Goal: Complete application form: Complete application form

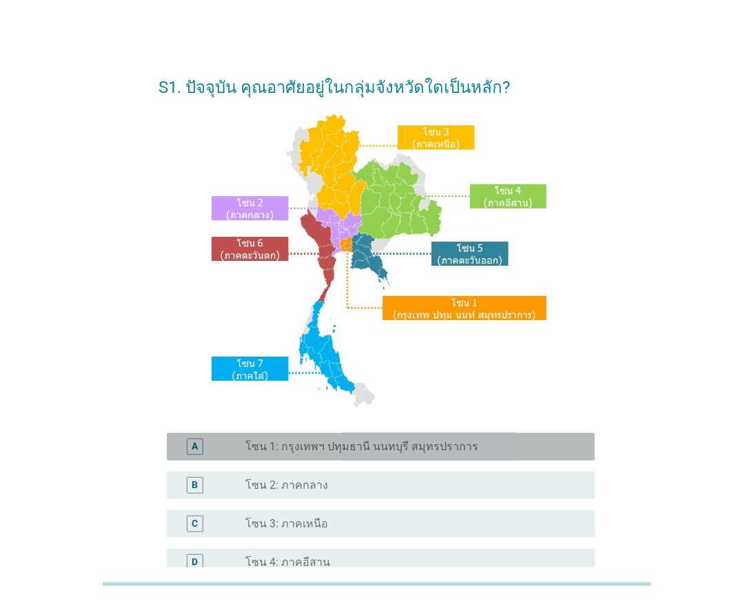
drag, startPoint x: 306, startPoint y: 452, endPoint x: 312, endPoint y: 448, distance: 7.5
click at [312, 448] on label "โซน 1: กรุงเทพฯ ปทุมธานี นนทบุรี สมุทรปราการ" at bounding box center [362, 447] width 233 height 14
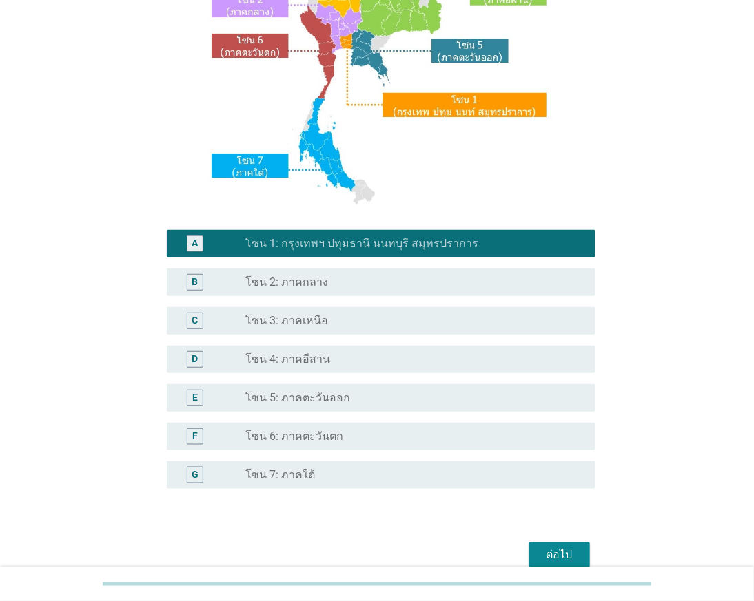
scroll to position [267, 0]
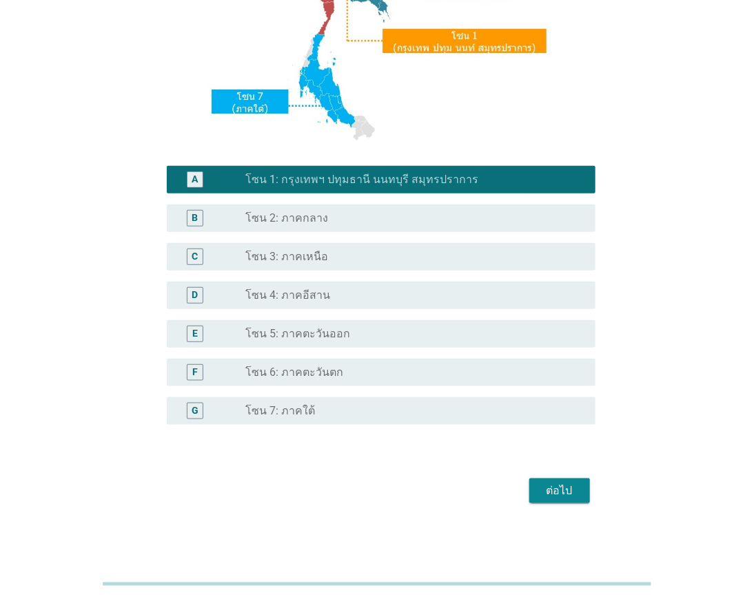
click at [553, 484] on div "ต่อไป" at bounding box center [559, 491] width 39 height 17
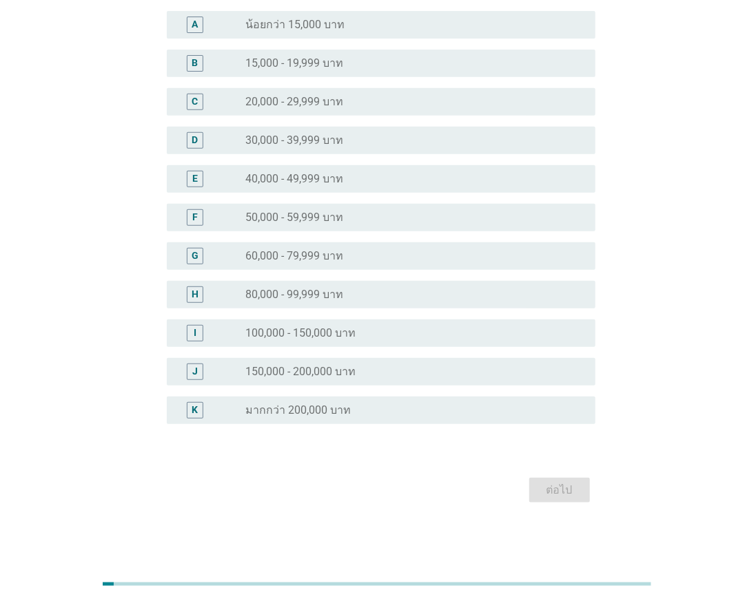
scroll to position [0, 0]
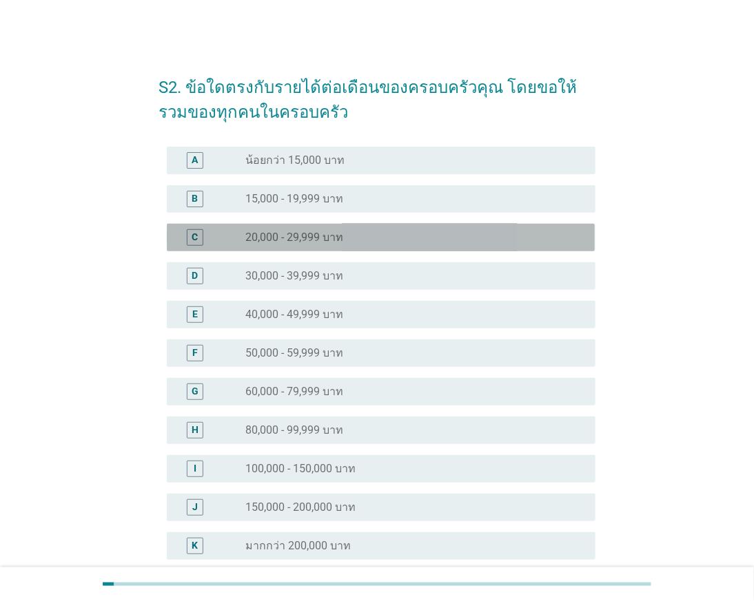
click at [423, 244] on div "radio_button_unchecked 20,000 - 29,999 บาท" at bounding box center [415, 237] width 338 height 17
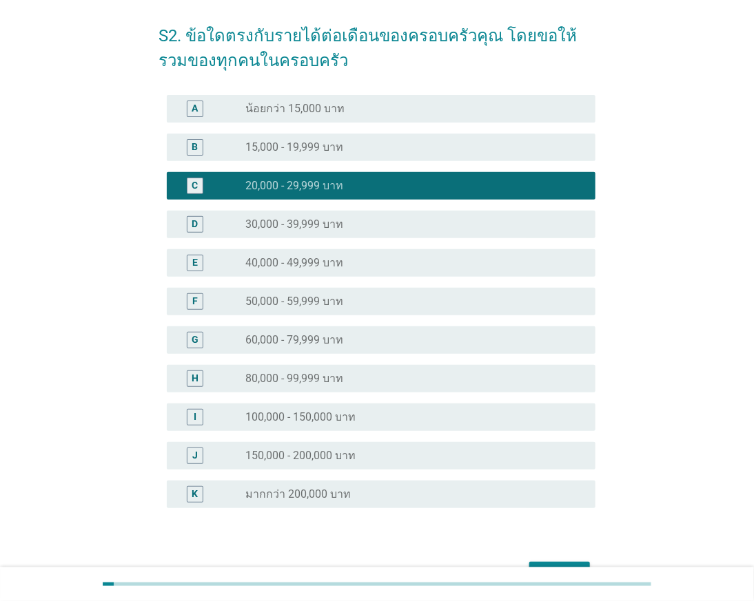
scroll to position [134, 0]
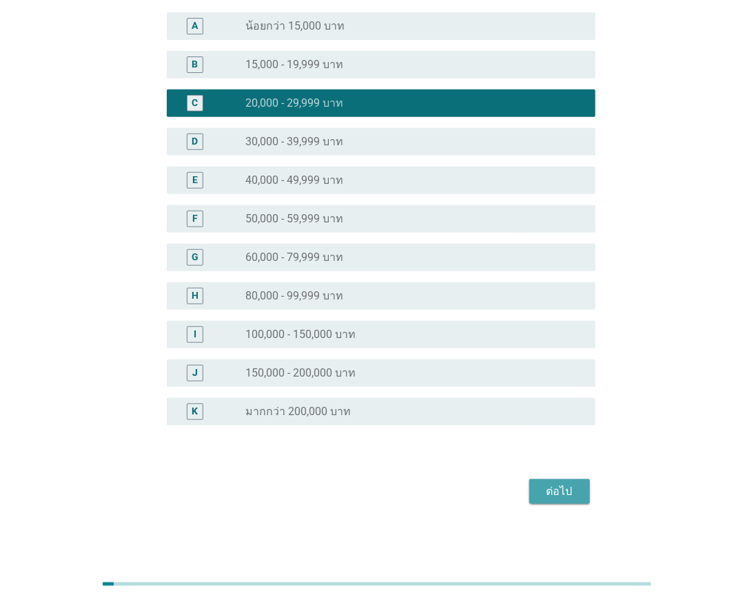
click at [563, 486] on div "ต่อไป" at bounding box center [559, 492] width 39 height 17
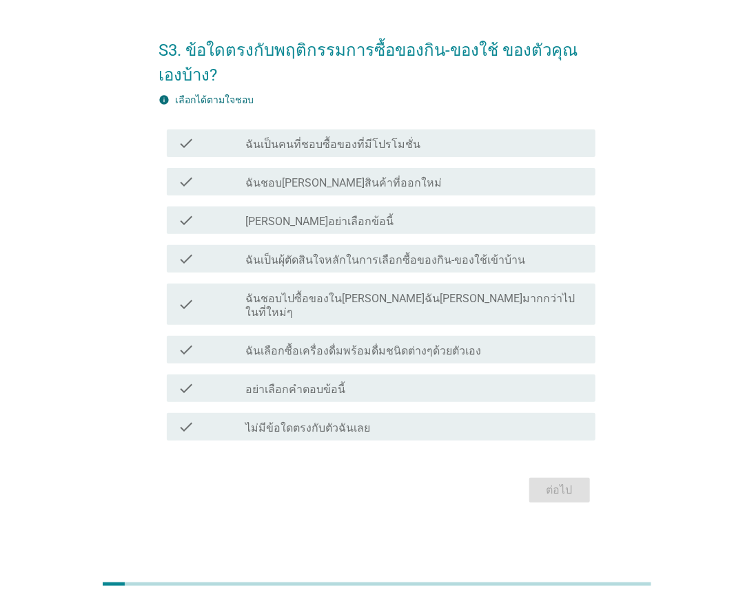
scroll to position [0, 0]
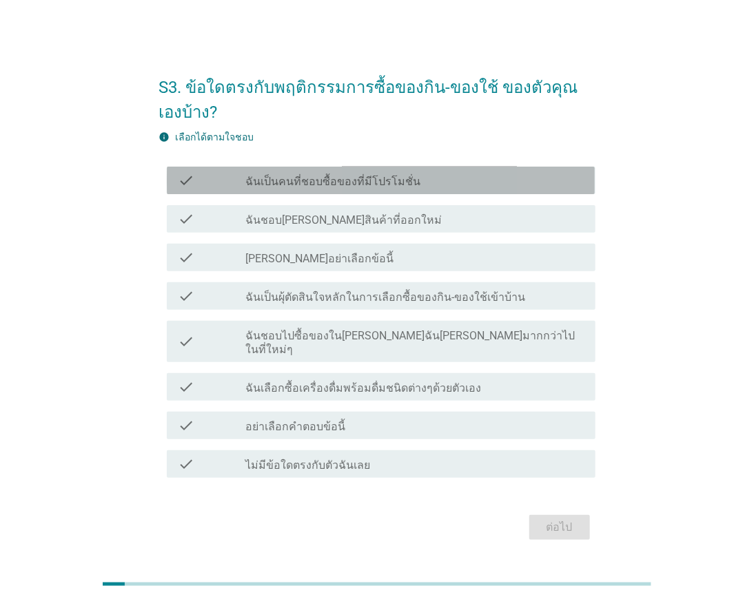
click at [355, 189] on label "ฉันเป็นคนที่ชอบซื้อของที่มีโปรโมชั่น" at bounding box center [333, 182] width 175 height 14
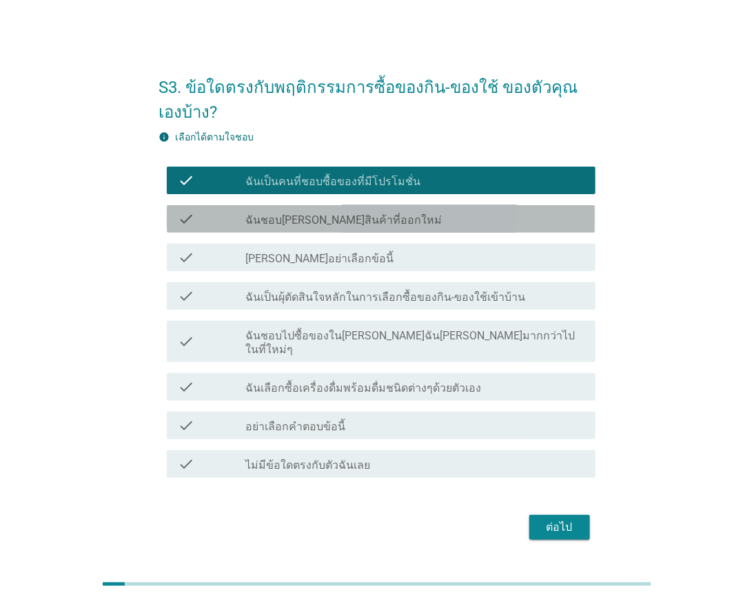
click at [367, 222] on label "ฉันชอบ[PERSON_NAME]สินค้าที่ออกใหม่" at bounding box center [344, 221] width 196 height 14
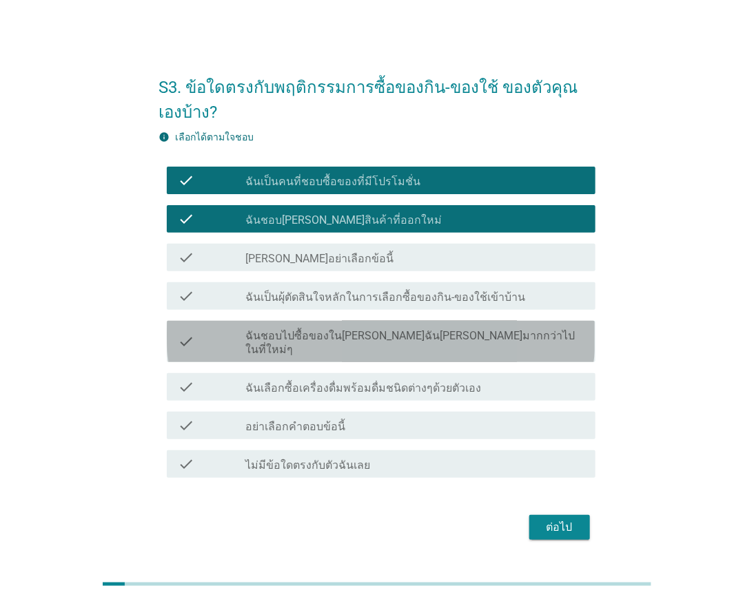
click at [343, 329] on div "check check_box_outline_blank ฉันชอบไปซื้อของใน[PERSON_NAME]ฉัน[PERSON_NAME]มาก…" at bounding box center [381, 341] width 428 height 41
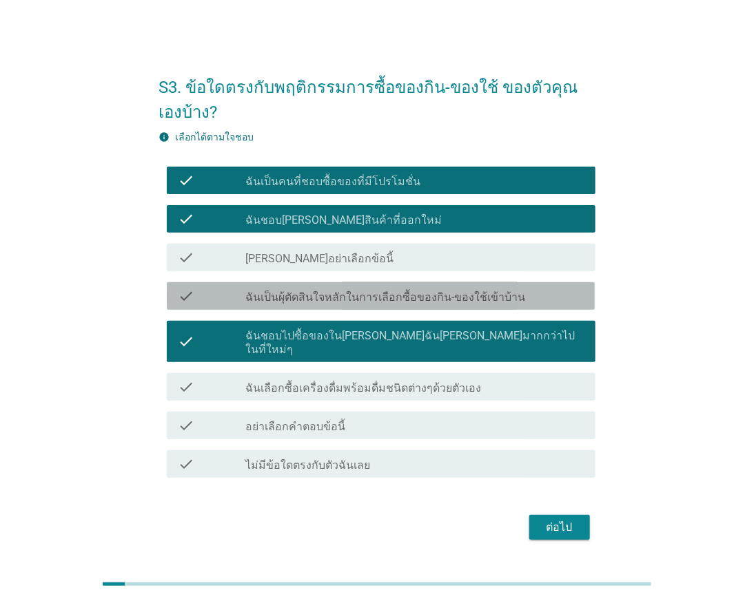
click at [360, 299] on label "ฉันเป็นผุ้ตัดสินใจหลักในการเลือกซื้อของกิน-ของใช้เข้าบ้าน" at bounding box center [386, 298] width 280 height 14
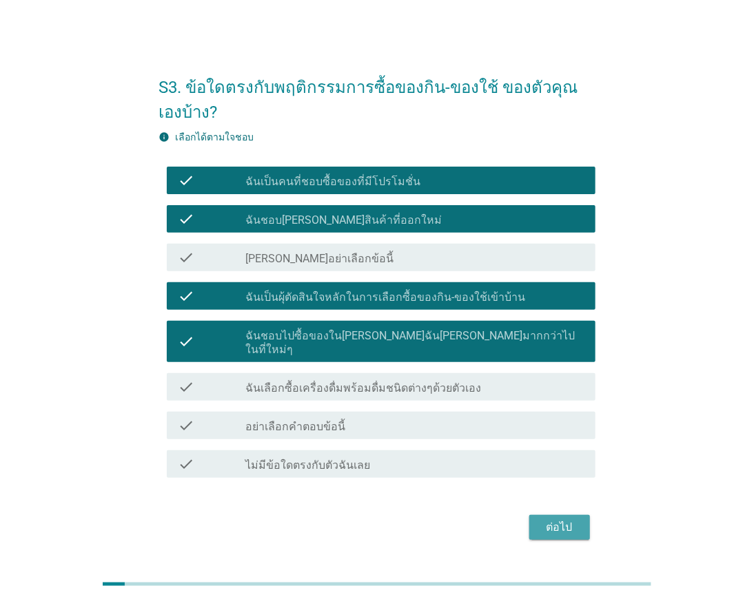
click at [548, 519] on div "ต่อไป" at bounding box center [559, 527] width 39 height 17
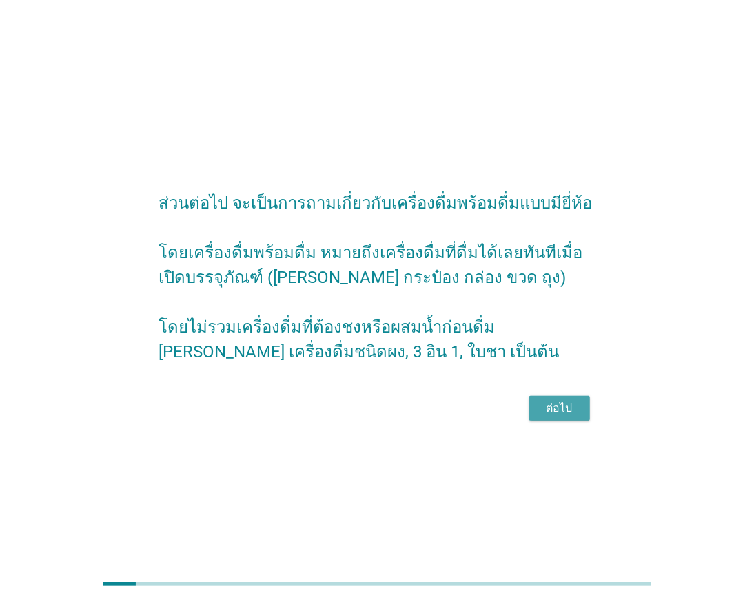
click at [549, 414] on div "ต่อไป" at bounding box center [559, 408] width 39 height 17
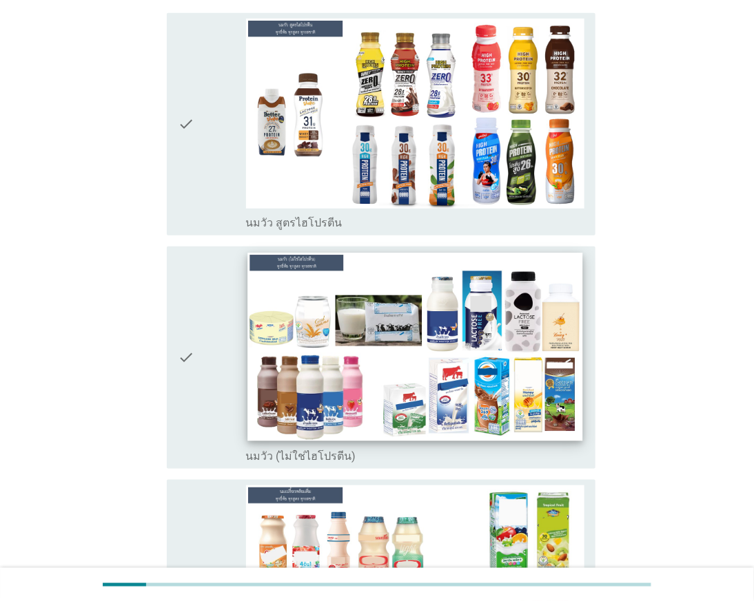
scroll to position [229, 0]
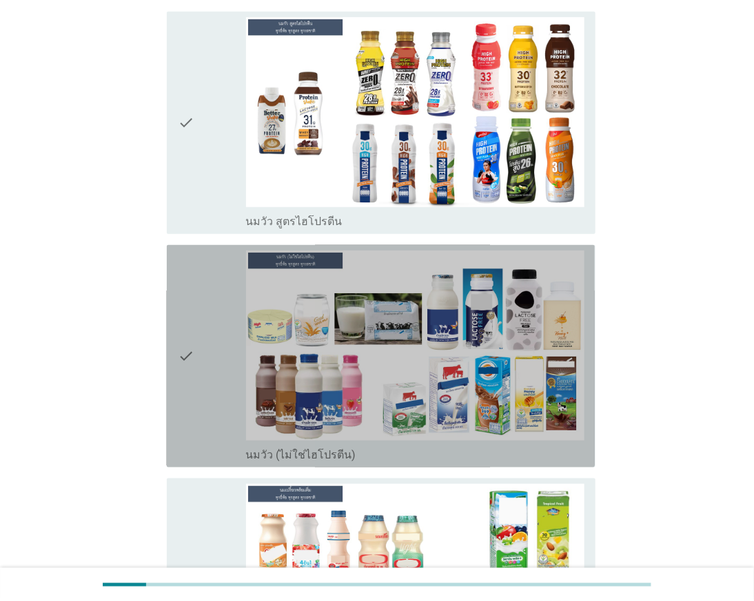
click at [196, 298] on div "check" at bounding box center [212, 356] width 68 height 211
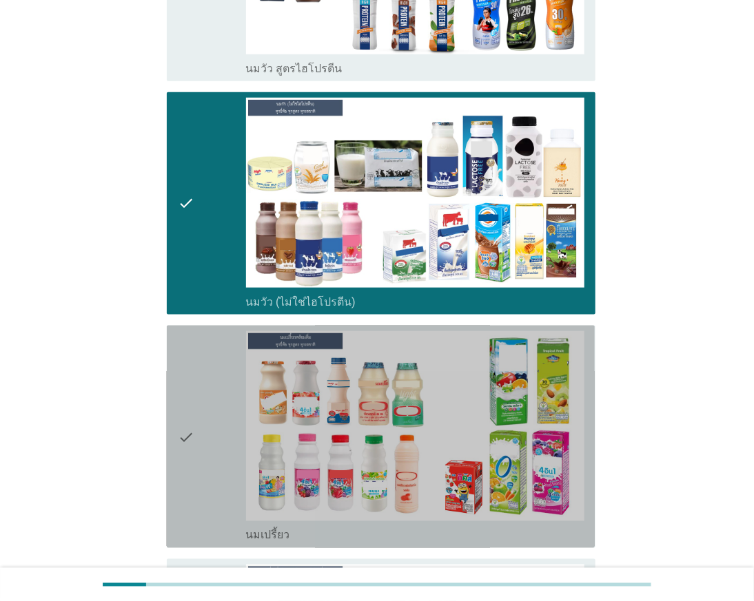
click at [182, 365] on icon "check" at bounding box center [186, 436] width 17 height 211
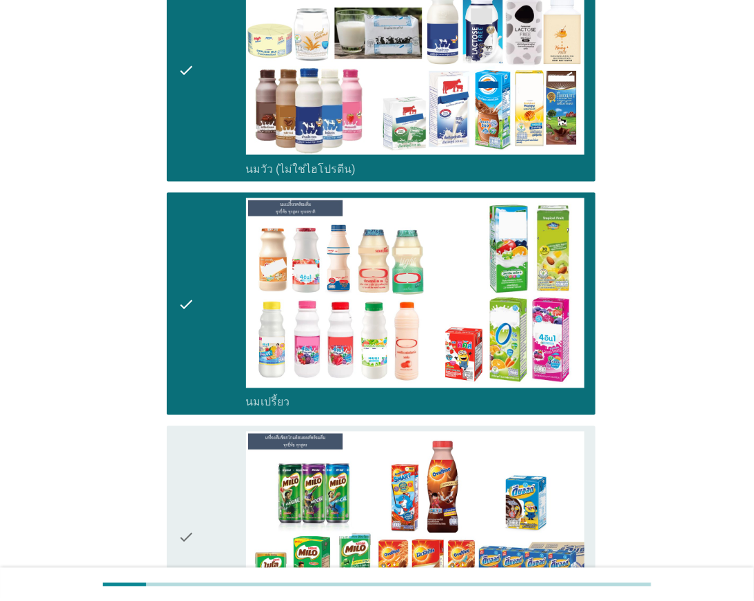
scroll to position [612, 0]
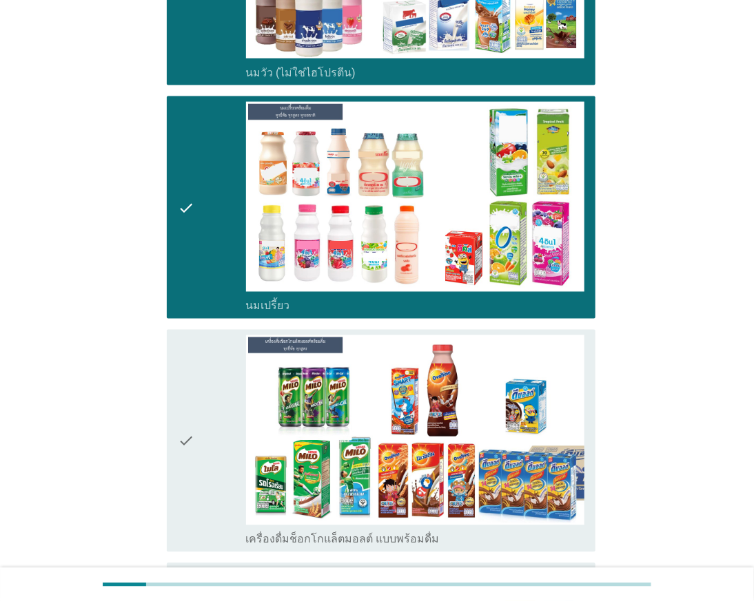
click at [190, 379] on icon "check" at bounding box center [186, 440] width 17 height 211
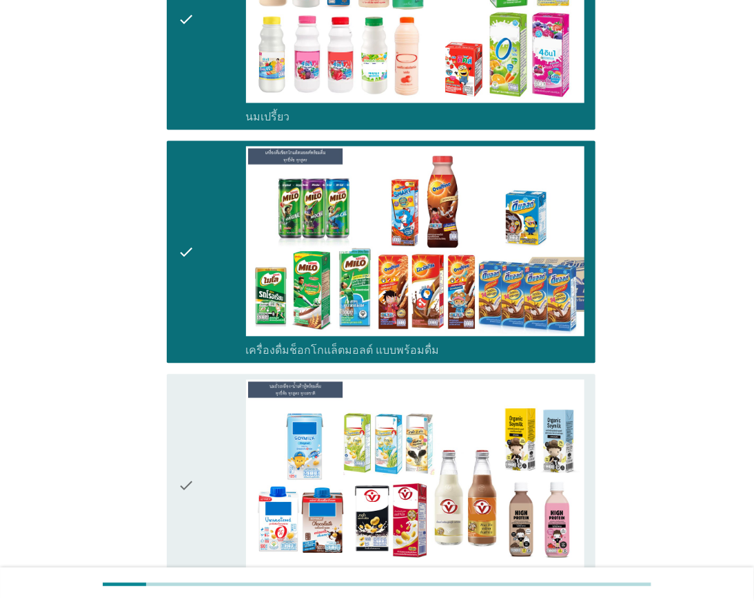
scroll to position [842, 0]
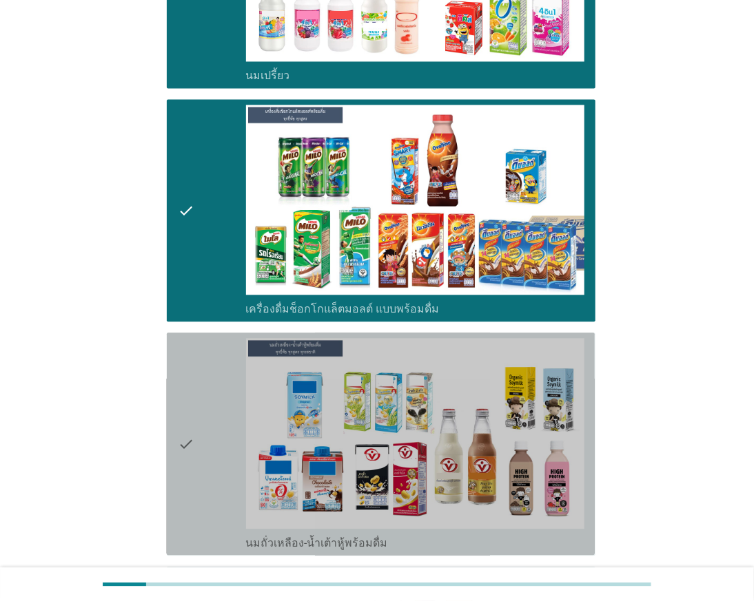
click at [191, 380] on icon "check" at bounding box center [186, 444] width 17 height 211
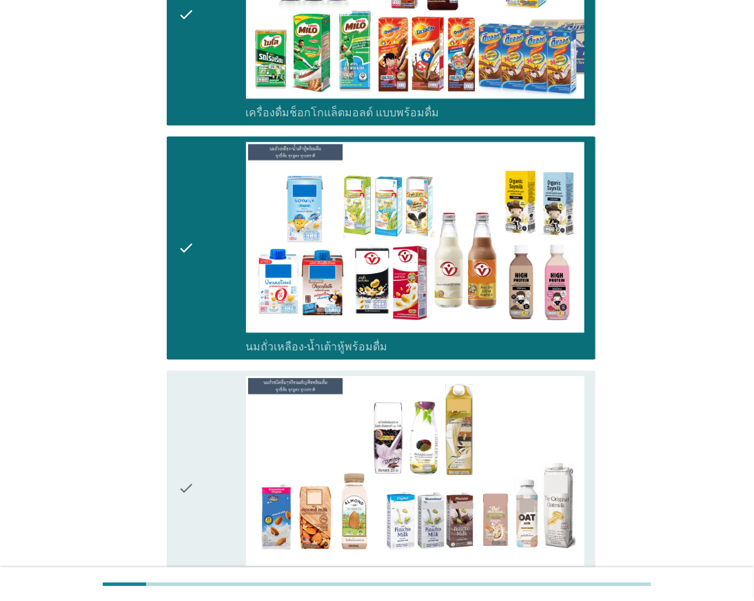
scroll to position [1071, 0]
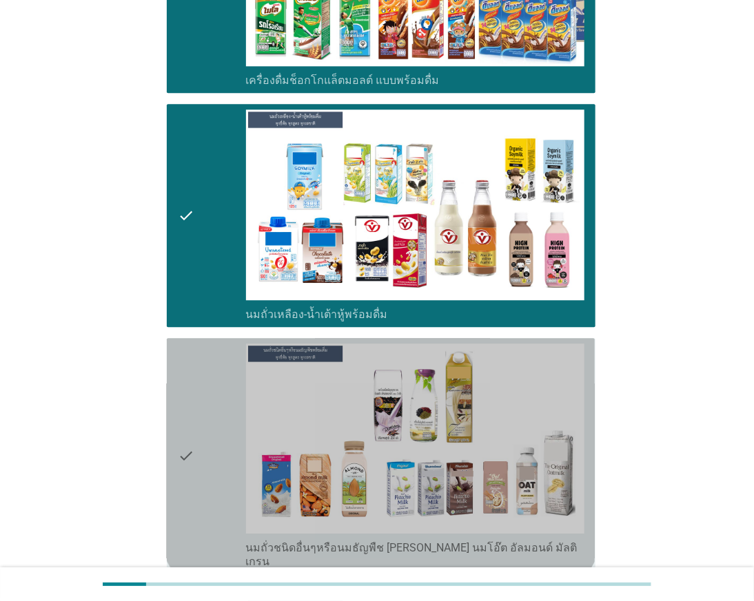
click at [187, 403] on icon "check" at bounding box center [186, 456] width 17 height 225
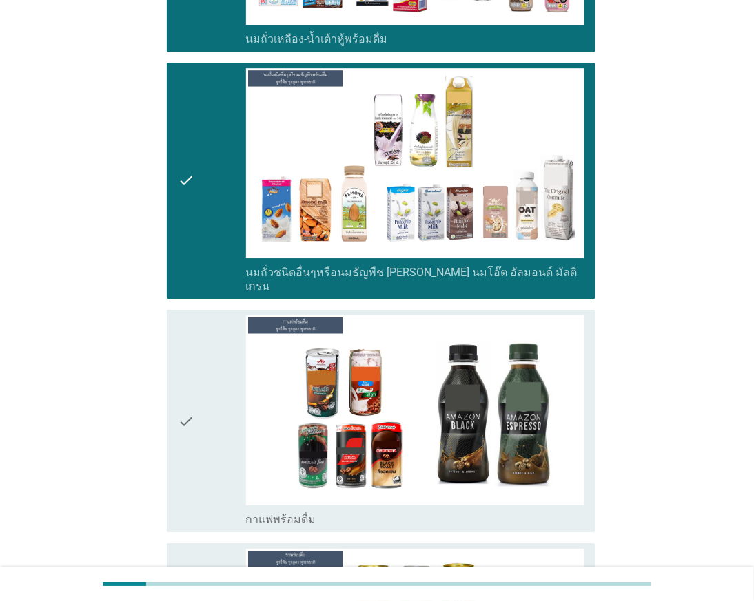
scroll to position [1378, 0]
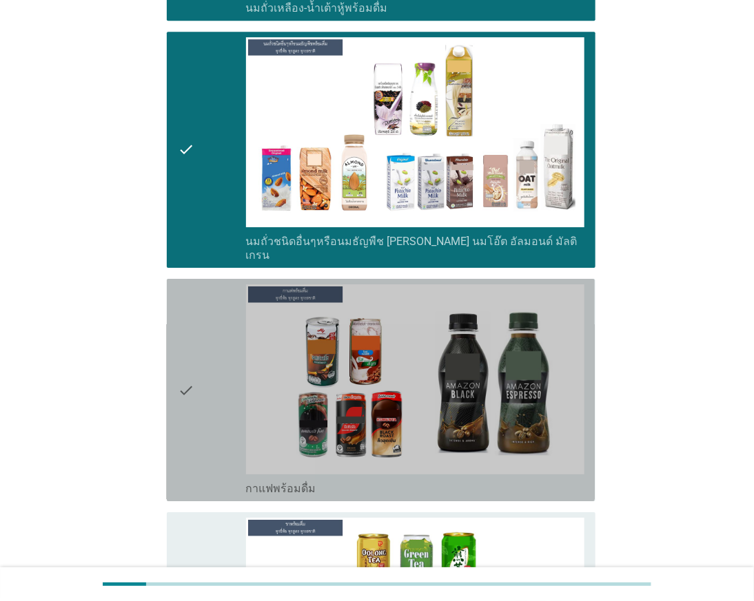
click at [195, 377] on div "check" at bounding box center [212, 389] width 68 height 211
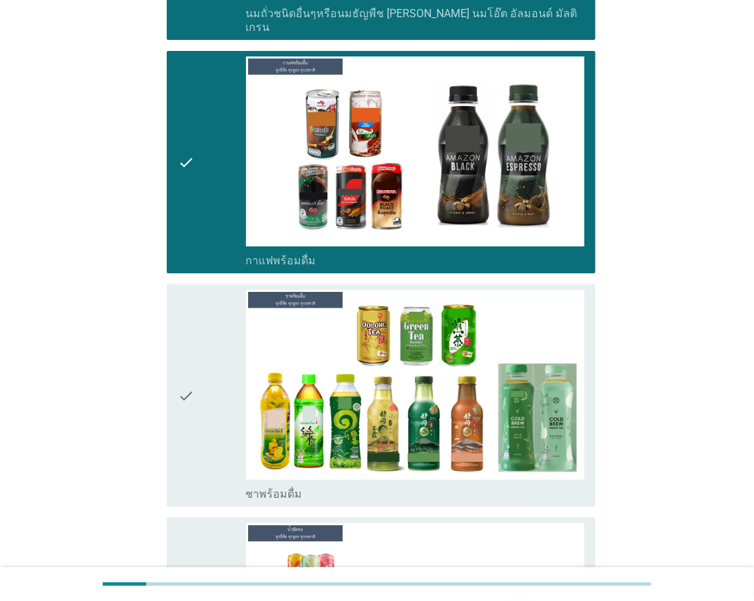
scroll to position [1607, 0]
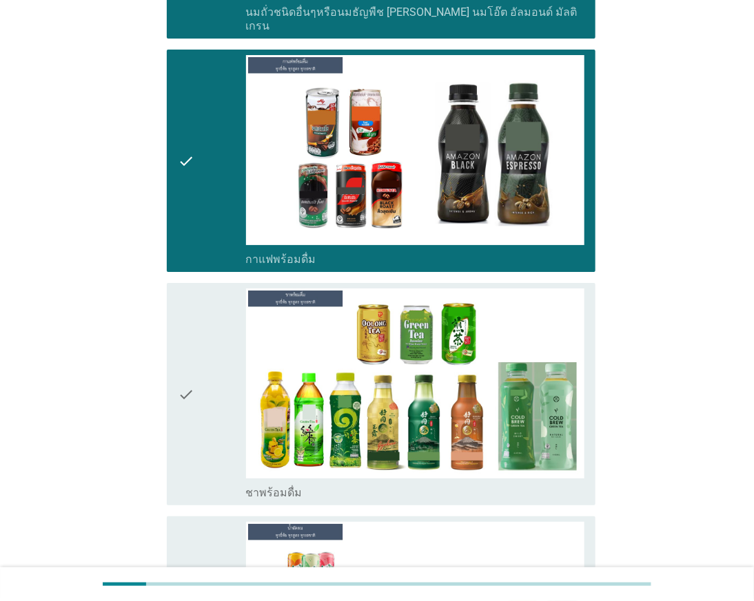
click at [194, 397] on icon "check" at bounding box center [186, 394] width 17 height 211
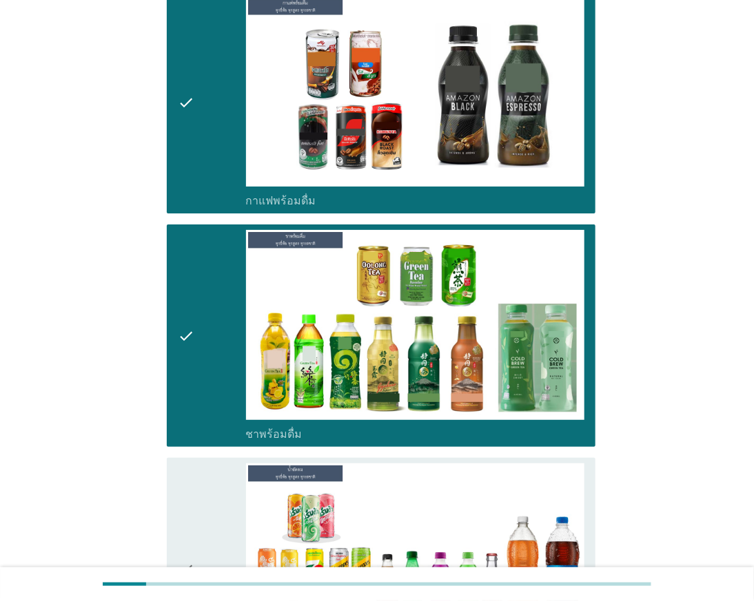
scroll to position [1760, 0]
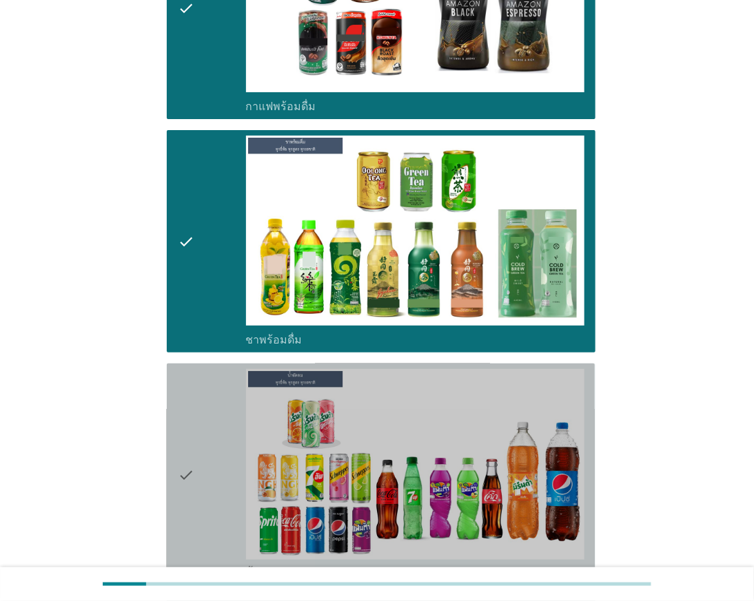
click at [191, 419] on icon "check" at bounding box center [186, 474] width 17 height 211
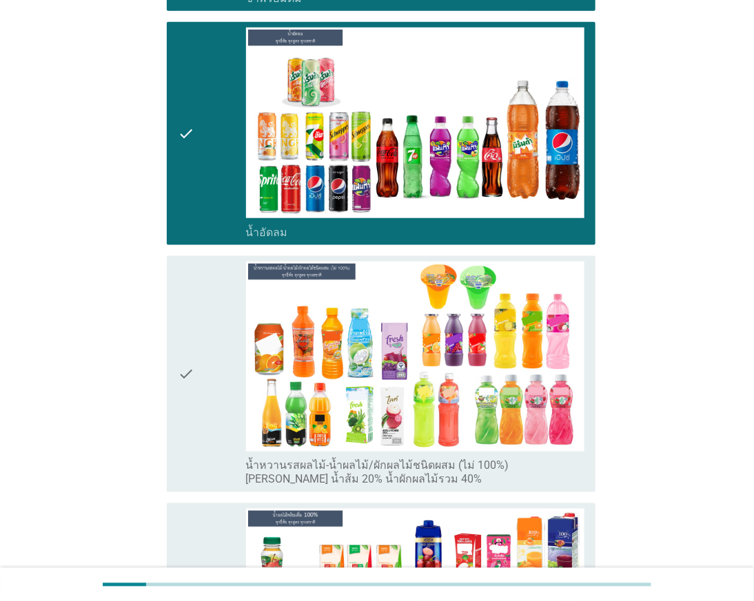
scroll to position [2143, 0]
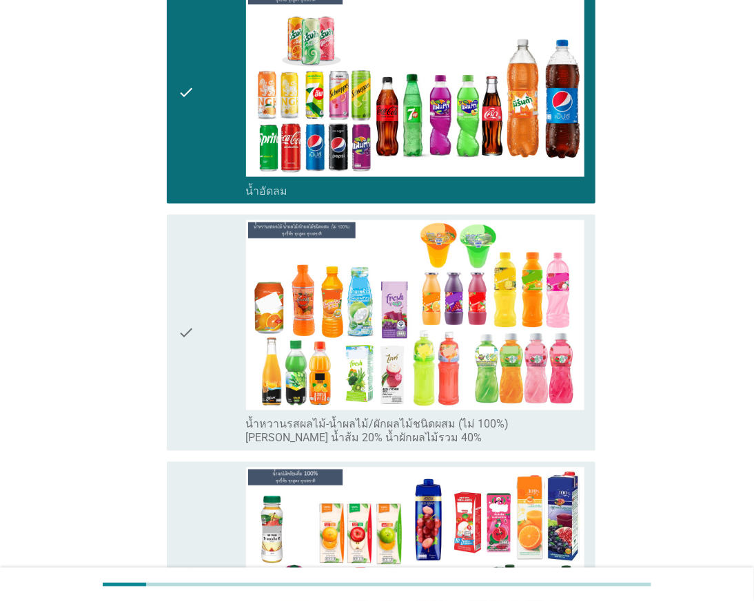
click at [205, 393] on div "check" at bounding box center [212, 332] width 68 height 225
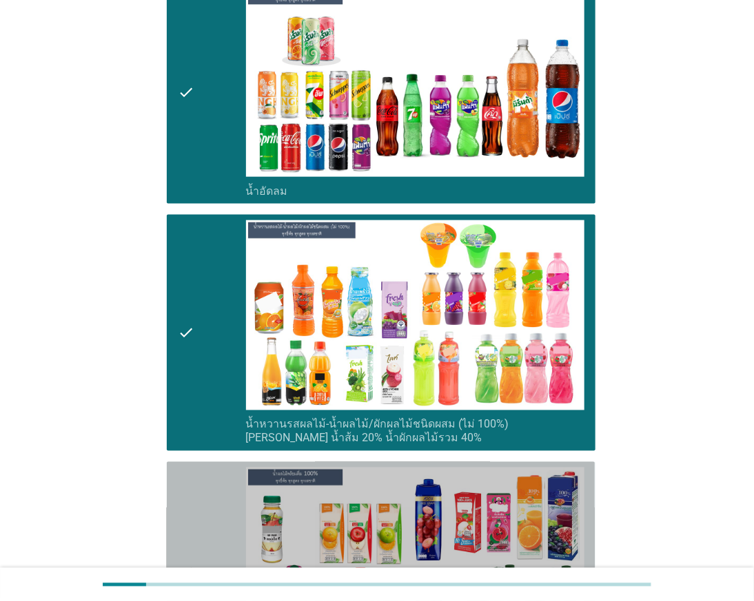
click at [196, 479] on div "check" at bounding box center [212, 573] width 68 height 211
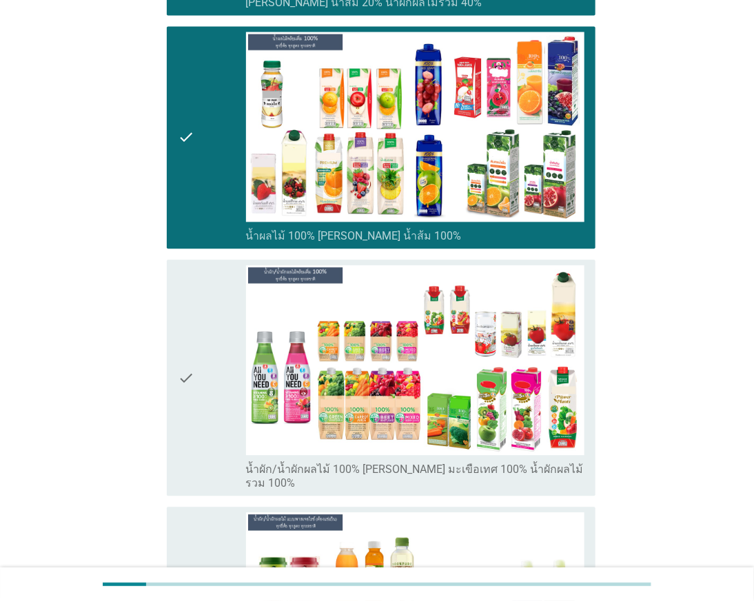
scroll to position [2602, 0]
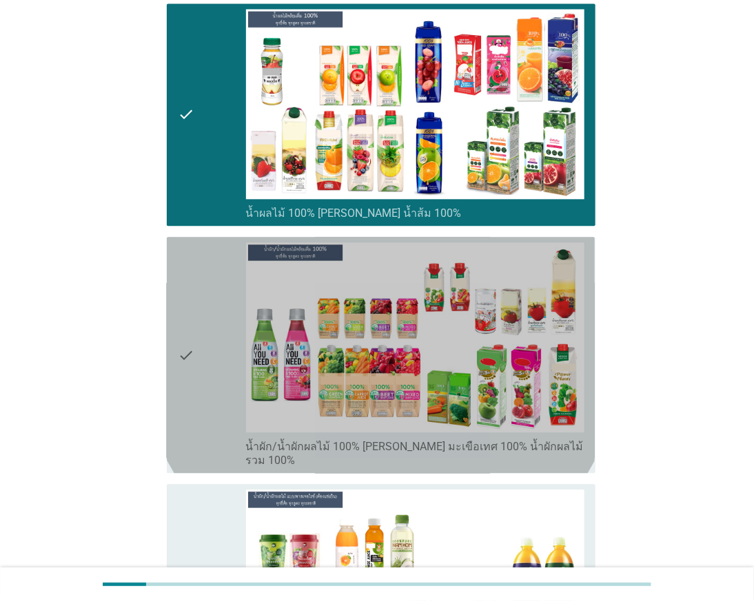
click at [202, 403] on div "check" at bounding box center [212, 354] width 68 height 225
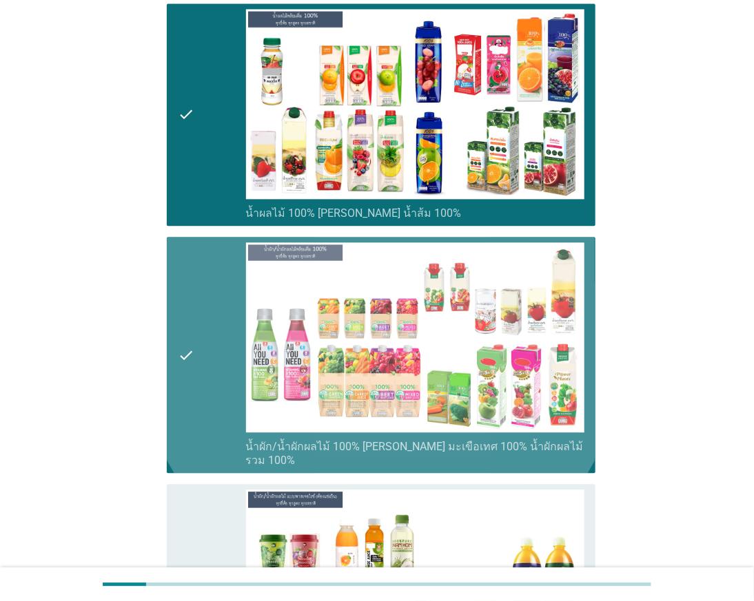
click at [207, 420] on div "check" at bounding box center [212, 354] width 68 height 225
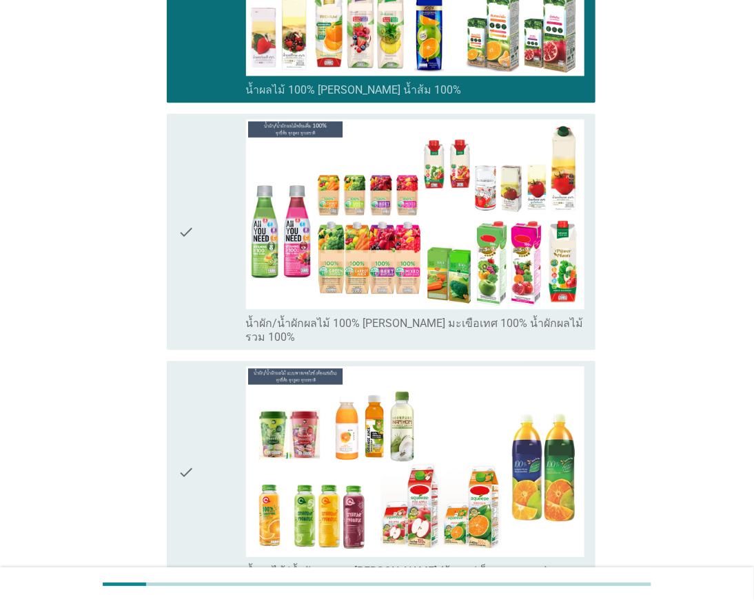
scroll to position [2755, 0]
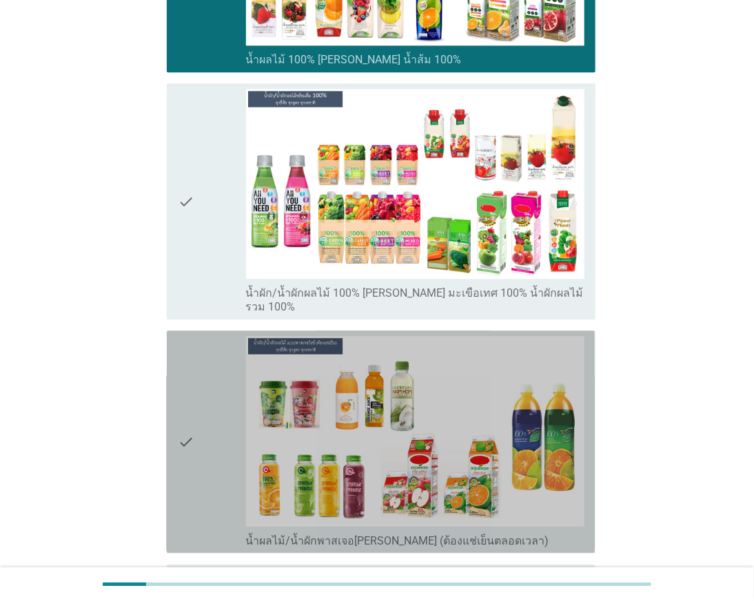
click at [207, 420] on div "check" at bounding box center [212, 441] width 68 height 211
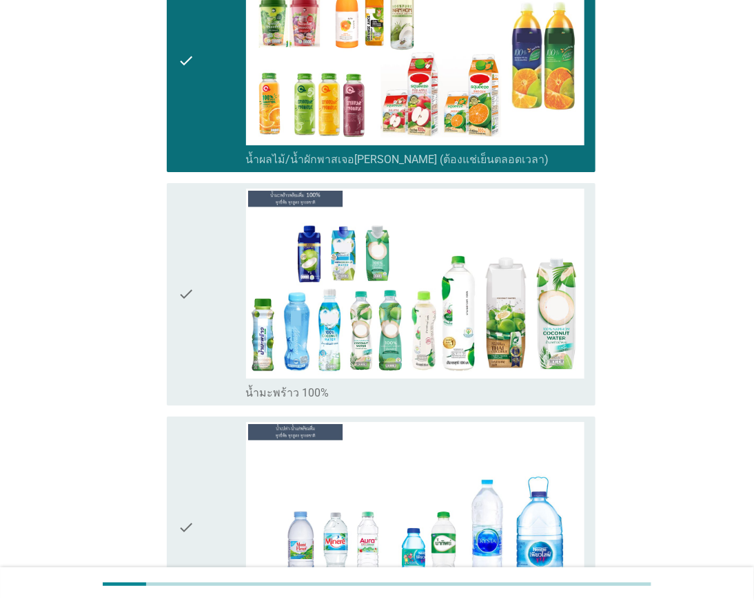
scroll to position [3138, 0]
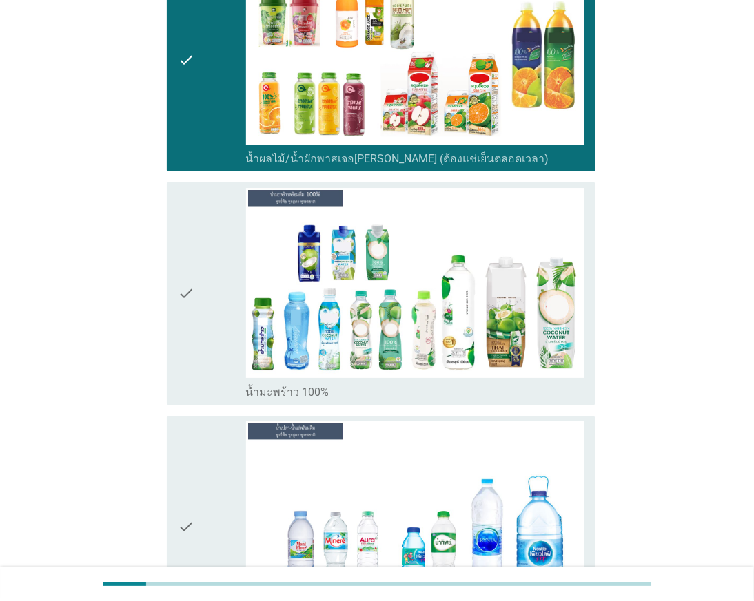
click at [184, 338] on icon "check" at bounding box center [186, 293] width 17 height 211
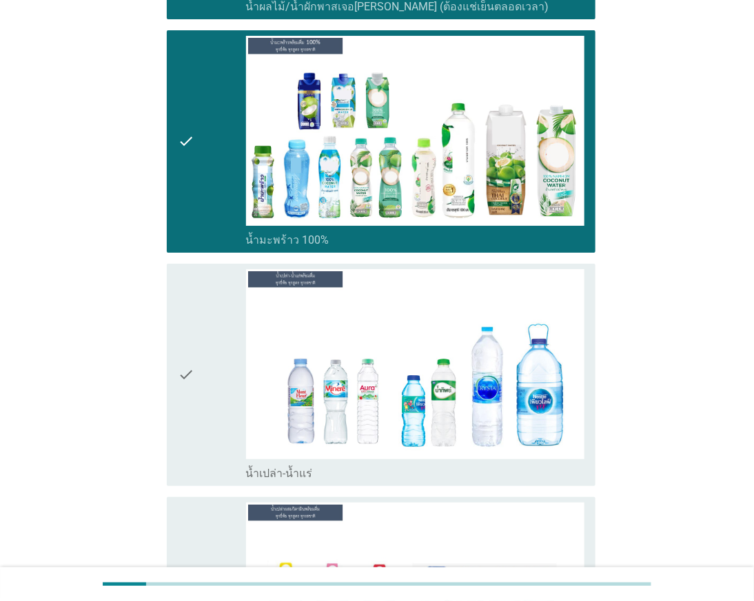
scroll to position [3290, 0]
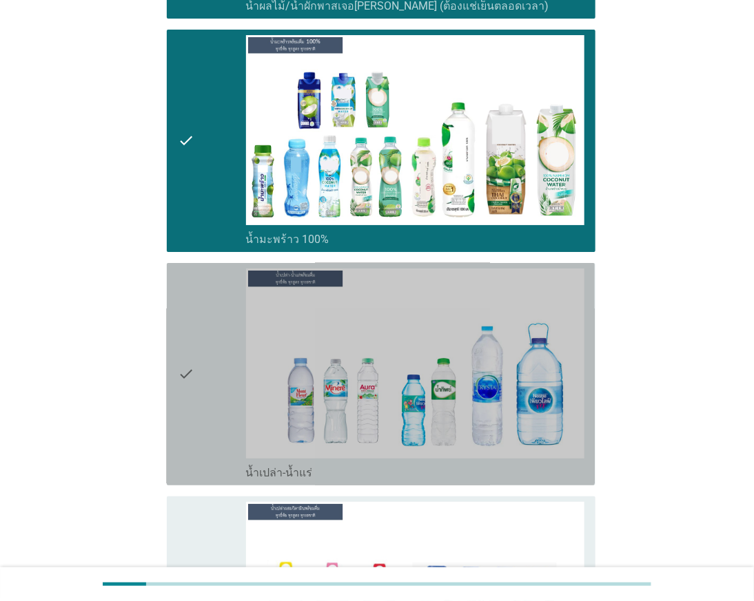
click at [200, 395] on div "check" at bounding box center [212, 374] width 68 height 211
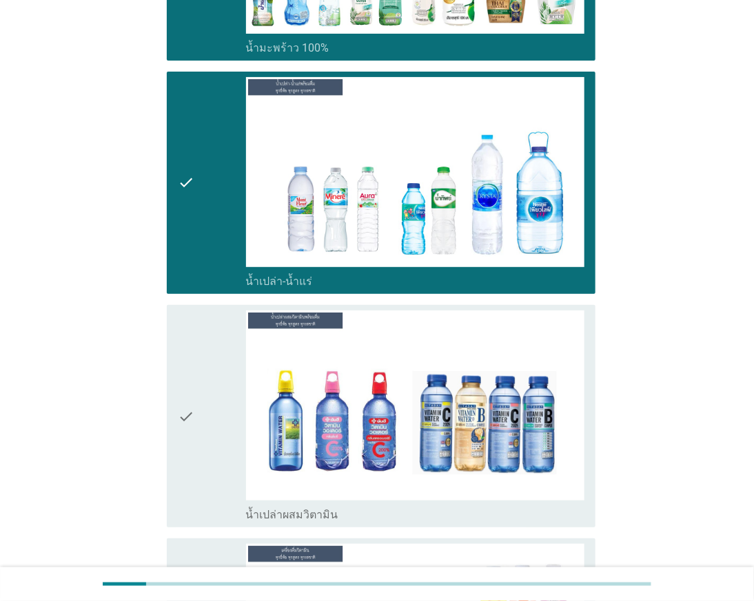
scroll to position [3521, 0]
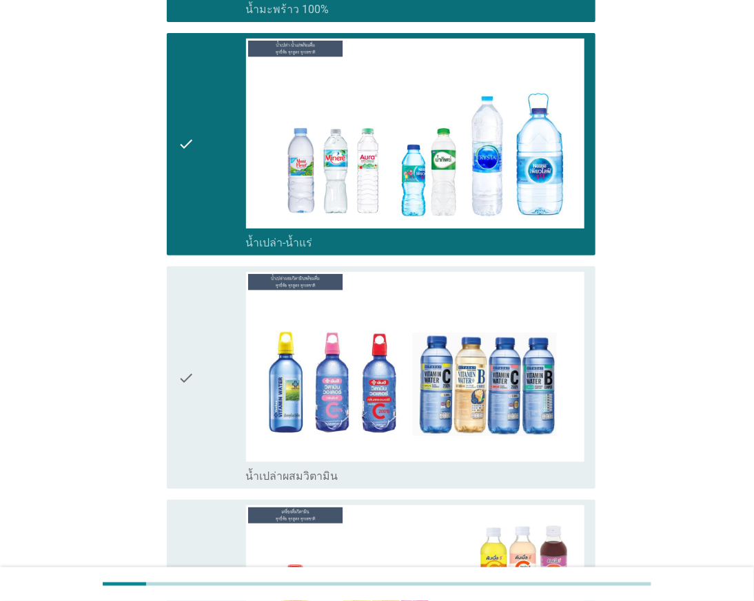
click at [217, 424] on div "check" at bounding box center [212, 377] width 68 height 211
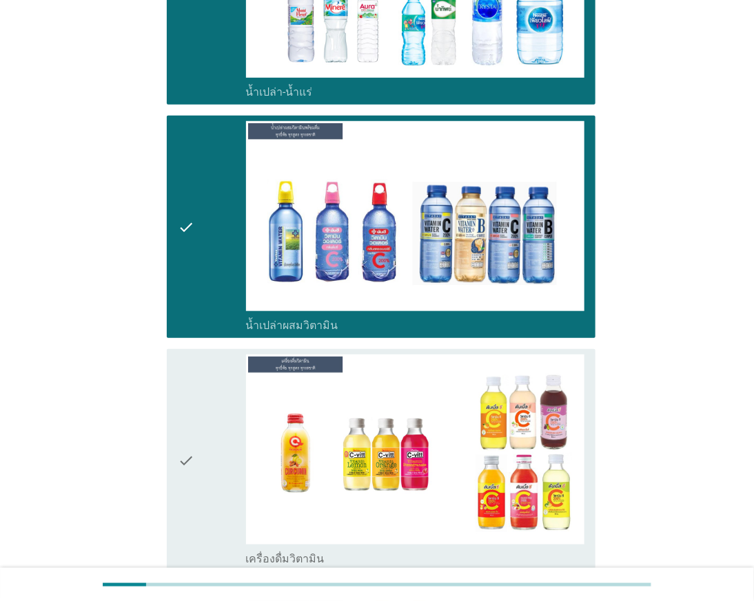
scroll to position [3750, 0]
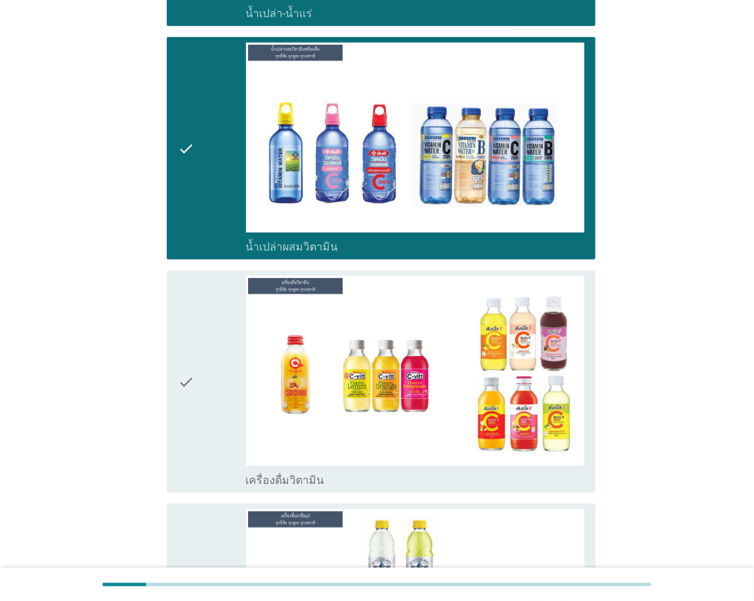
click at [200, 417] on div "check" at bounding box center [212, 381] width 68 height 211
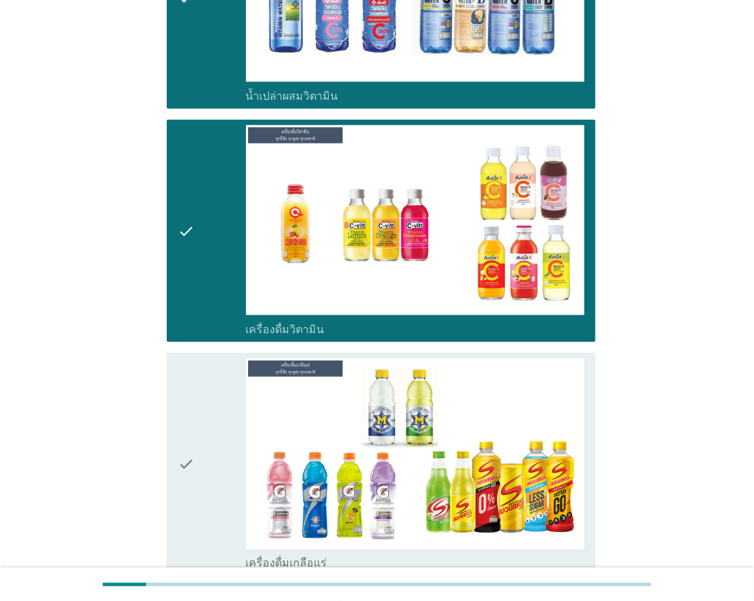
scroll to position [3903, 0]
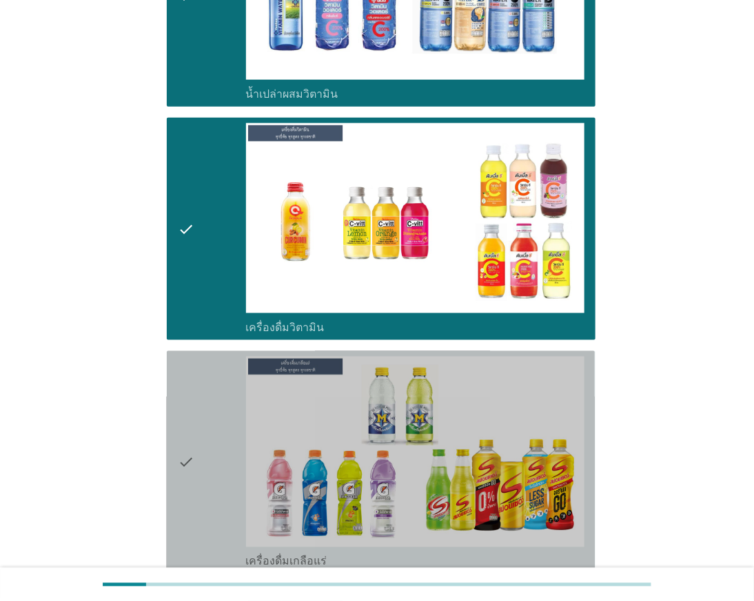
click at [188, 441] on icon "check" at bounding box center [186, 462] width 17 height 211
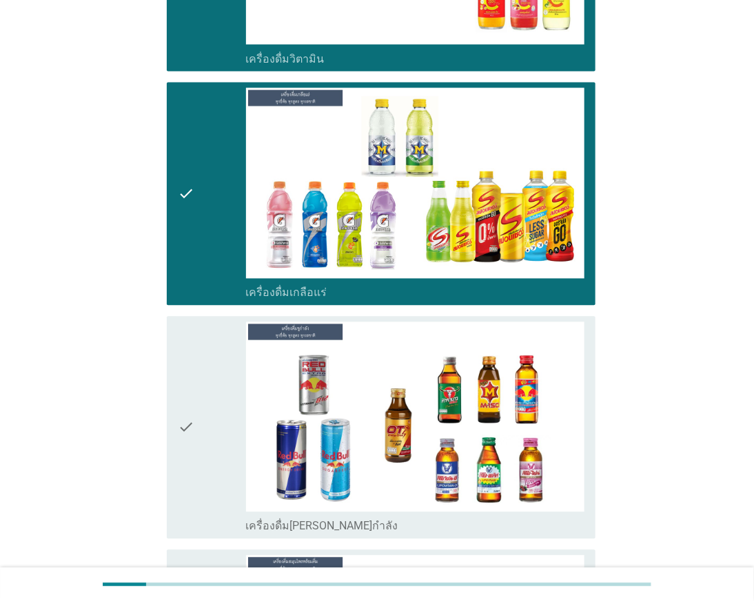
scroll to position [4286, 0]
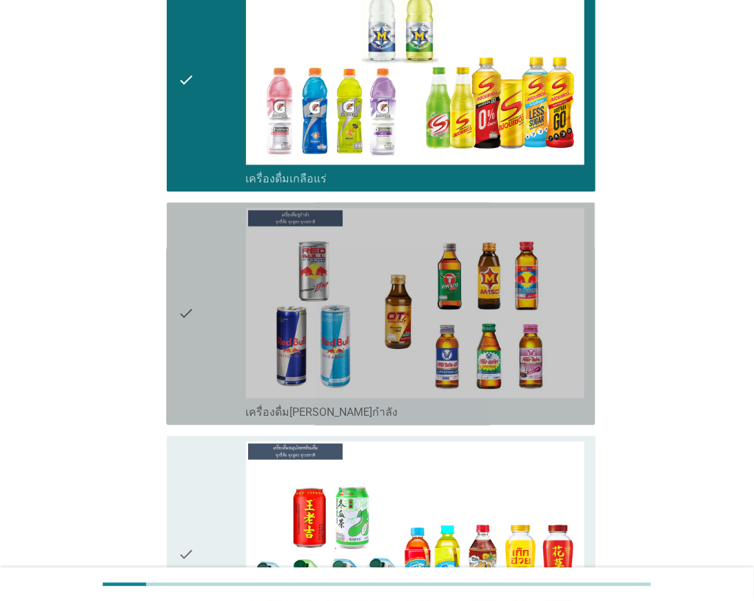
click at [202, 351] on div "check" at bounding box center [212, 313] width 68 height 211
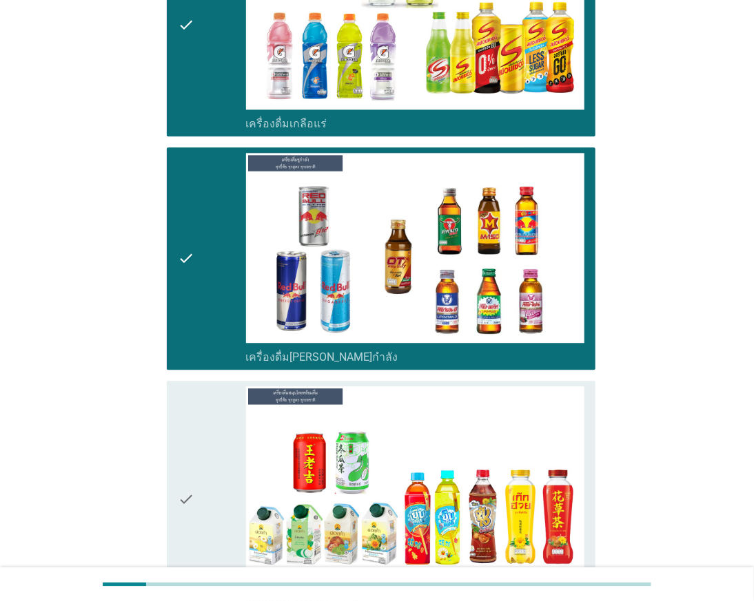
scroll to position [4362, 0]
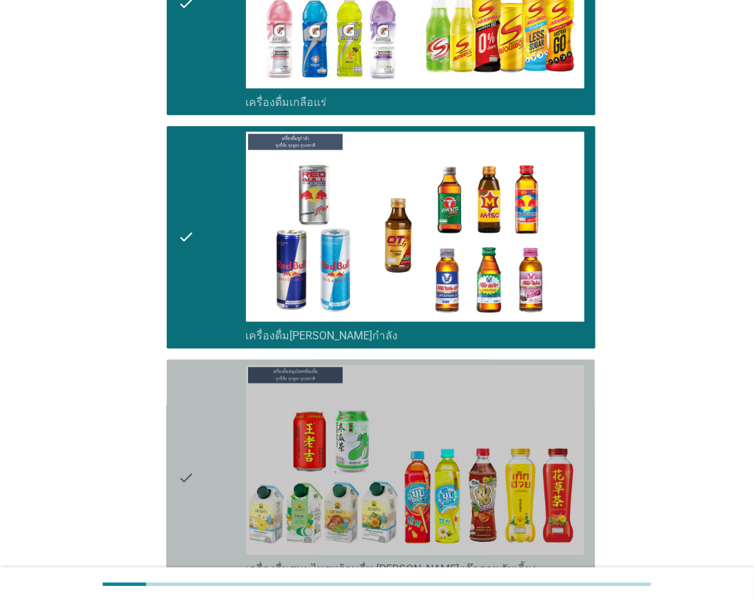
click at [200, 419] on div "check" at bounding box center [212, 477] width 68 height 225
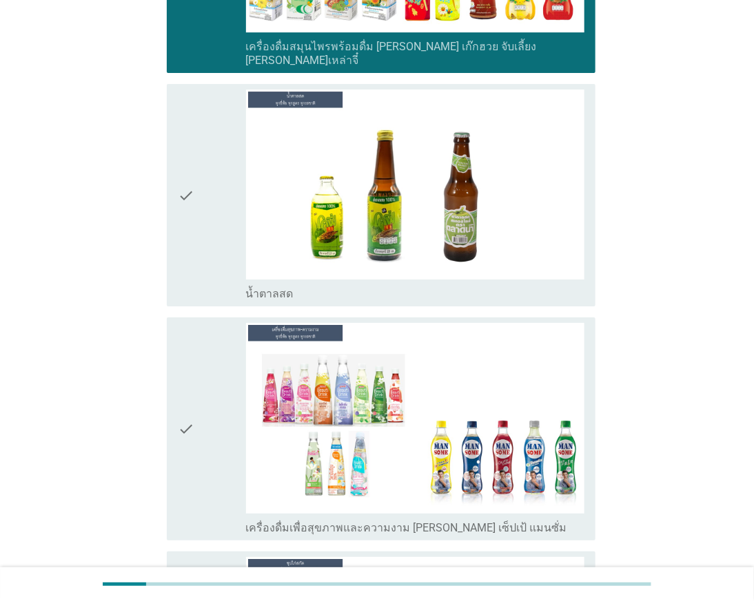
scroll to position [4898, 0]
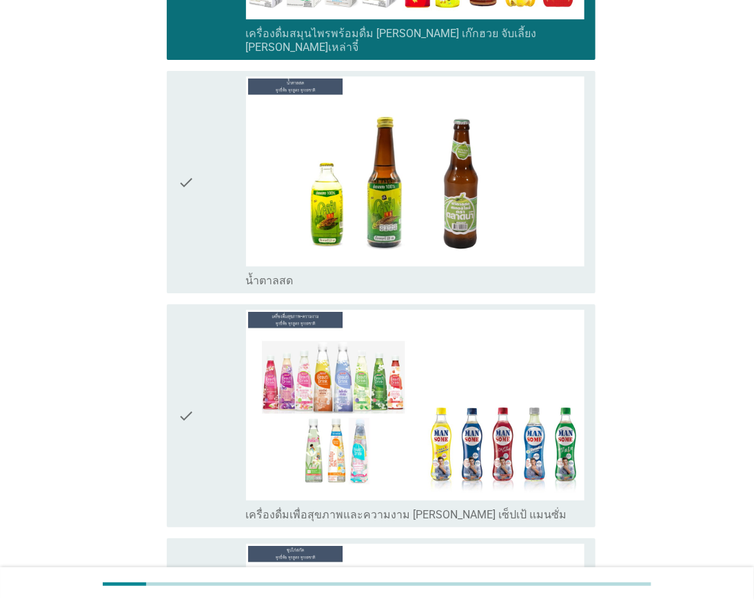
click at [216, 439] on div "check" at bounding box center [212, 415] width 68 height 211
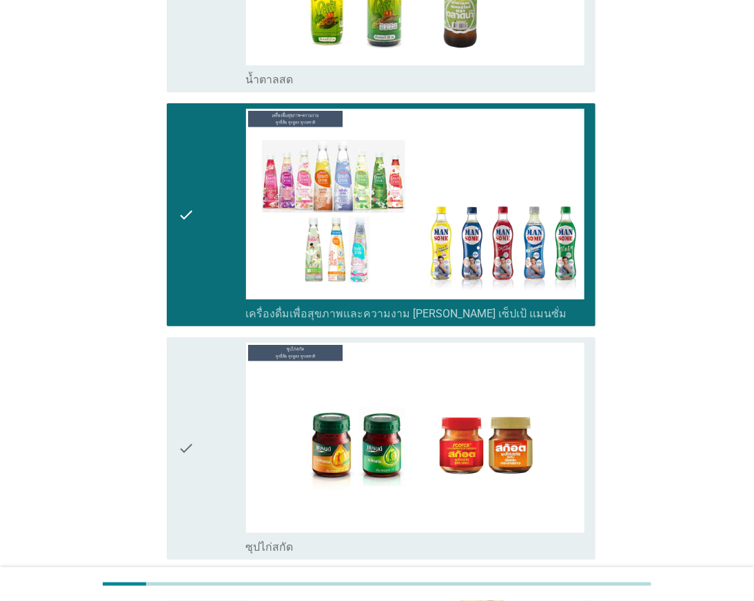
scroll to position [5128, 0]
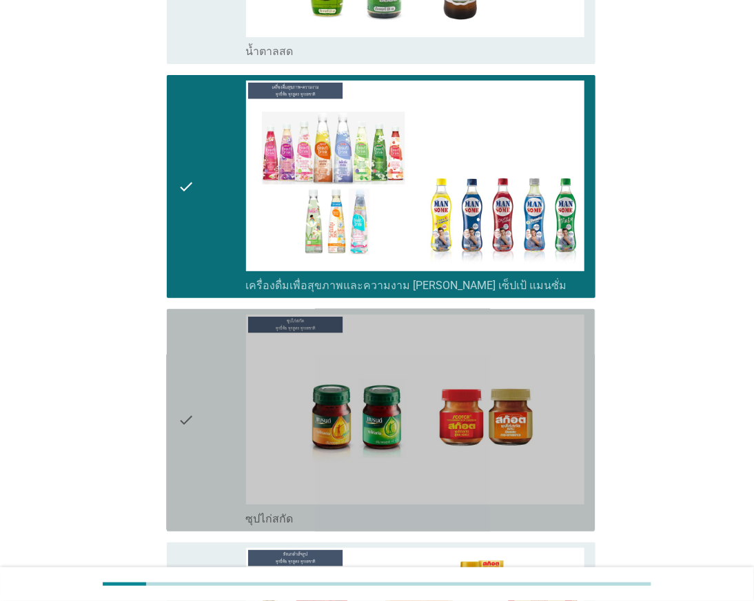
click at [210, 395] on div "check" at bounding box center [212, 420] width 68 height 211
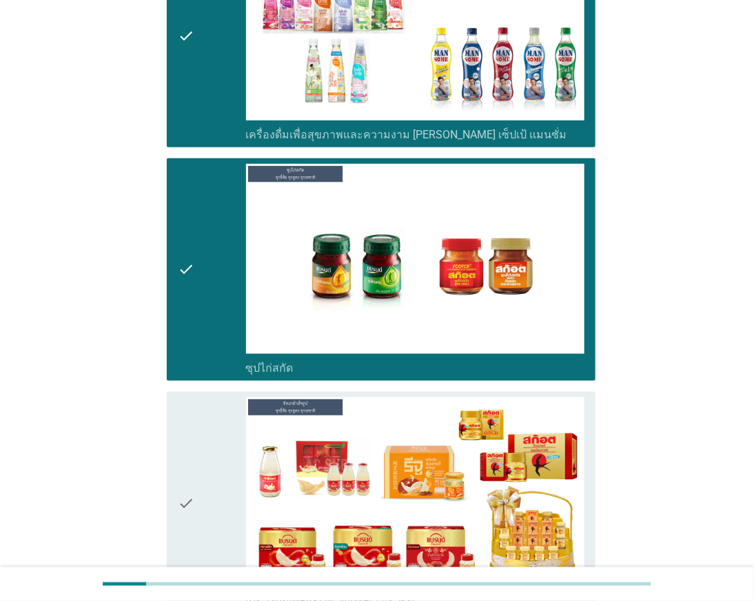
scroll to position [5280, 0]
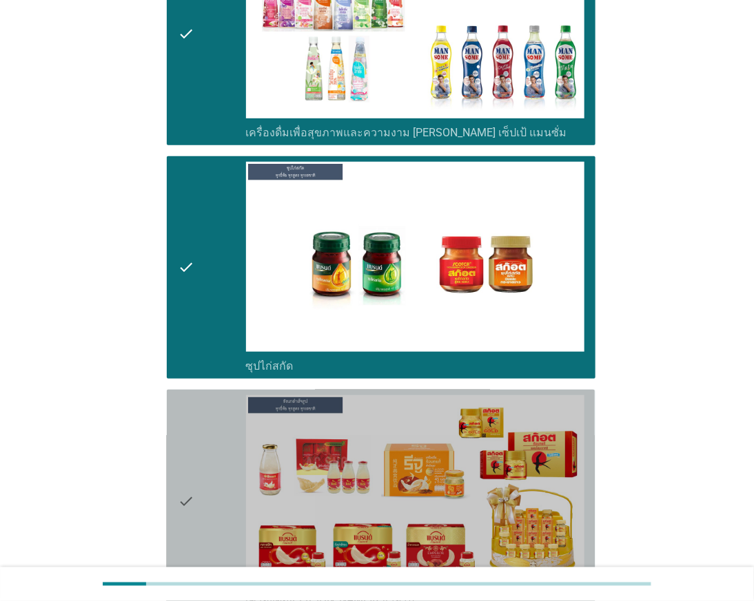
click at [200, 472] on div "check" at bounding box center [212, 500] width 68 height 211
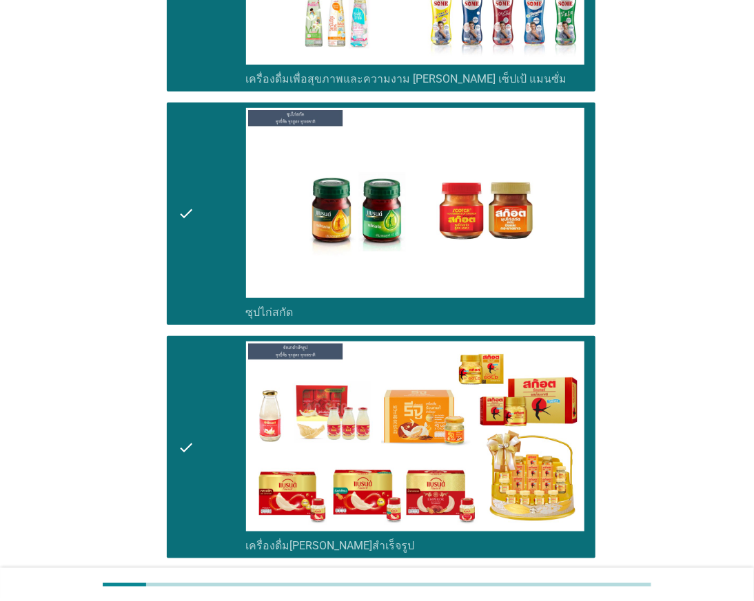
scroll to position [5418, 0]
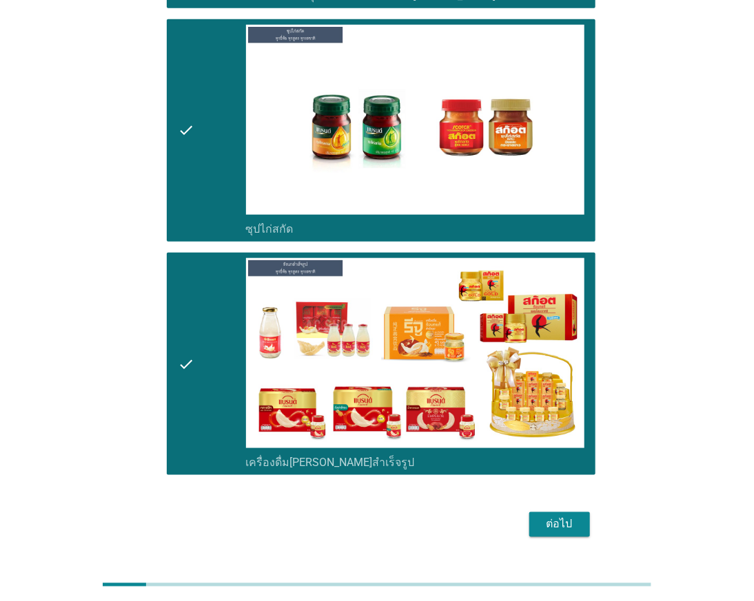
click at [548, 517] on div "ต่อไป" at bounding box center [559, 525] width 39 height 17
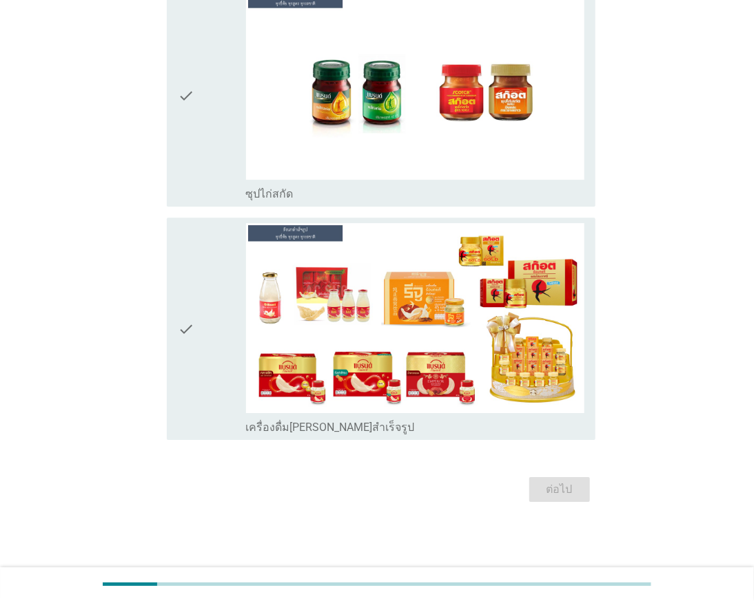
scroll to position [0, 0]
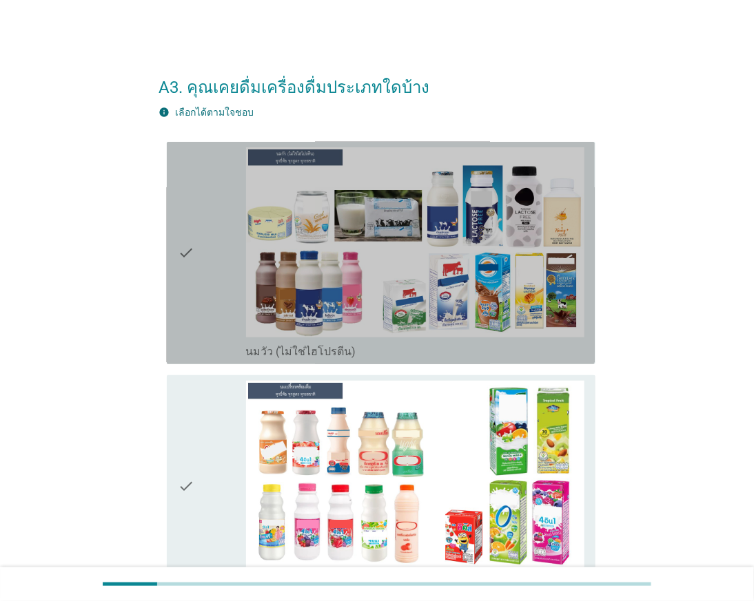
click at [207, 313] on div "check" at bounding box center [212, 252] width 68 height 211
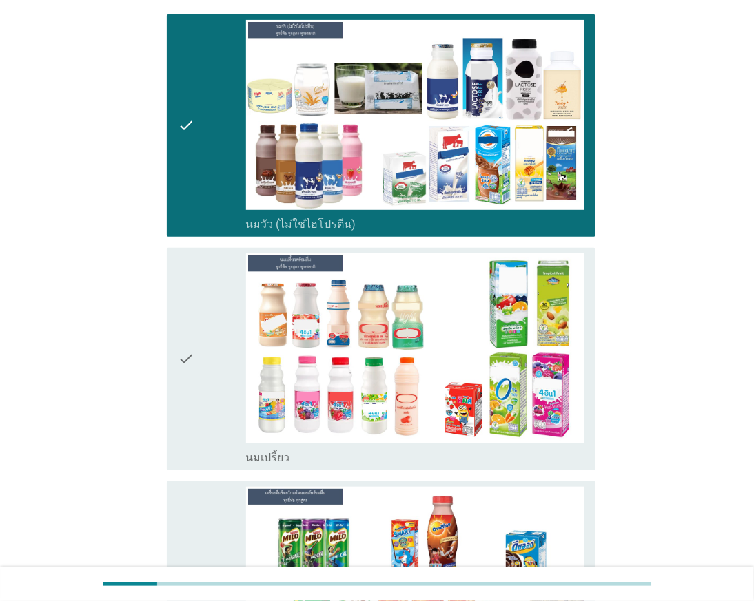
scroll to position [153, 0]
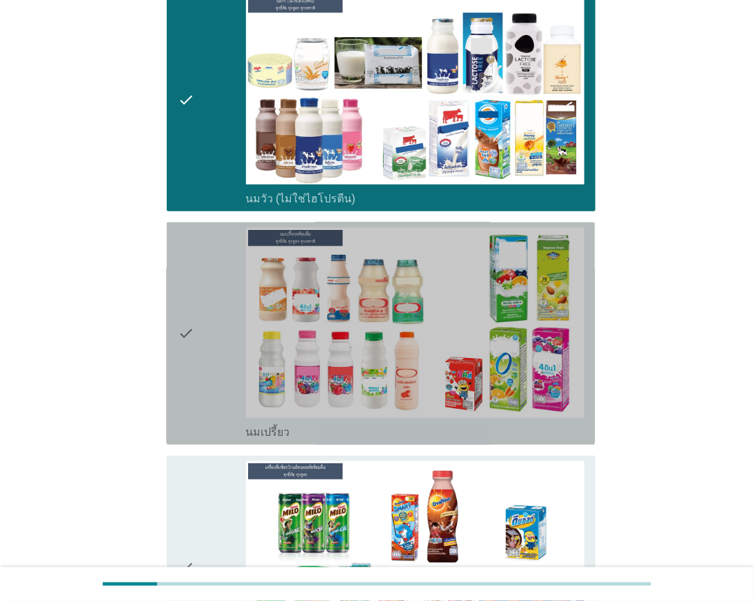
click at [205, 348] on div "check" at bounding box center [212, 333] width 68 height 211
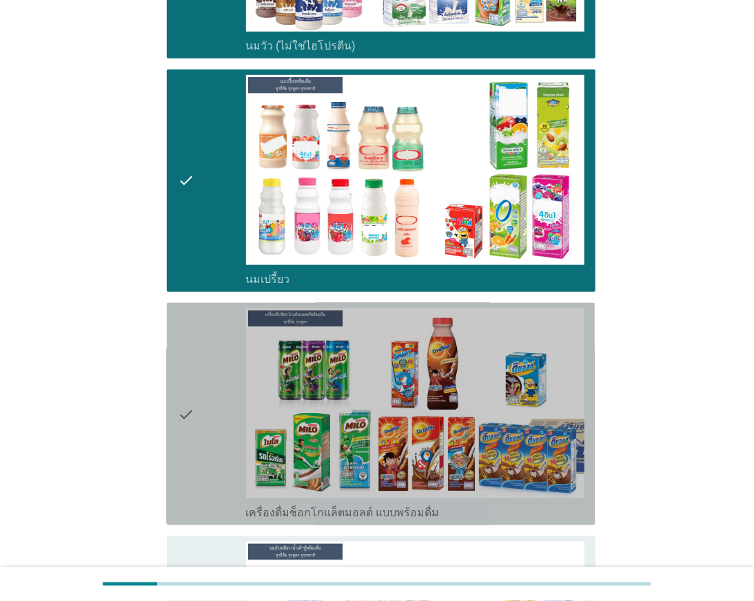
click at [205, 353] on div "check" at bounding box center [212, 414] width 68 height 211
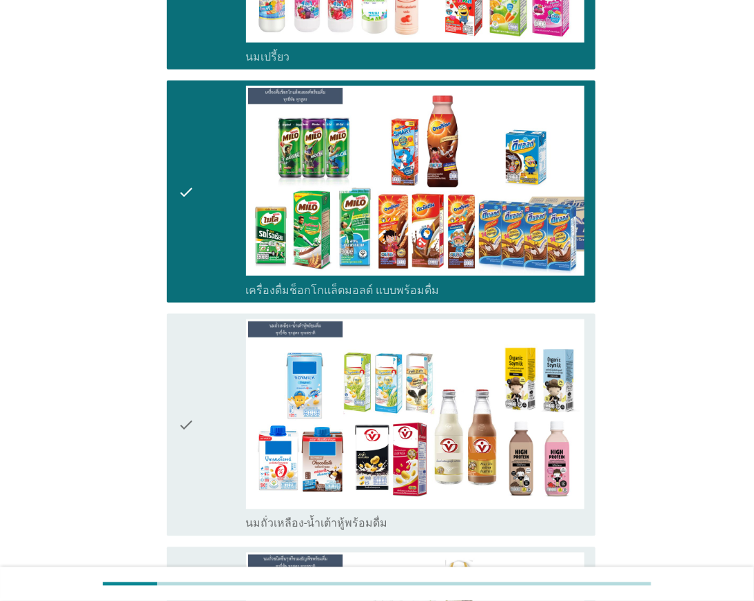
scroll to position [535, 0]
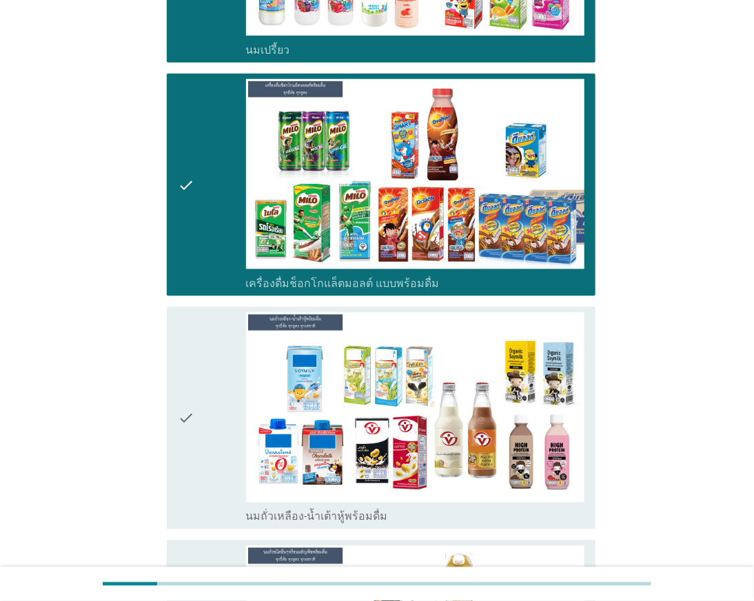
click at [202, 365] on div "check" at bounding box center [212, 418] width 68 height 211
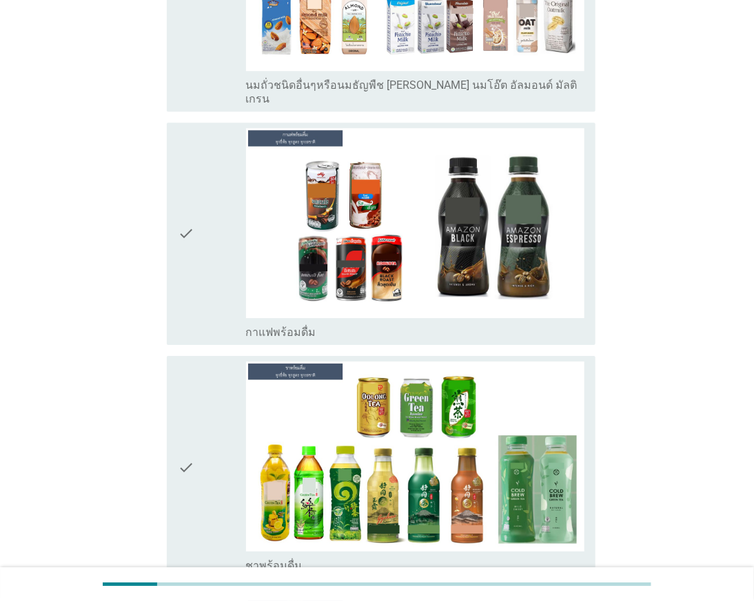
scroll to position [1224, 0]
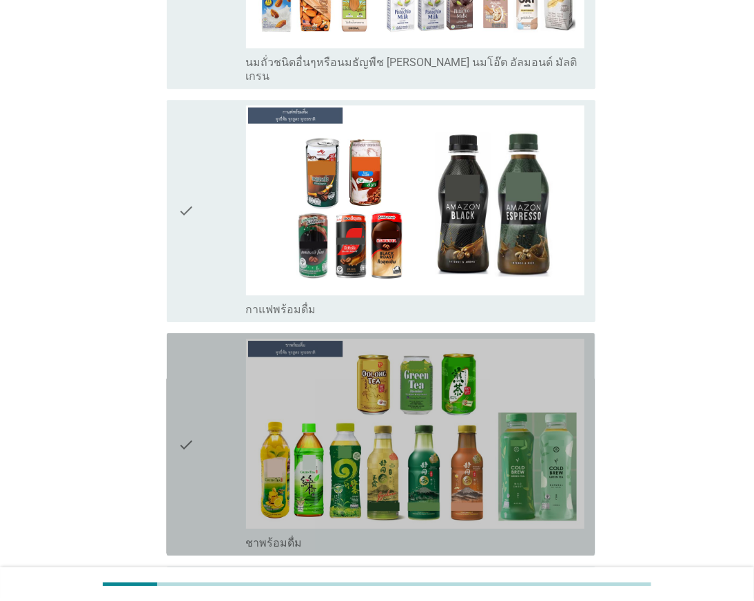
click at [203, 404] on div "check" at bounding box center [212, 444] width 68 height 211
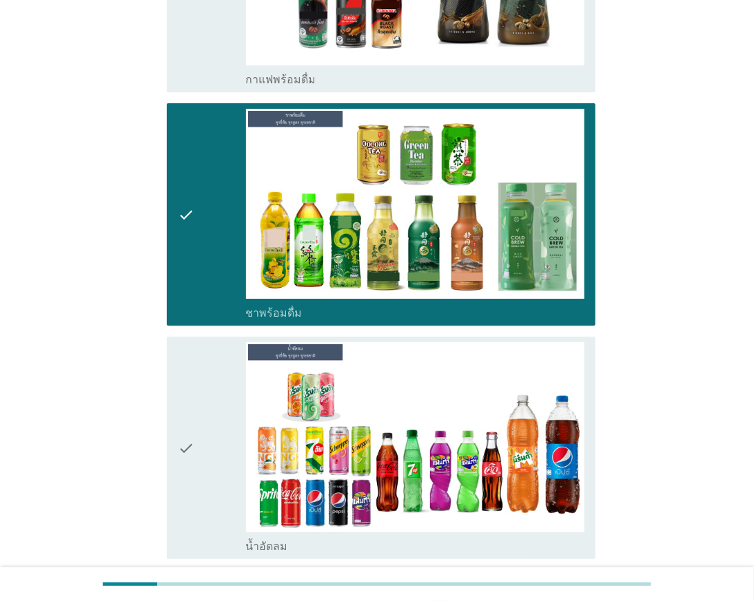
scroll to position [1531, 0]
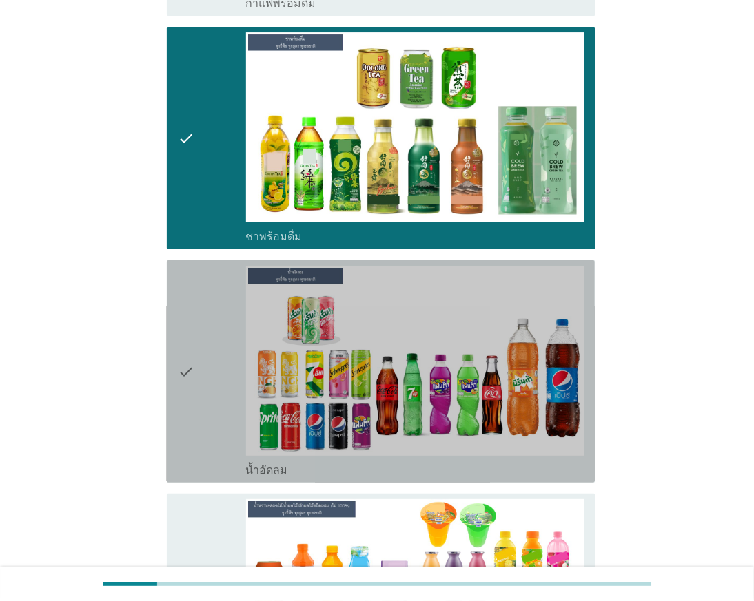
click at [207, 375] on div "check" at bounding box center [212, 371] width 68 height 211
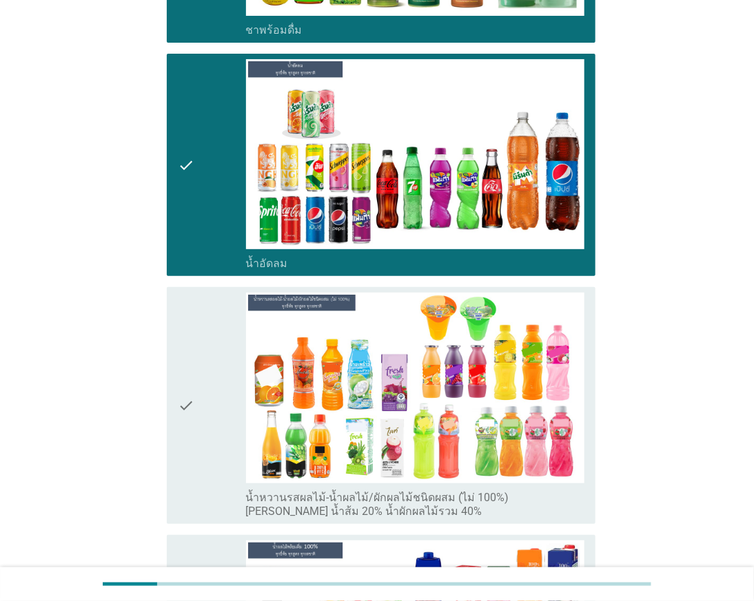
scroll to position [1760, 0]
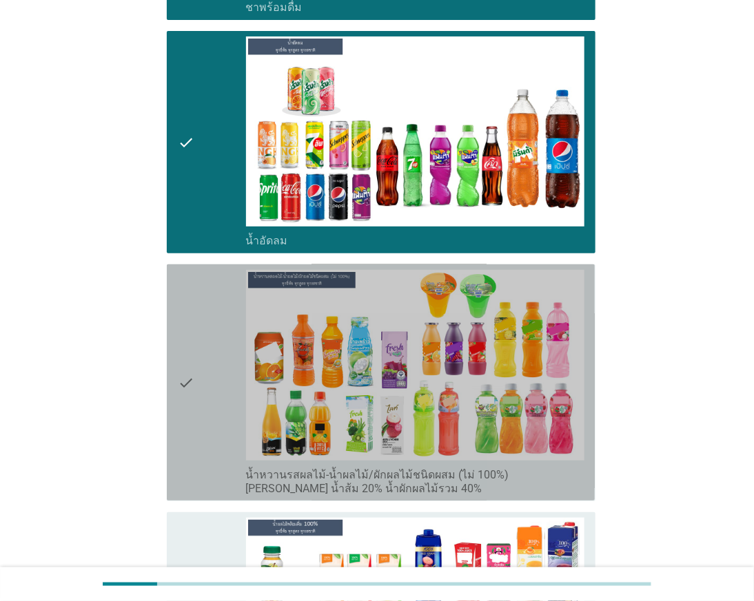
click at [209, 382] on div "check" at bounding box center [212, 382] width 68 height 225
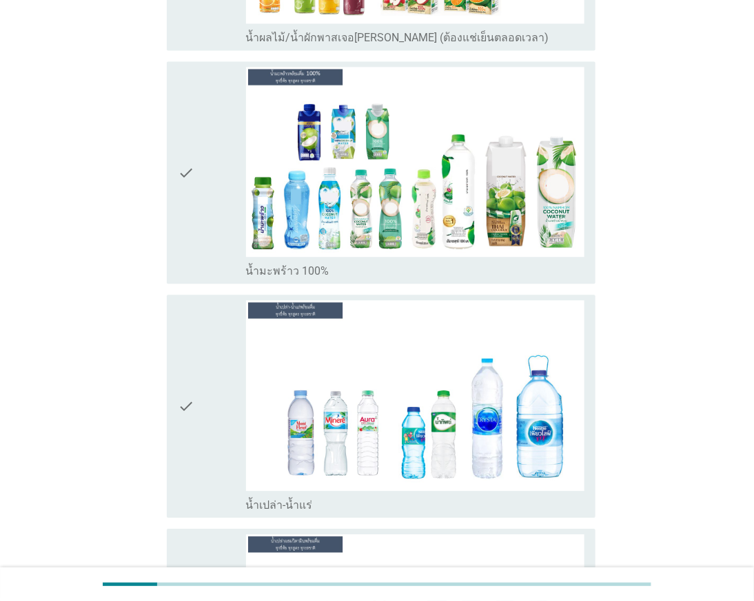
scroll to position [2755, 0]
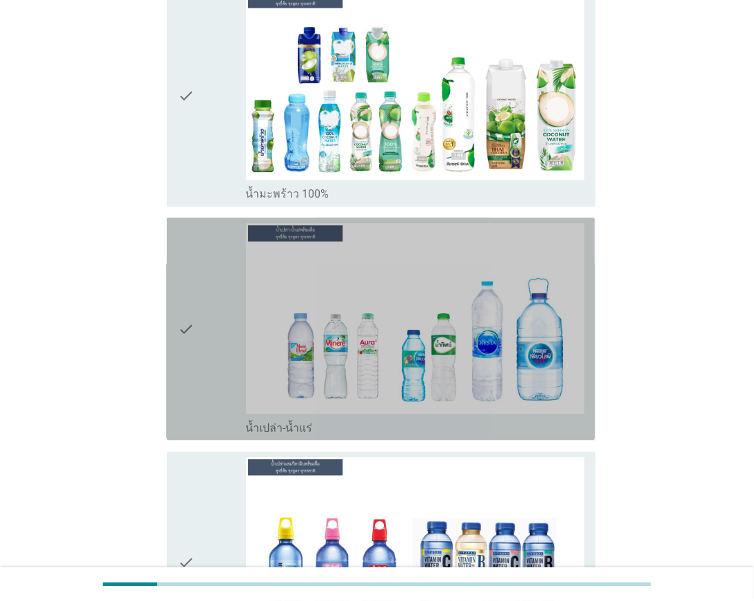
click at [207, 359] on div "check" at bounding box center [212, 328] width 68 height 211
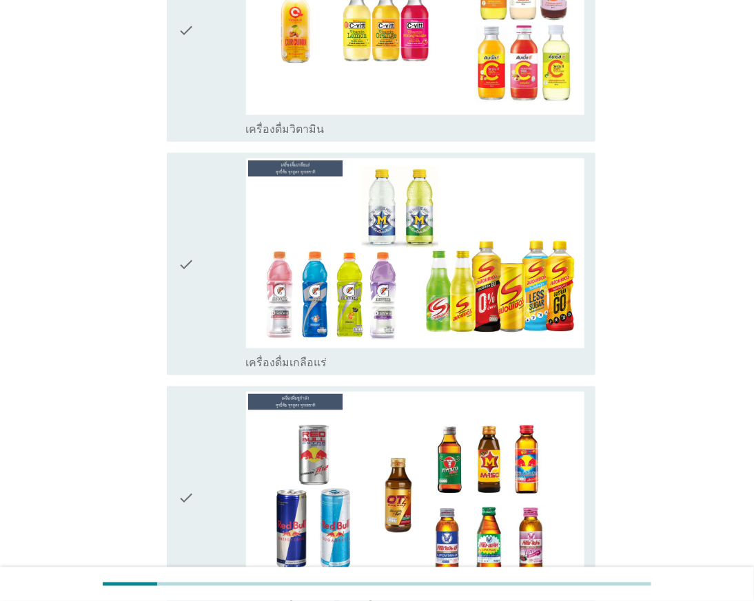
scroll to position [3521, 0]
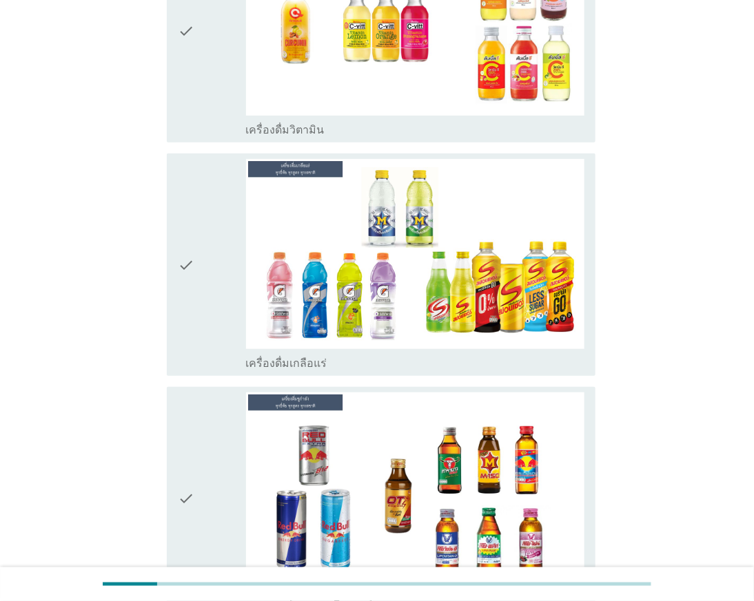
click at [207, 296] on div "check" at bounding box center [212, 264] width 68 height 211
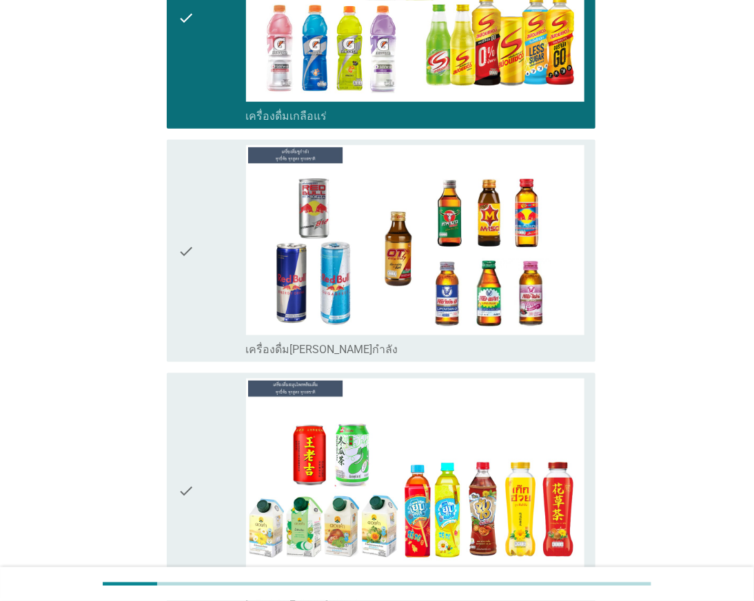
scroll to position [3903, 0]
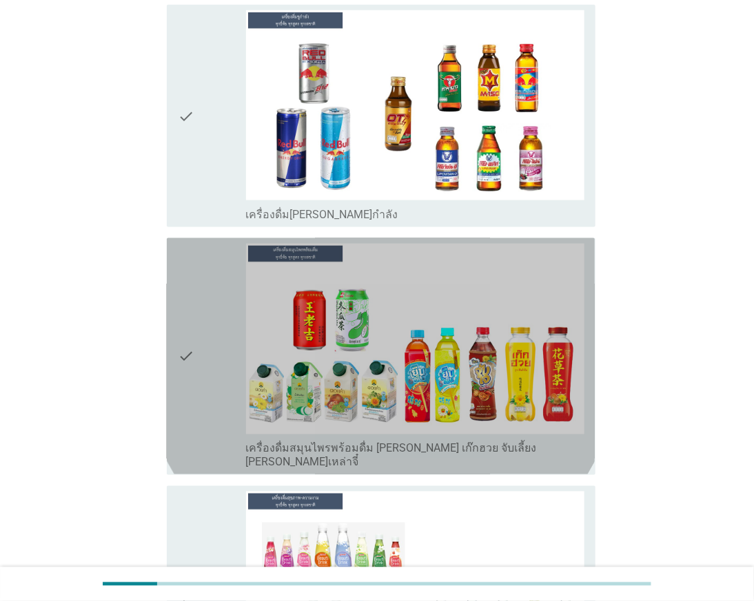
click at [196, 362] on div "check" at bounding box center [212, 356] width 68 height 225
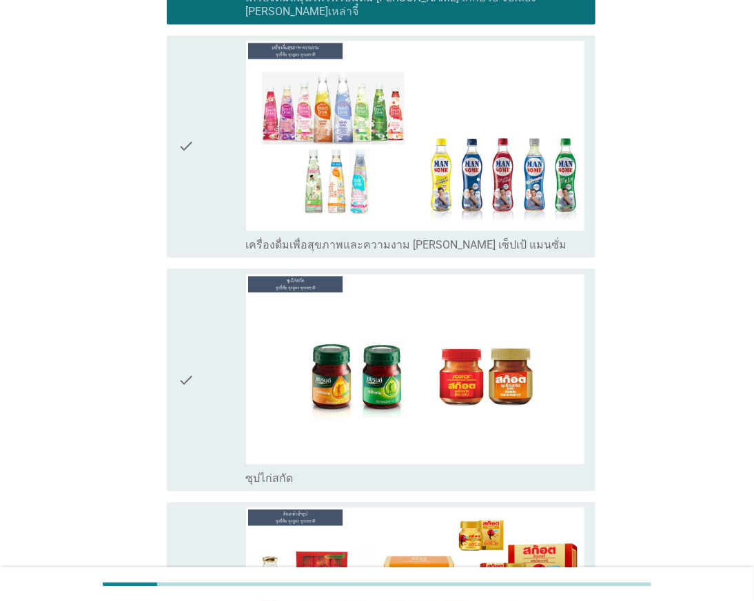
scroll to position [4362, 0]
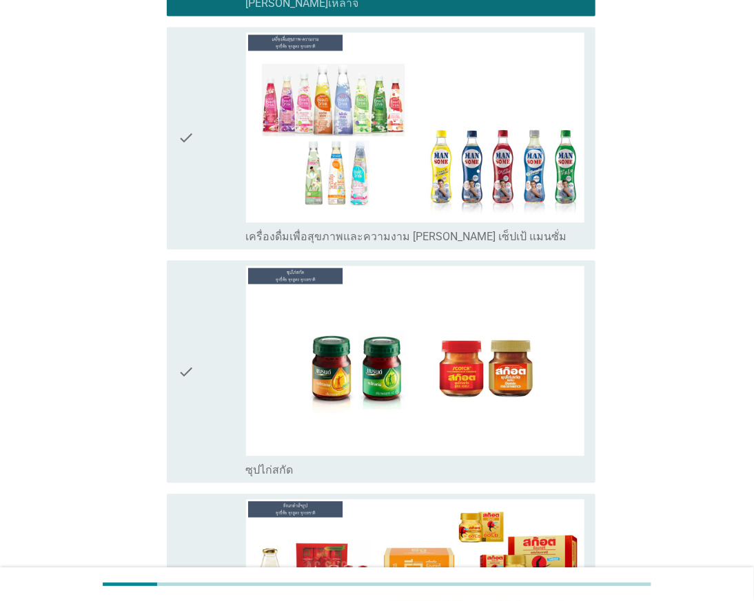
click at [226, 156] on div "check" at bounding box center [212, 137] width 68 height 211
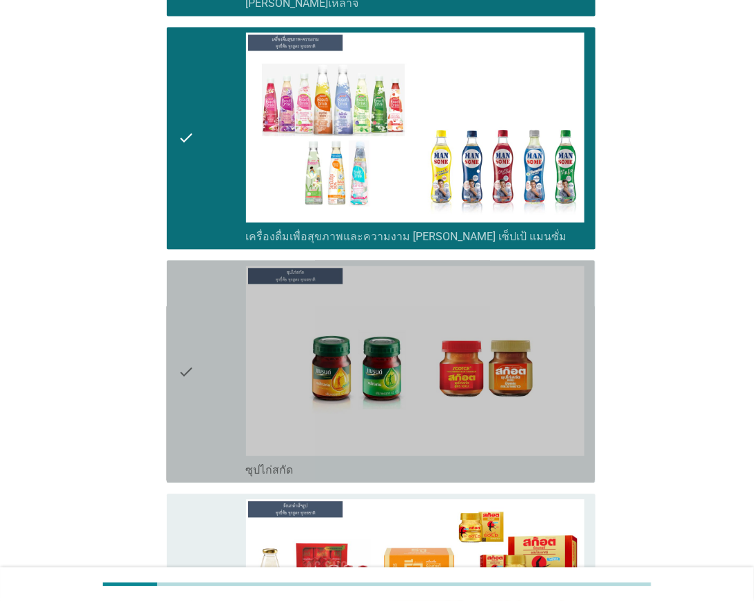
click at [231, 315] on div "check" at bounding box center [212, 371] width 68 height 211
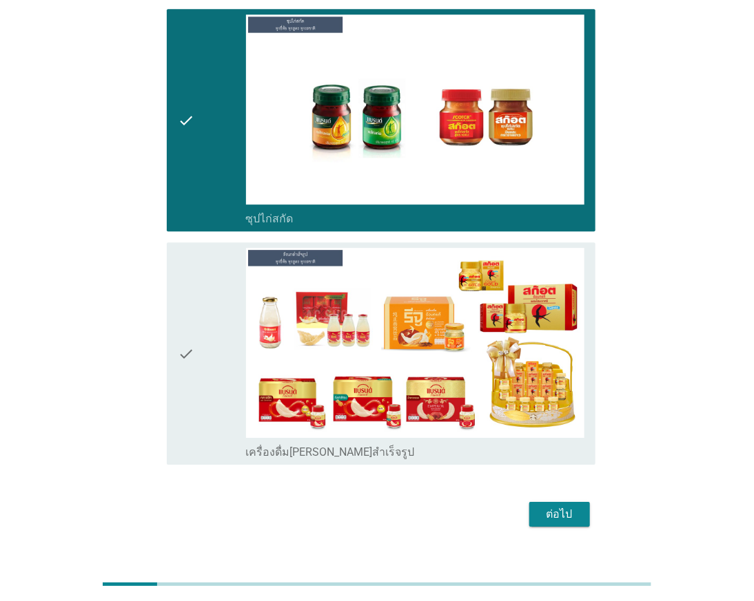
scroll to position [4617, 0]
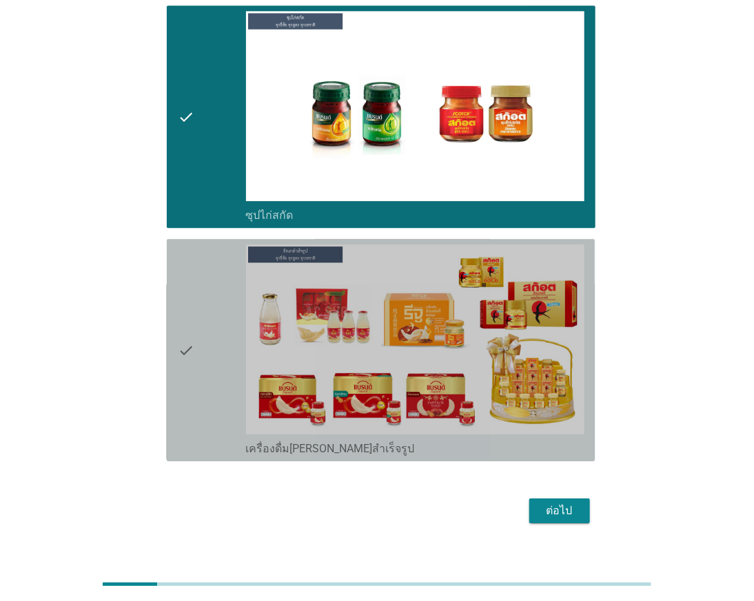
click at [209, 369] on div "check" at bounding box center [212, 350] width 68 height 211
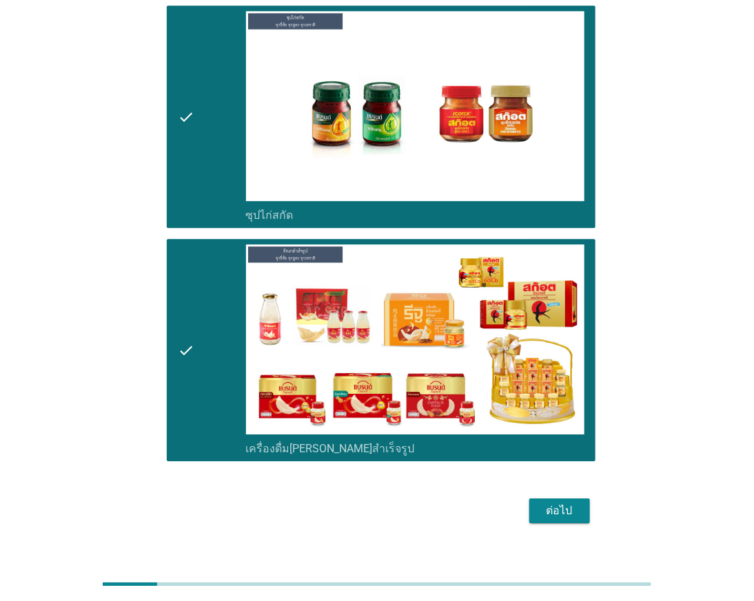
click at [570, 504] on div "ต่อไป" at bounding box center [376, 511] width 436 height 33
click at [566, 499] on button "ต่อไป" at bounding box center [559, 511] width 61 height 25
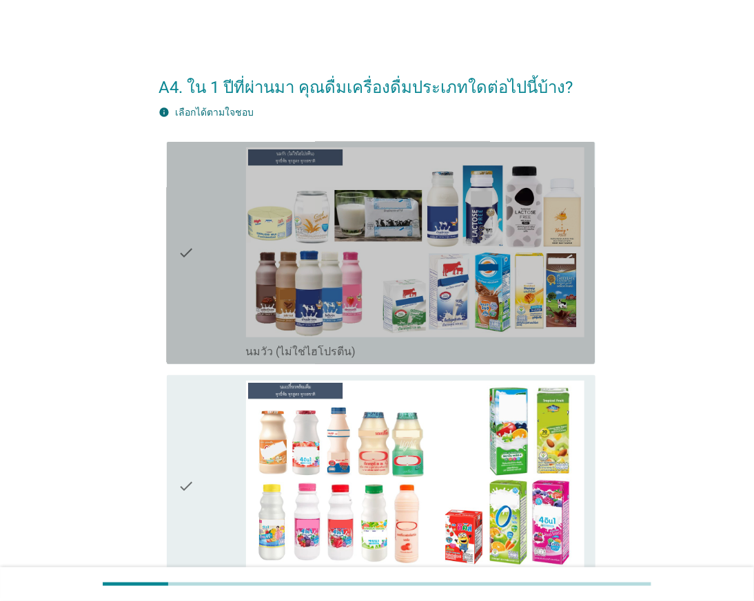
click at [188, 313] on icon "check" at bounding box center [186, 252] width 17 height 211
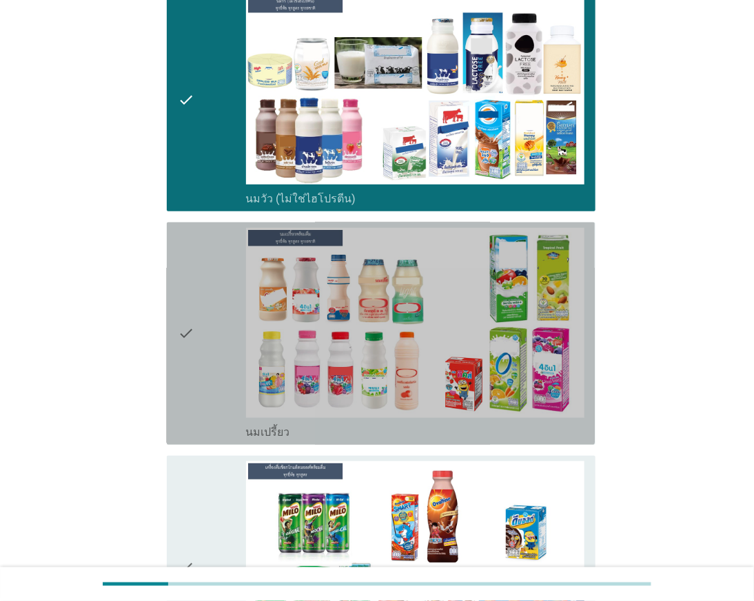
click at [204, 367] on div "check" at bounding box center [212, 333] width 68 height 211
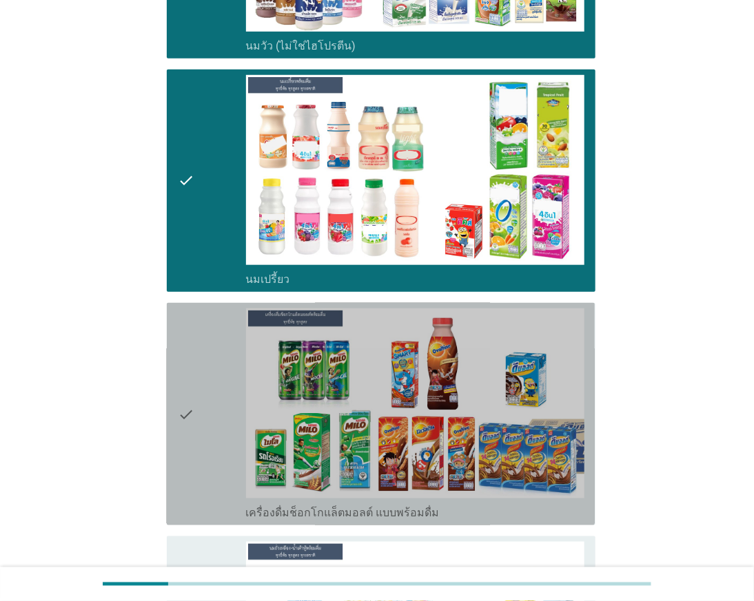
click at [204, 386] on div "check" at bounding box center [212, 414] width 68 height 211
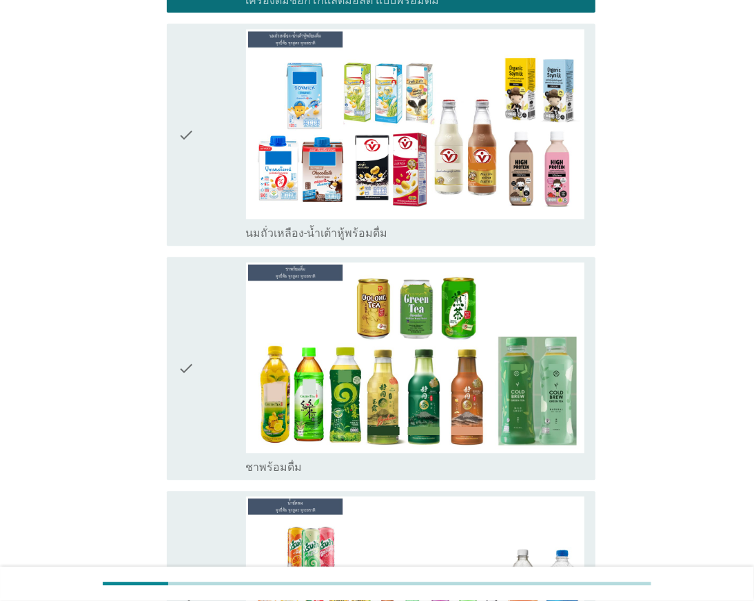
scroll to position [842, 0]
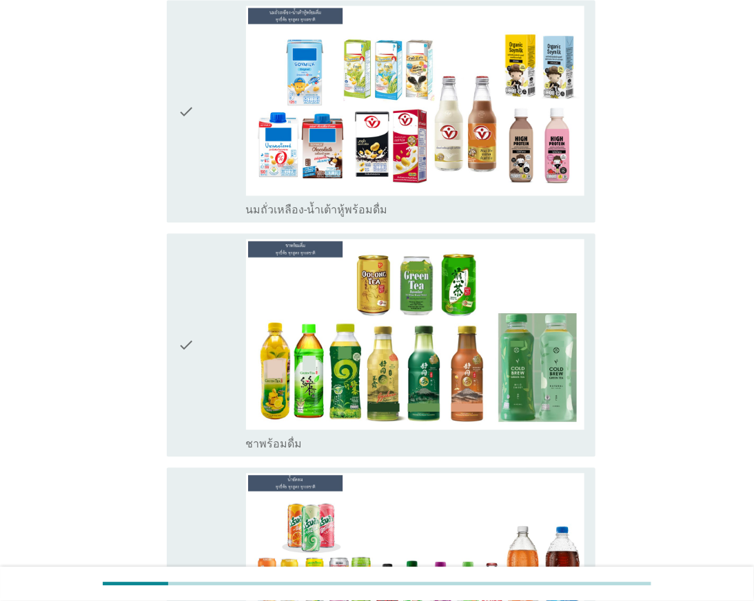
click at [202, 373] on div "check" at bounding box center [212, 345] width 68 height 211
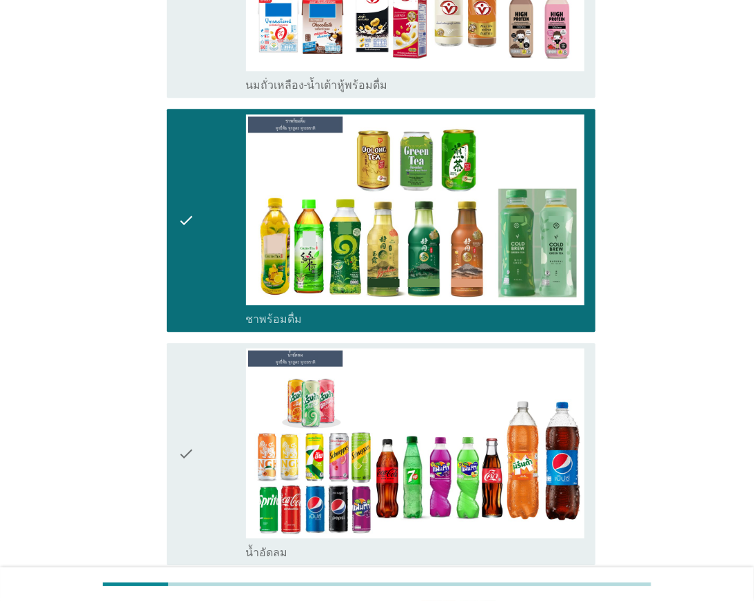
scroll to position [1071, 0]
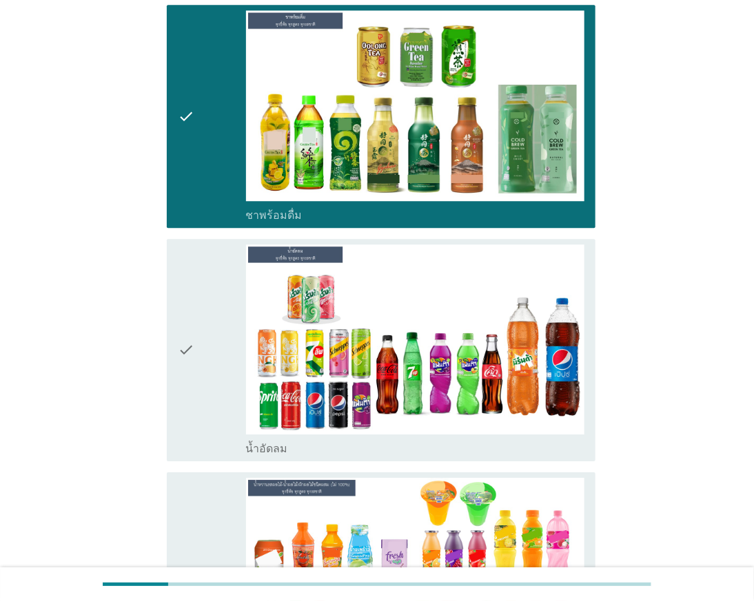
click at [205, 383] on div "check" at bounding box center [212, 350] width 68 height 211
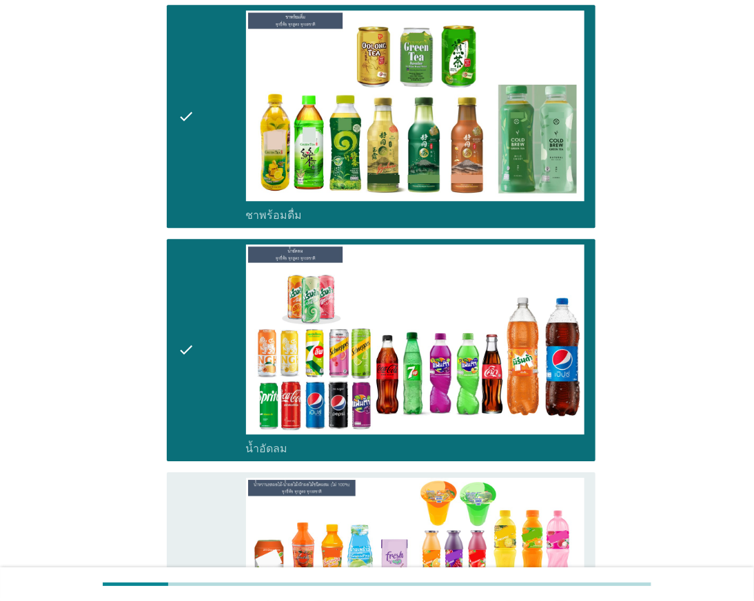
scroll to position [1224, 0]
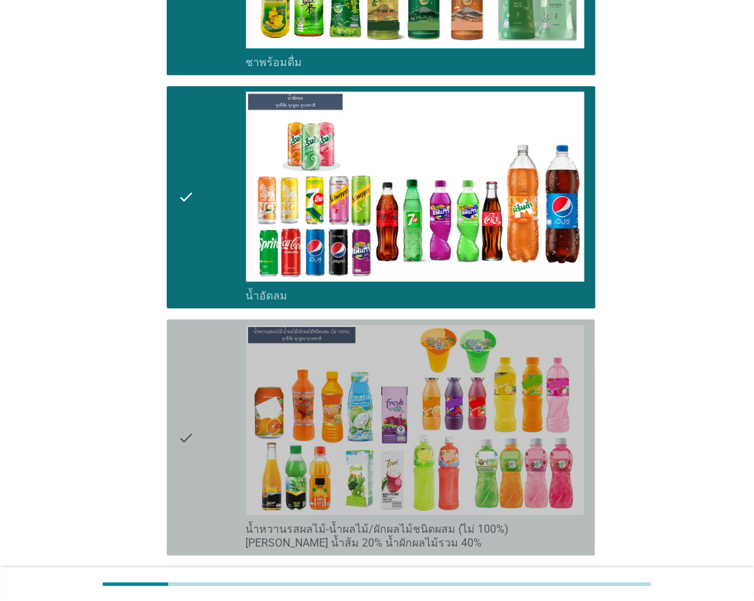
click at [224, 435] on div "check" at bounding box center [212, 437] width 68 height 225
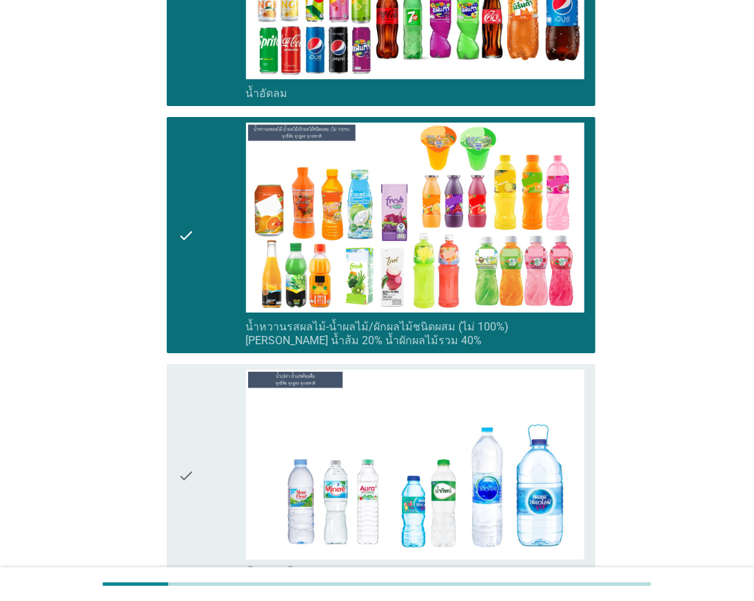
scroll to position [1531, 0]
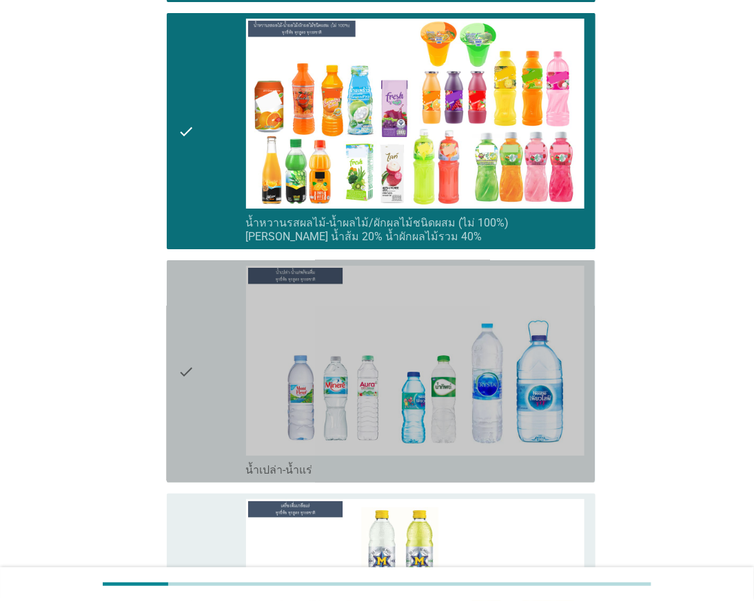
click at [225, 422] on div "check" at bounding box center [212, 371] width 68 height 211
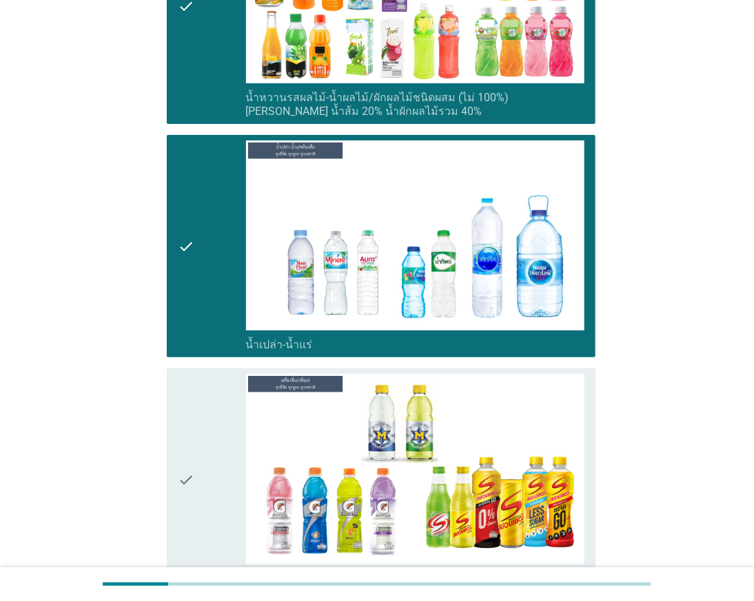
scroll to position [1760, 0]
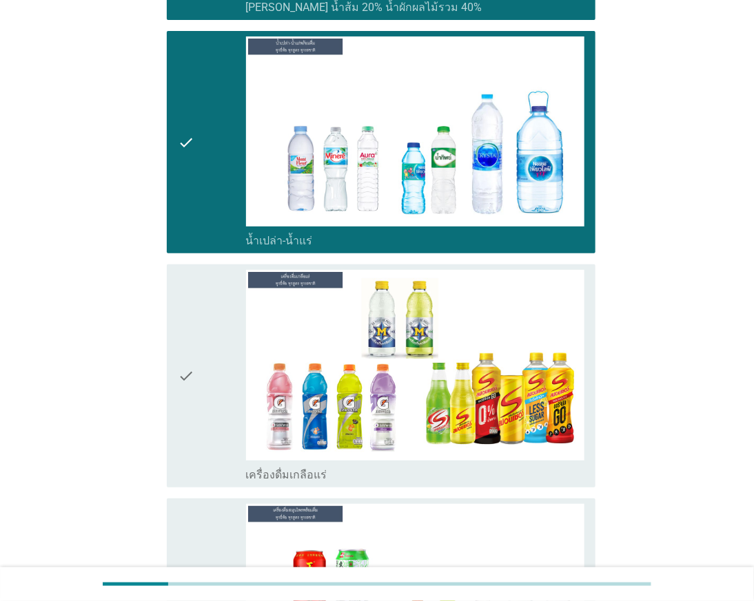
click at [225, 395] on div "check" at bounding box center [212, 375] width 68 height 211
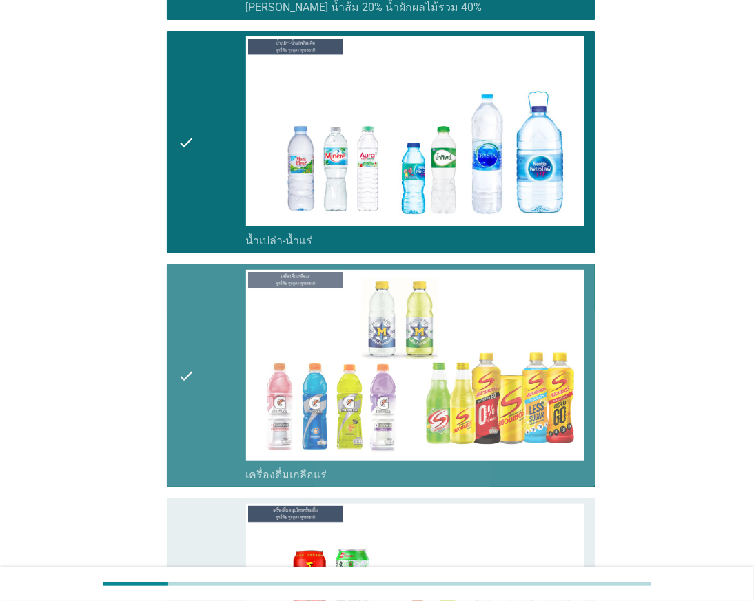
click at [225, 395] on div "check" at bounding box center [212, 375] width 68 height 211
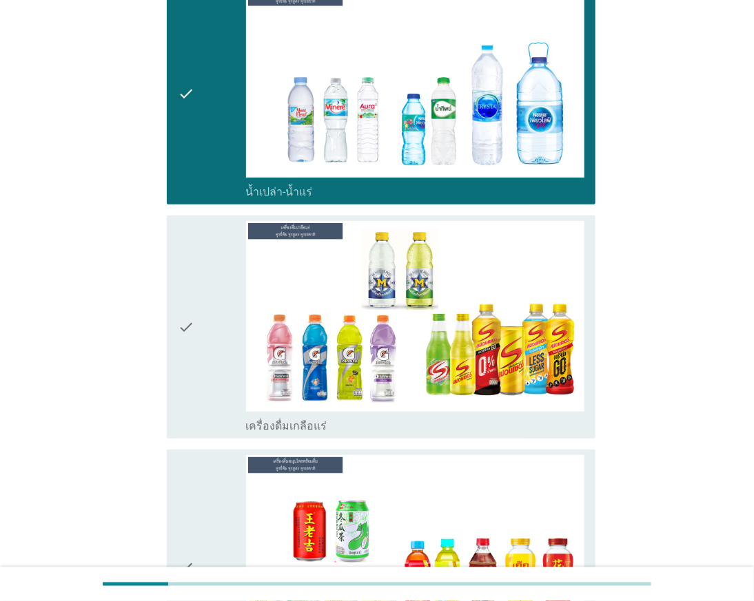
scroll to position [1836, 0]
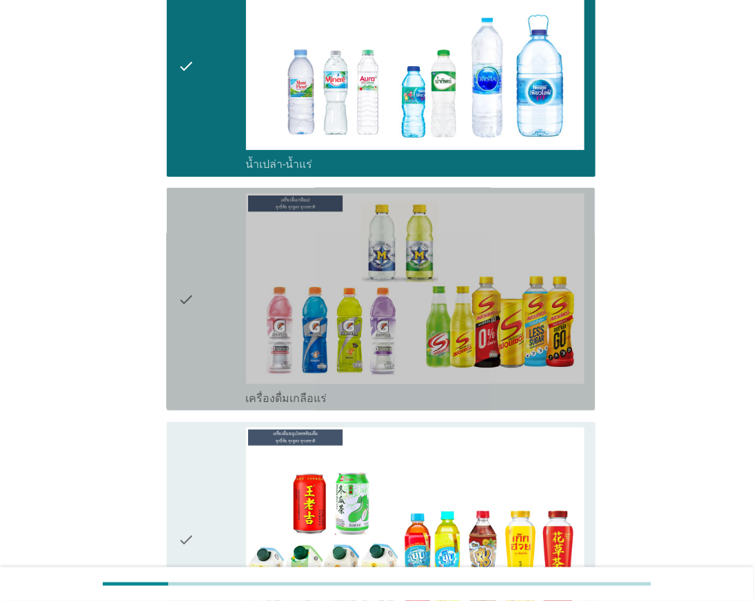
click at [210, 304] on div "check" at bounding box center [212, 299] width 68 height 211
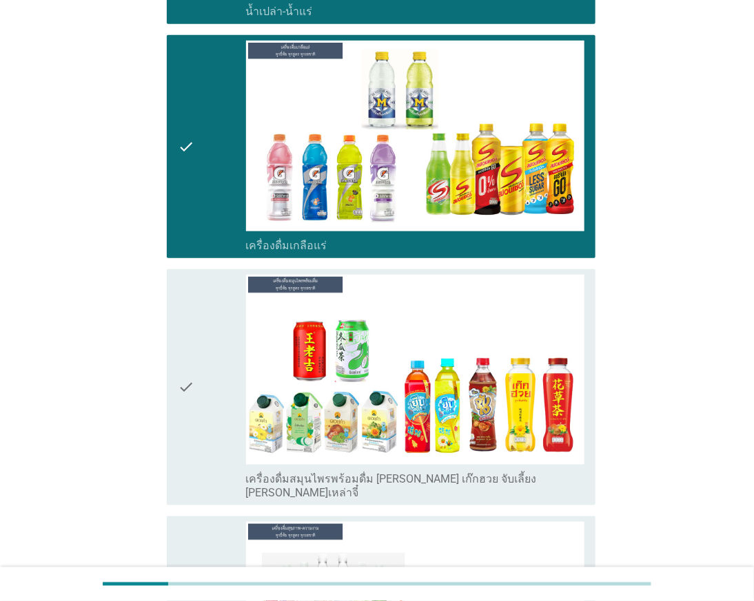
click at [189, 391] on icon "check" at bounding box center [186, 387] width 17 height 225
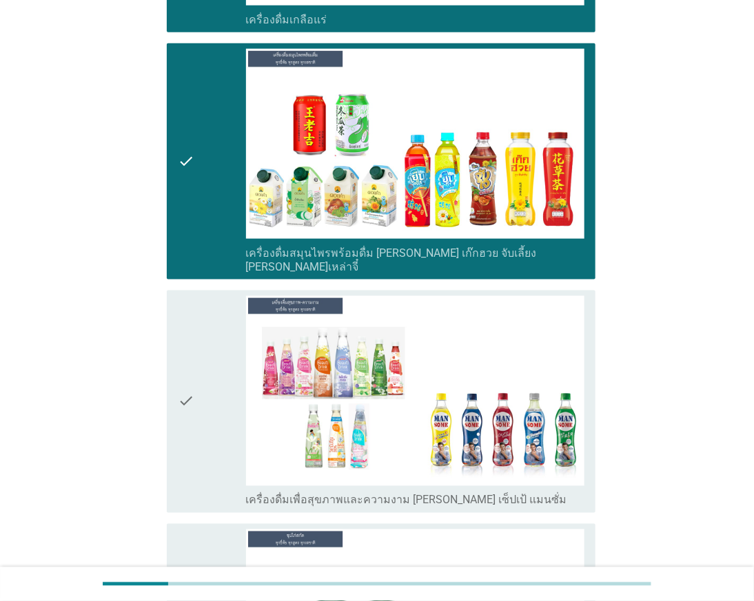
scroll to position [2219, 0]
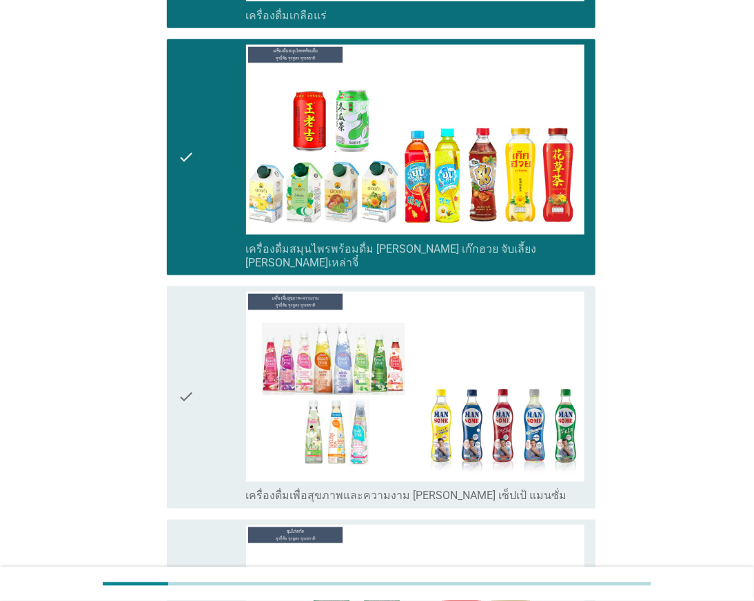
click at [189, 394] on icon "check" at bounding box center [186, 397] width 17 height 211
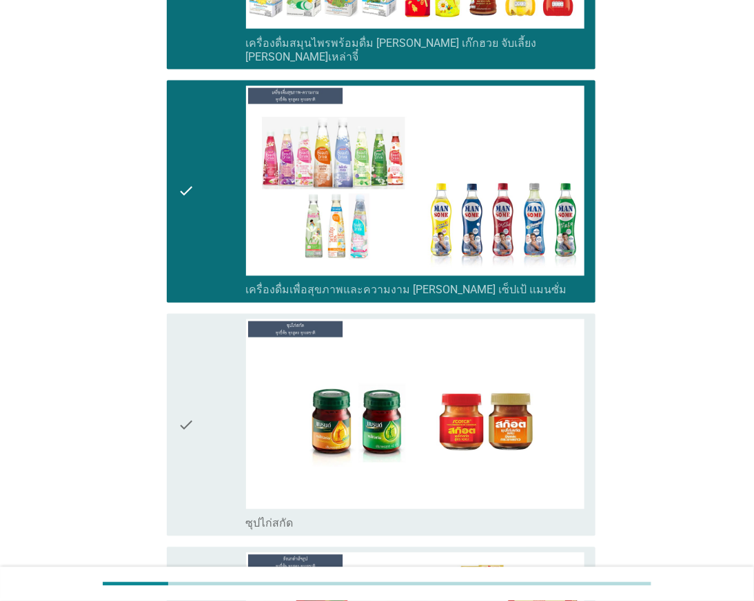
scroll to position [2525, 0]
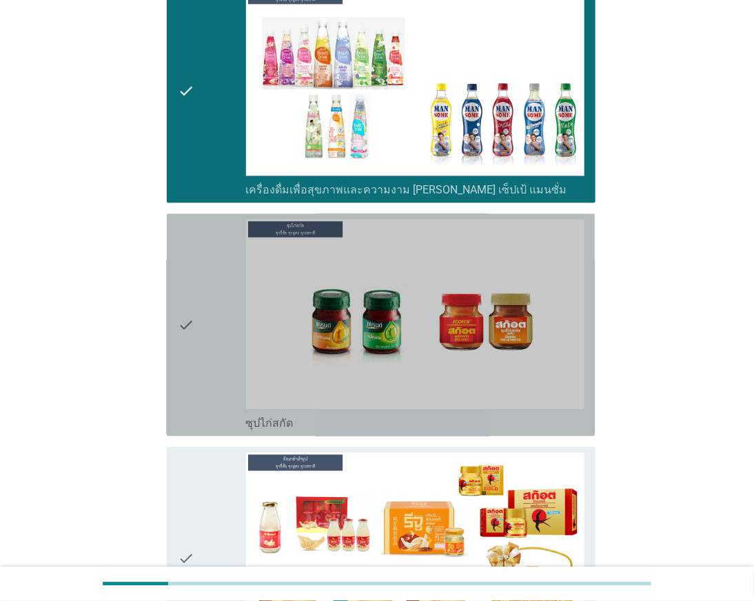
click at [190, 370] on icon "check" at bounding box center [186, 325] width 17 height 211
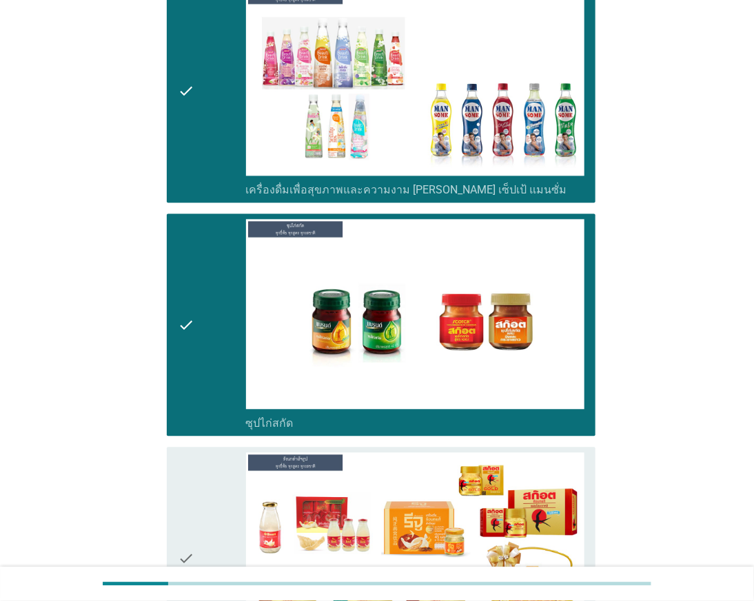
click at [191, 453] on icon "check" at bounding box center [186, 558] width 17 height 211
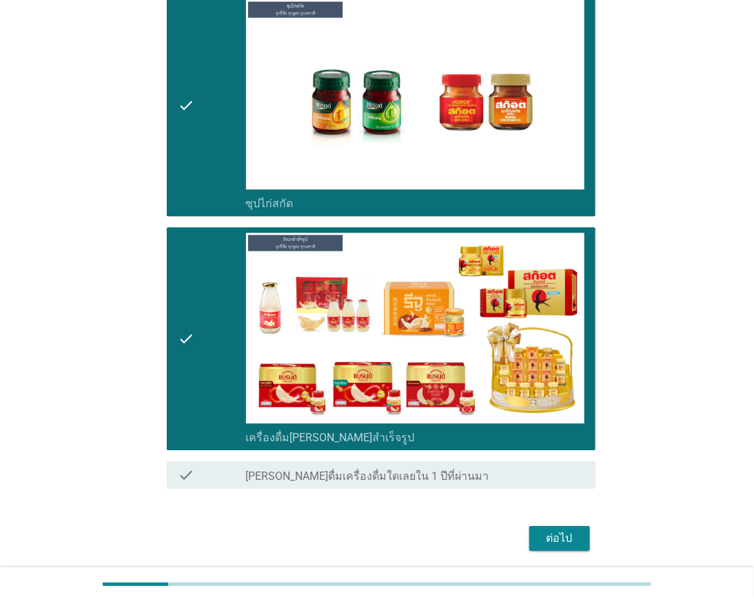
scroll to position [2783, 0]
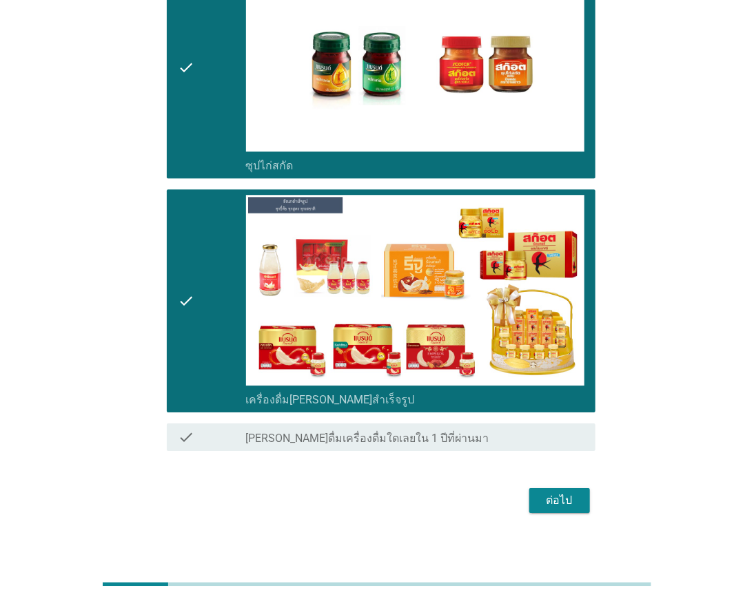
click at [572, 493] on div "ต่อไป" at bounding box center [559, 501] width 39 height 17
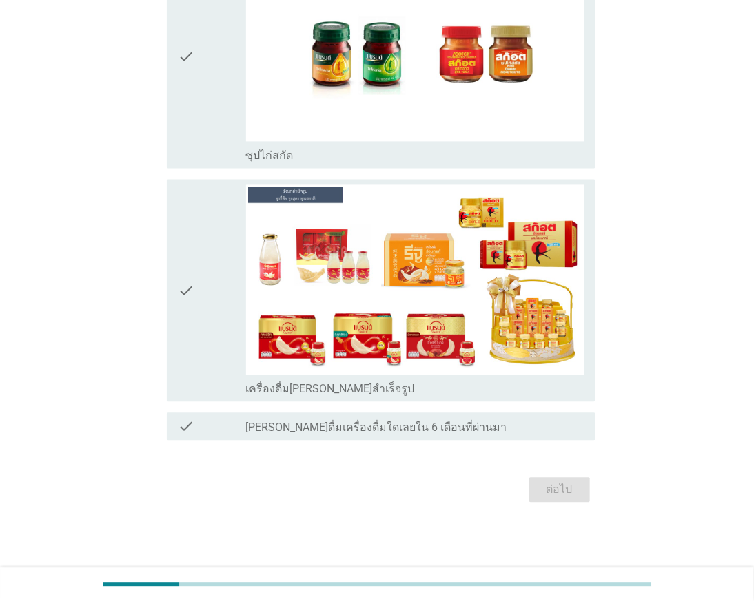
scroll to position [0, 0]
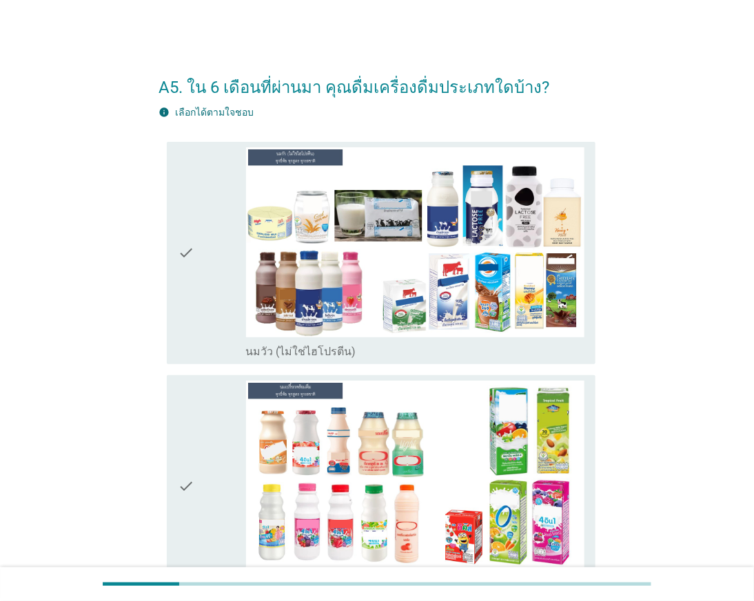
click at [196, 293] on div "check" at bounding box center [212, 252] width 68 height 211
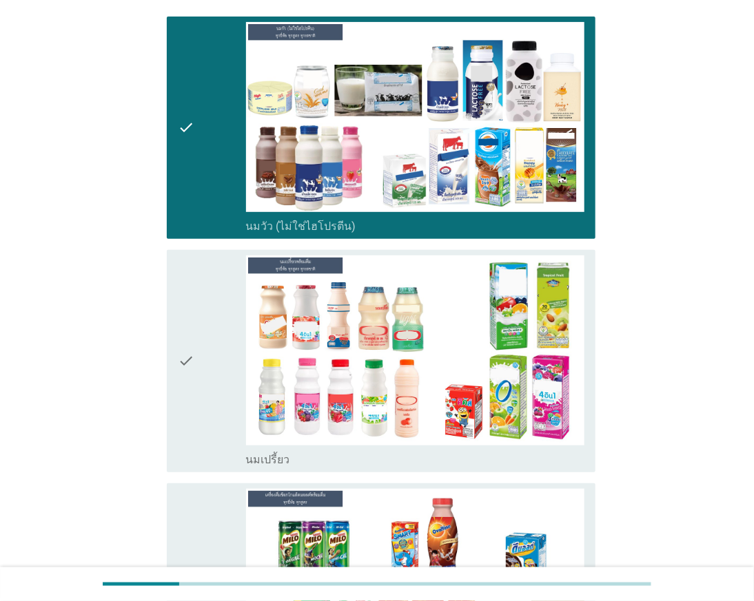
scroll to position [76, 0]
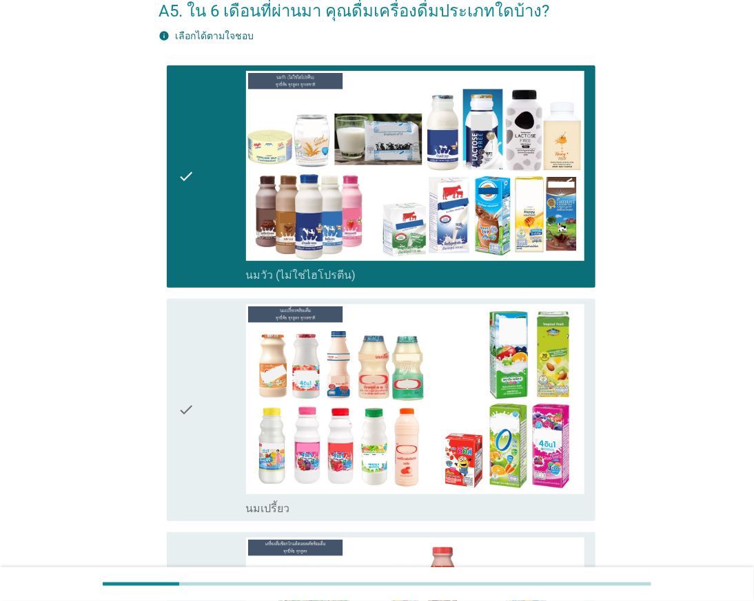
click at [170, 462] on div "check check_box_outline_blank นมเปรี้ยว" at bounding box center [381, 410] width 428 height 222
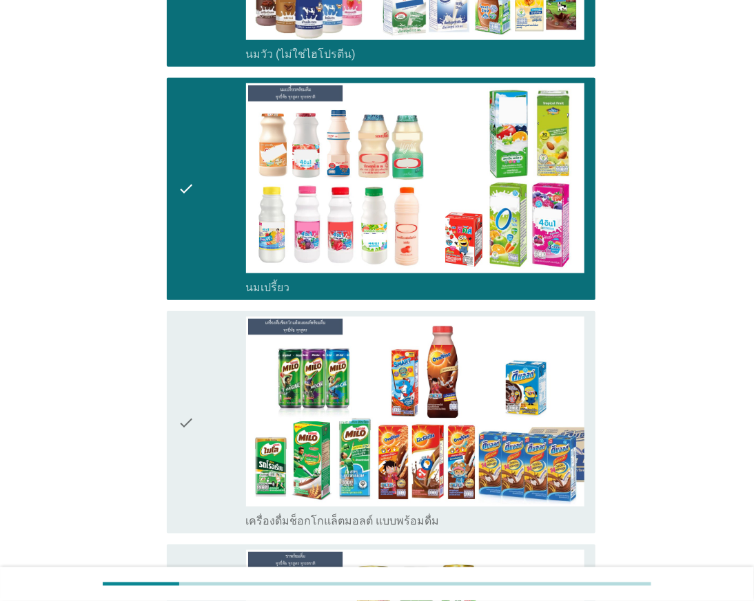
scroll to position [382, 0]
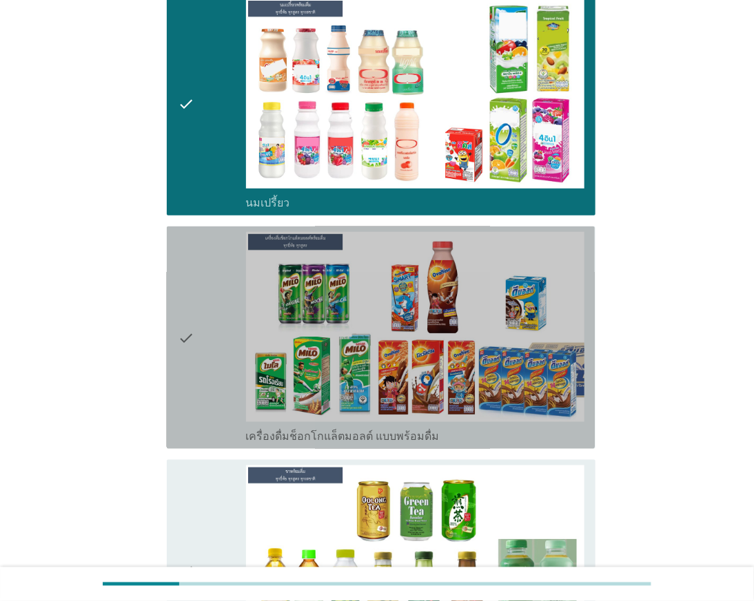
click at [188, 400] on icon "check" at bounding box center [186, 337] width 17 height 211
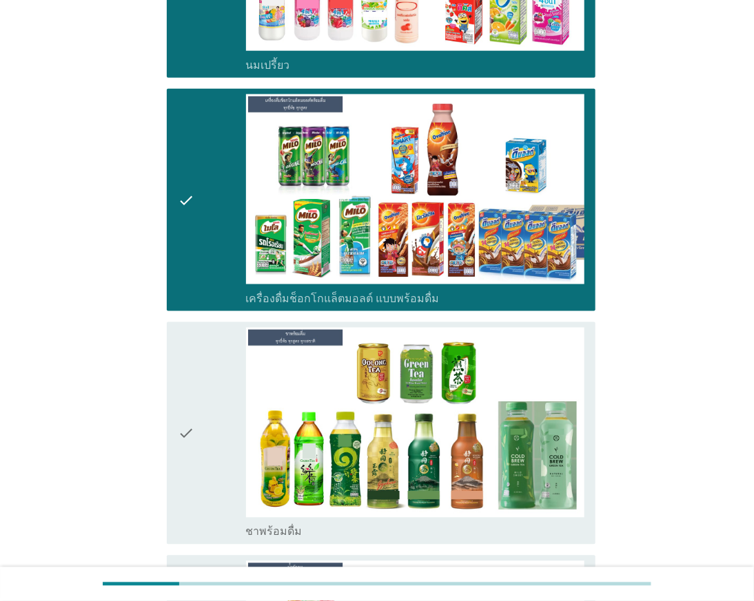
scroll to position [535, 0]
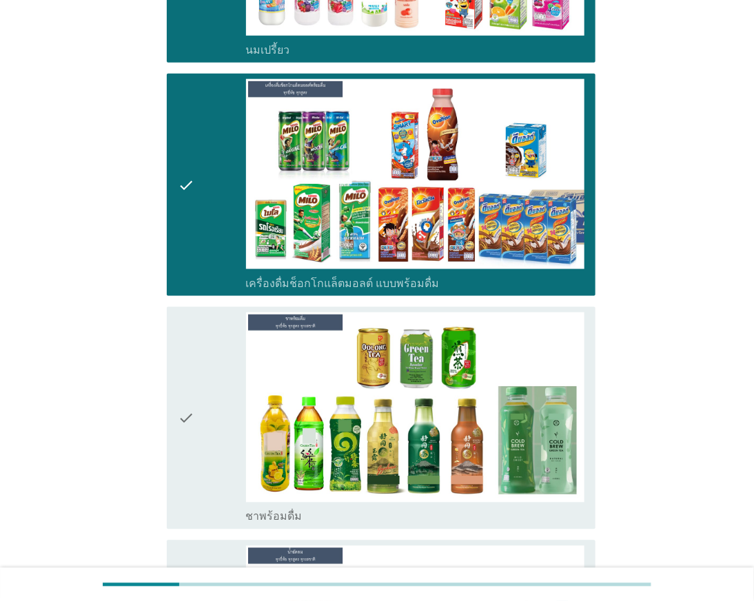
click at [191, 446] on icon "check" at bounding box center [186, 418] width 17 height 211
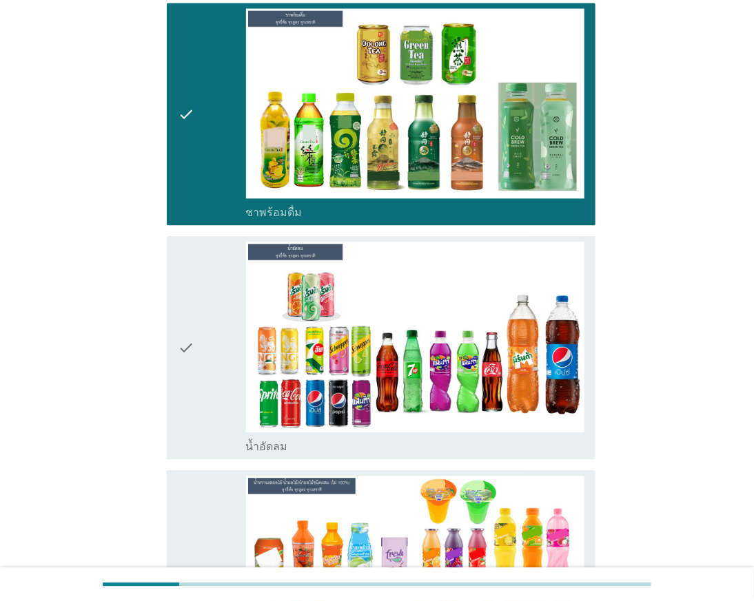
scroll to position [842, 0]
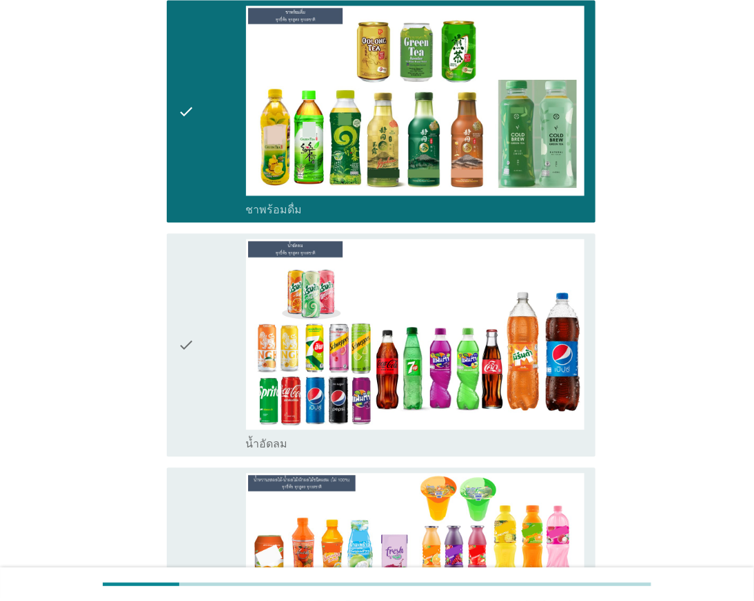
click at [189, 418] on icon "check" at bounding box center [186, 345] width 17 height 211
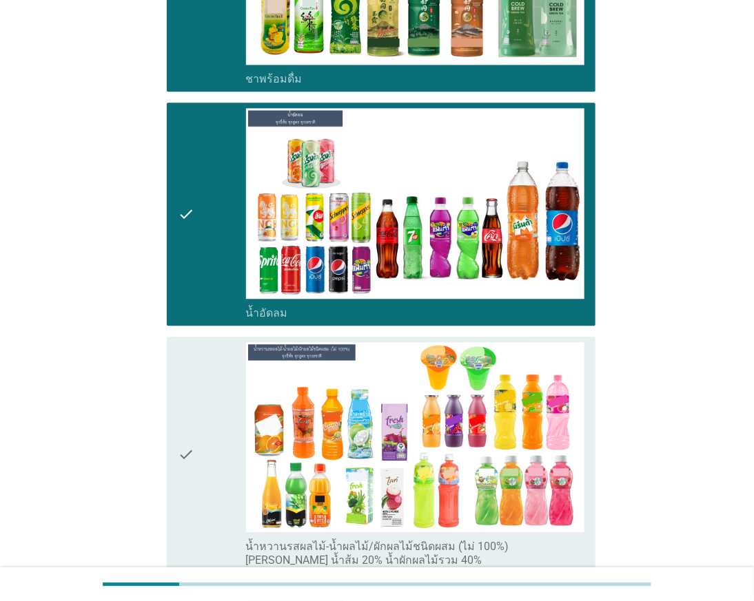
scroll to position [995, 0]
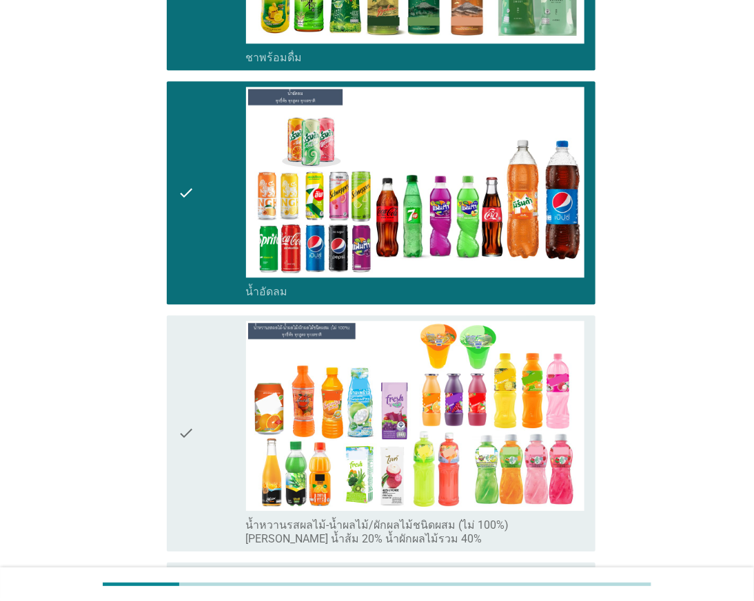
click at [216, 411] on div "check" at bounding box center [212, 433] width 68 height 225
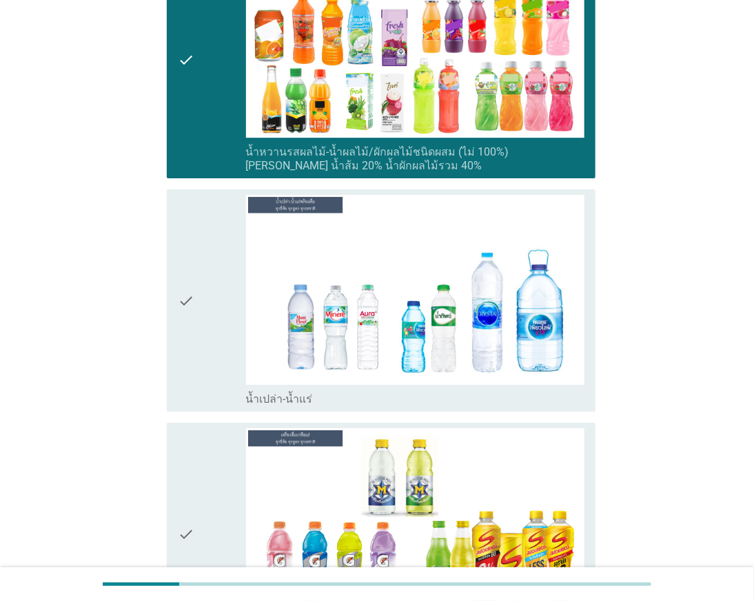
scroll to position [1378, 0]
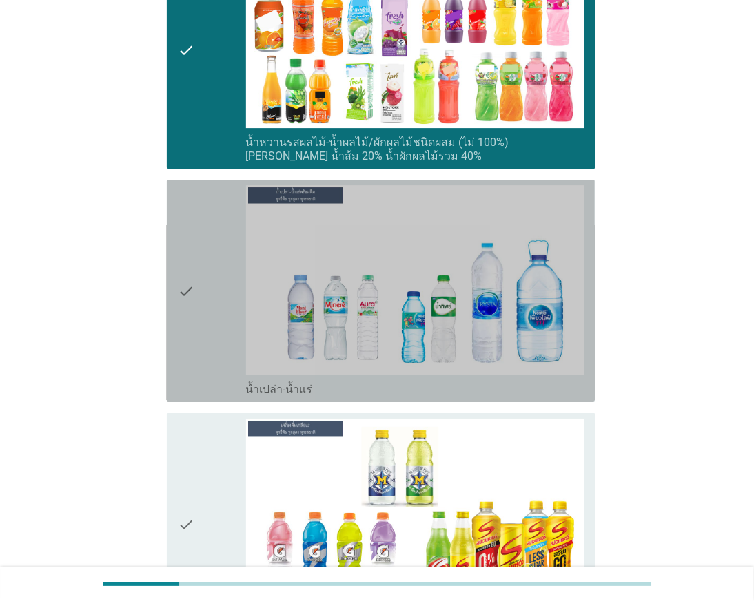
click at [228, 341] on div "check" at bounding box center [212, 290] width 68 height 211
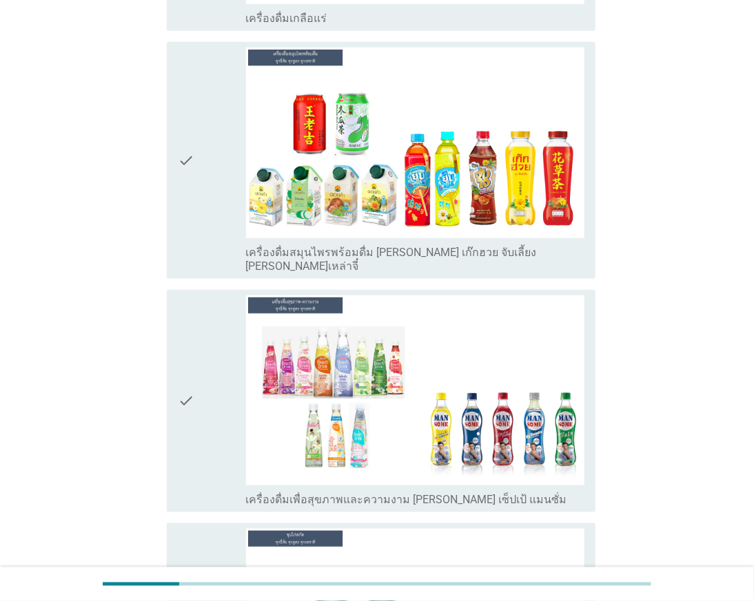
scroll to position [1989, 0]
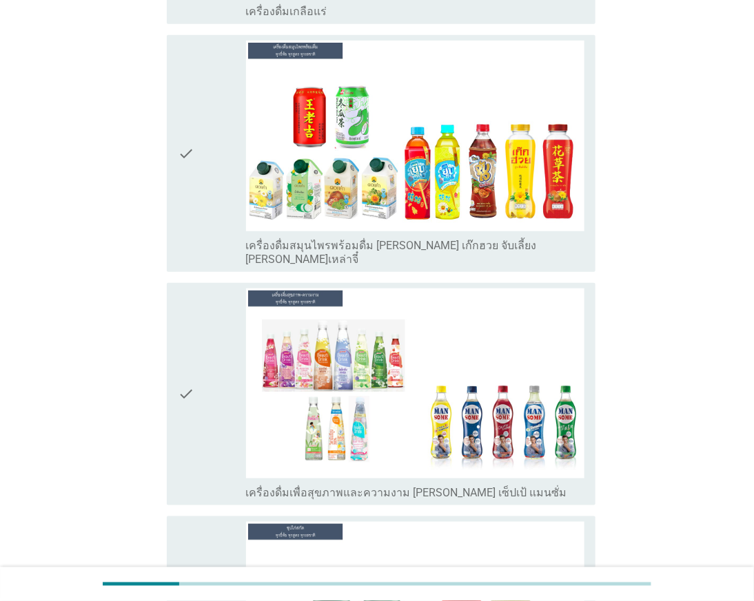
click at [205, 198] on div "check" at bounding box center [212, 153] width 68 height 225
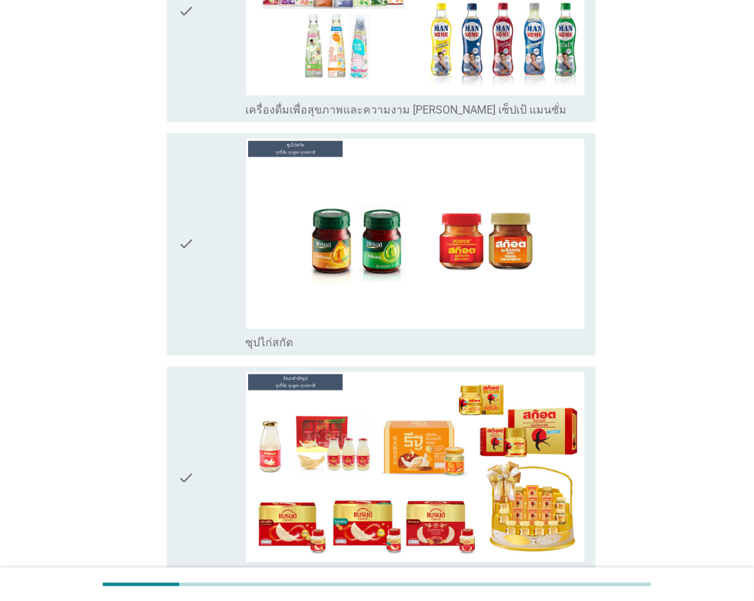
scroll to position [2525, 0]
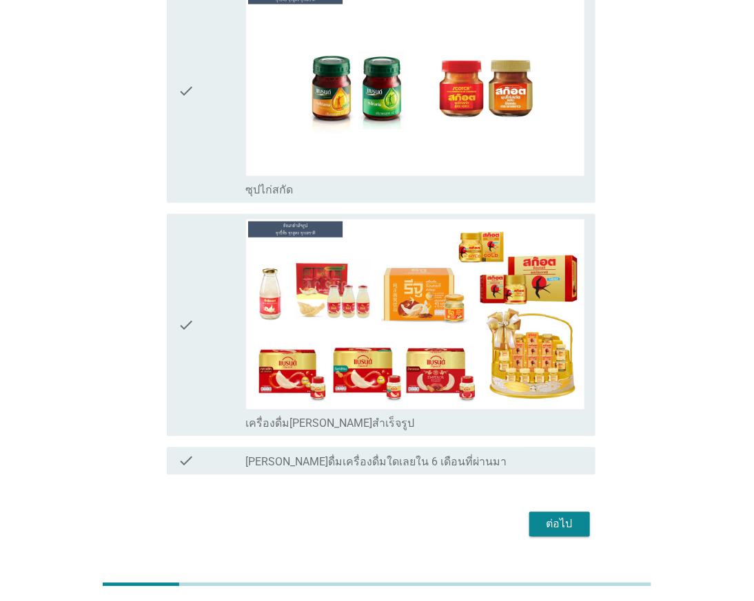
click at [567, 517] on div "ต่อไป" at bounding box center [559, 525] width 39 height 17
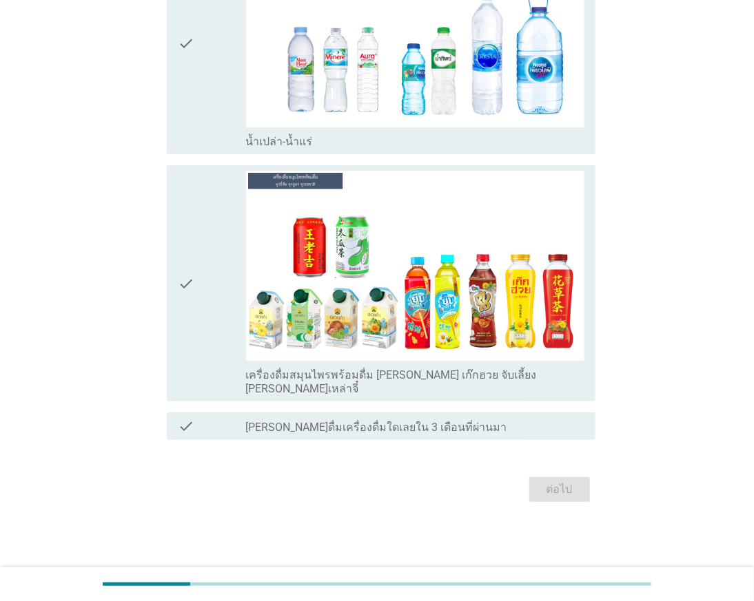
scroll to position [0, 0]
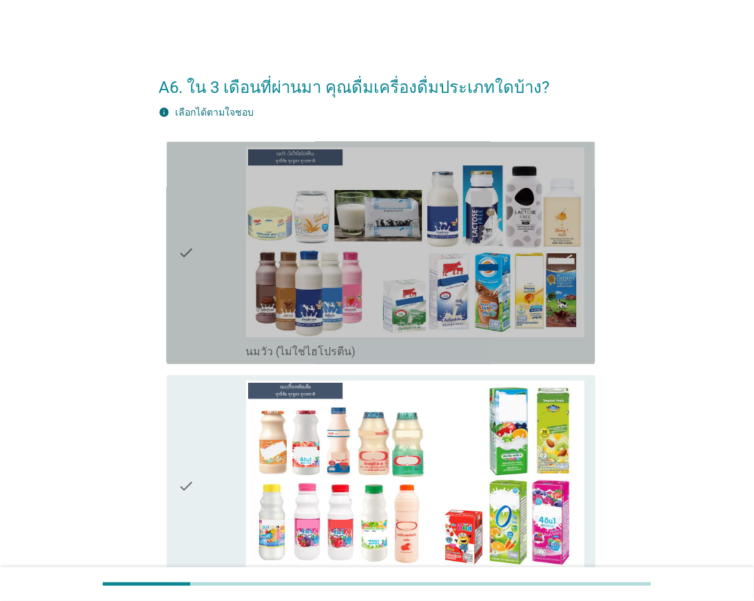
click at [194, 307] on icon "check" at bounding box center [186, 252] width 17 height 211
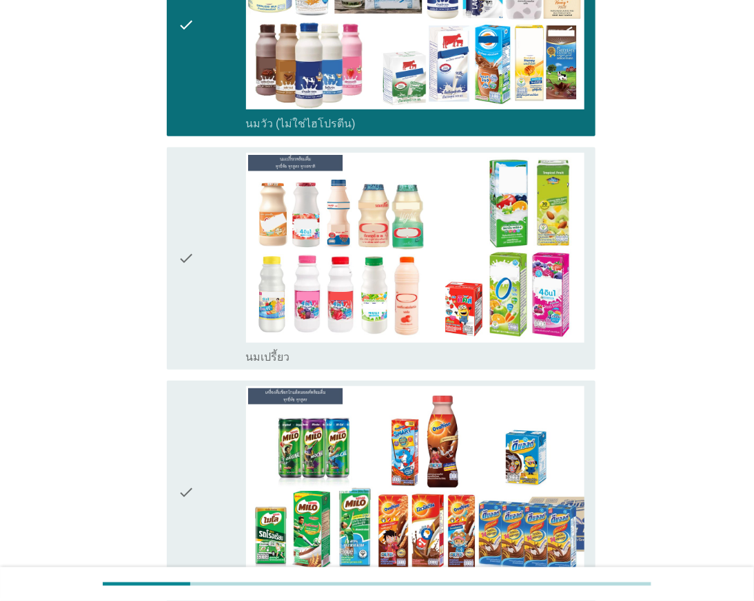
scroll to position [229, 0]
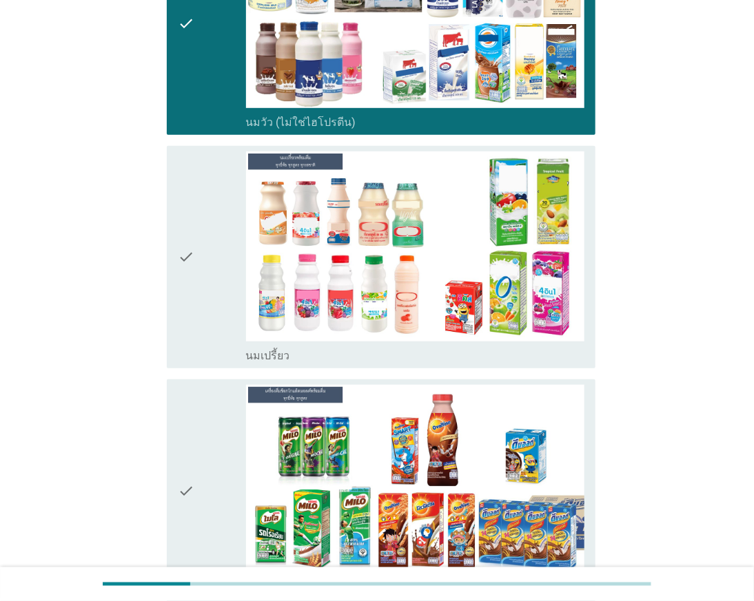
click at [190, 305] on icon "check" at bounding box center [186, 257] width 17 height 211
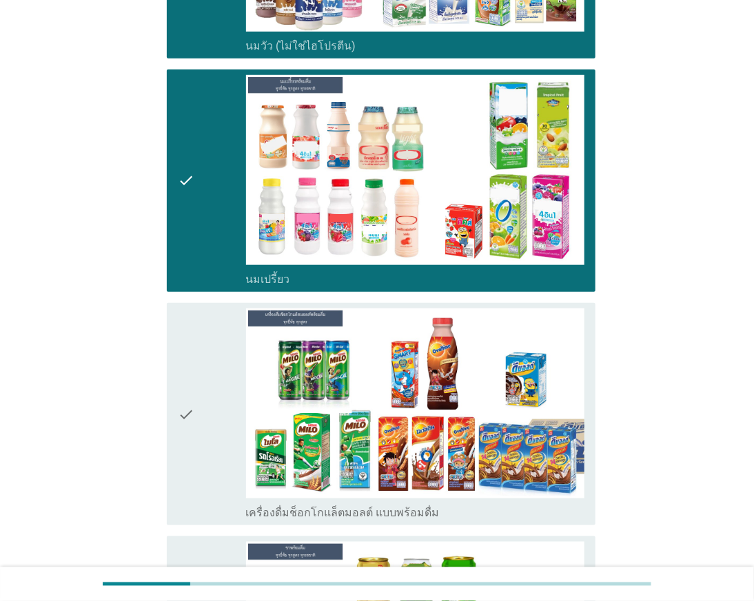
click at [194, 331] on icon "check" at bounding box center [186, 414] width 17 height 211
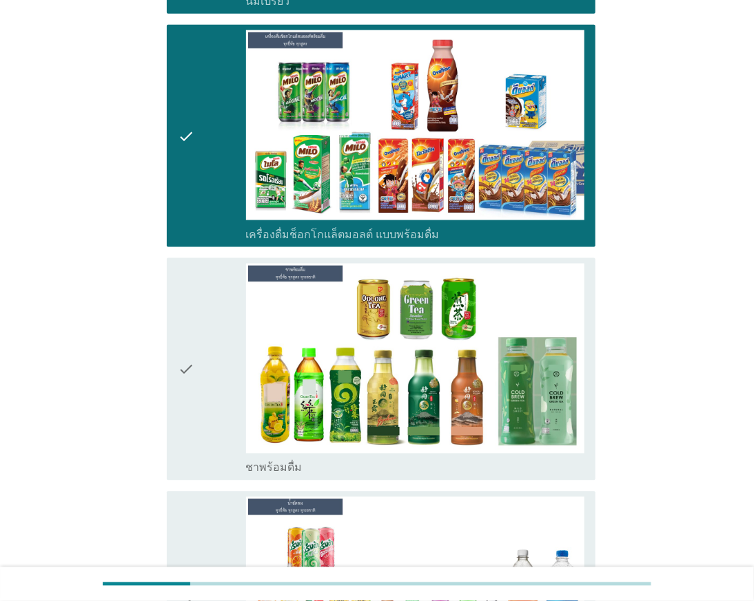
scroll to position [612, 0]
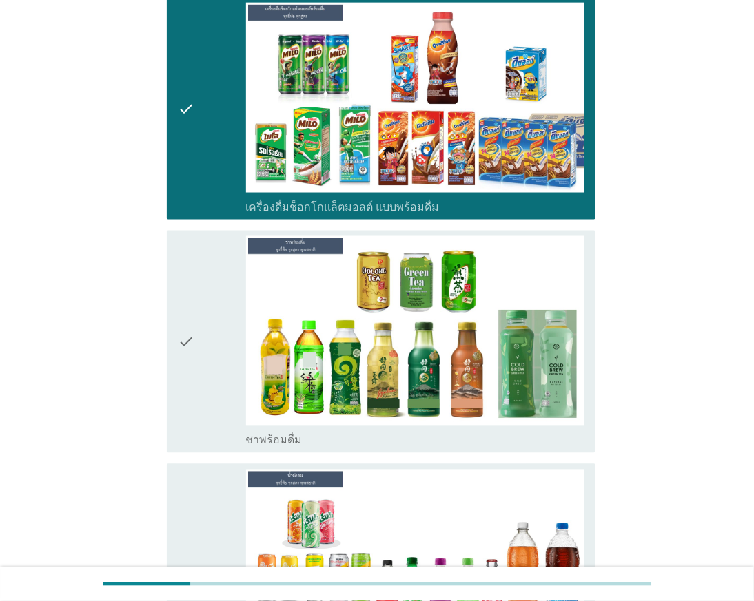
click at [196, 294] on div "check" at bounding box center [212, 341] width 68 height 211
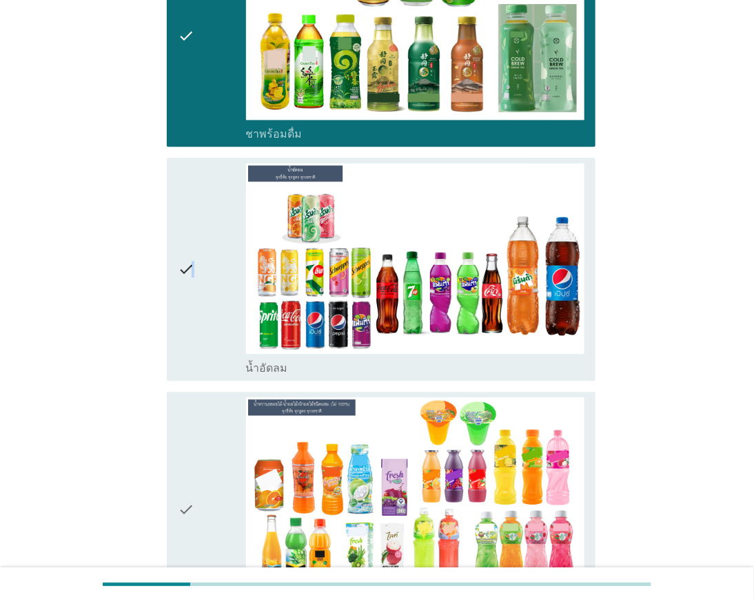
click at [195, 339] on div "check" at bounding box center [212, 268] width 68 height 211
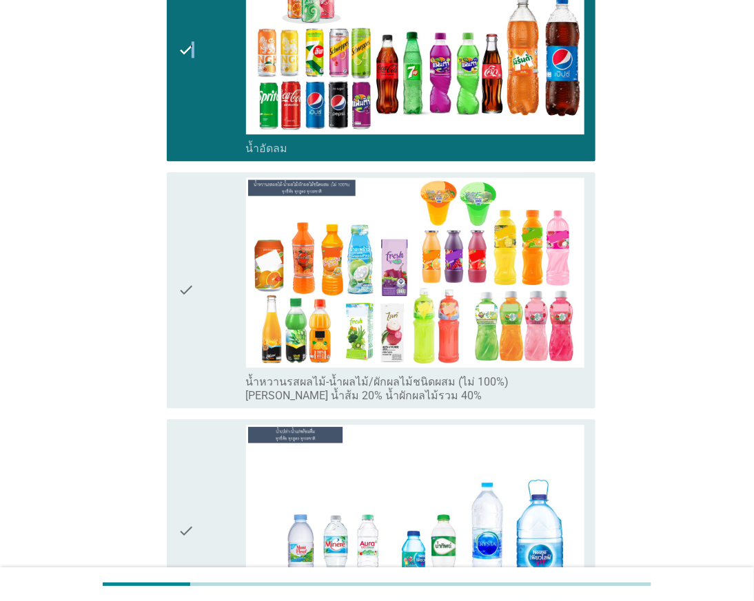
scroll to position [1224, 0]
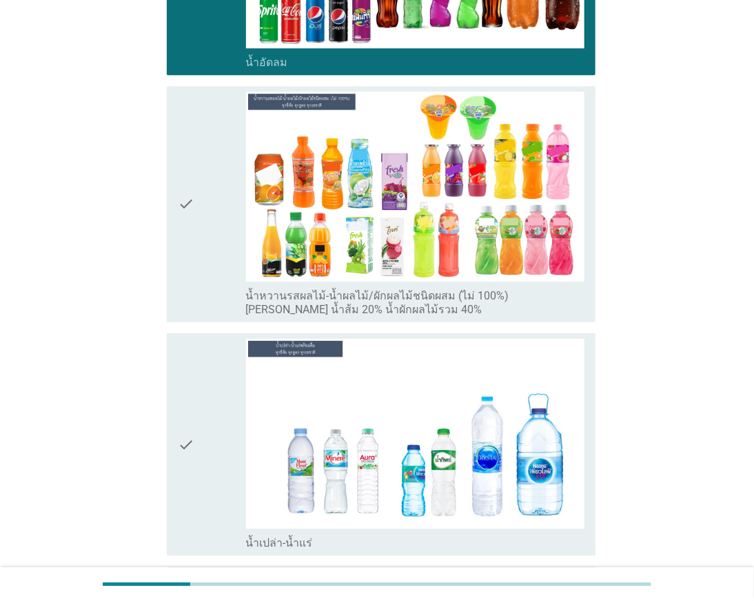
click at [202, 398] on div "check" at bounding box center [212, 444] width 68 height 211
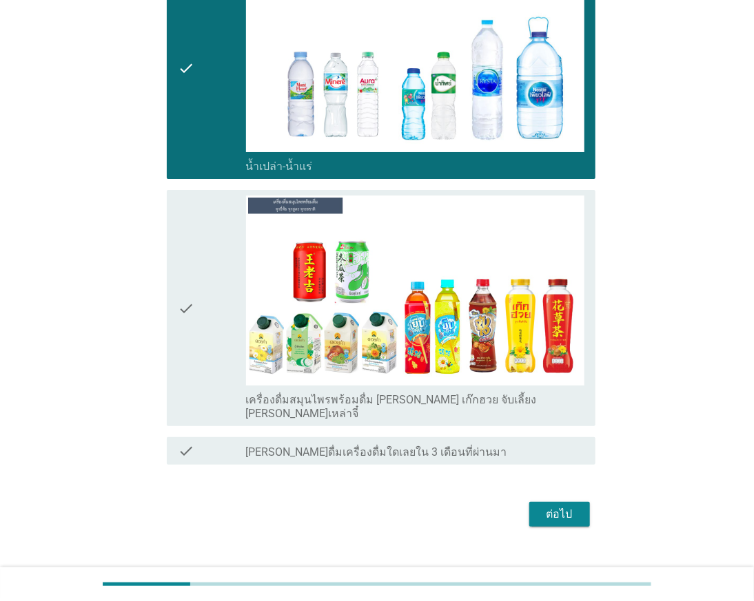
scroll to position [1607, 0]
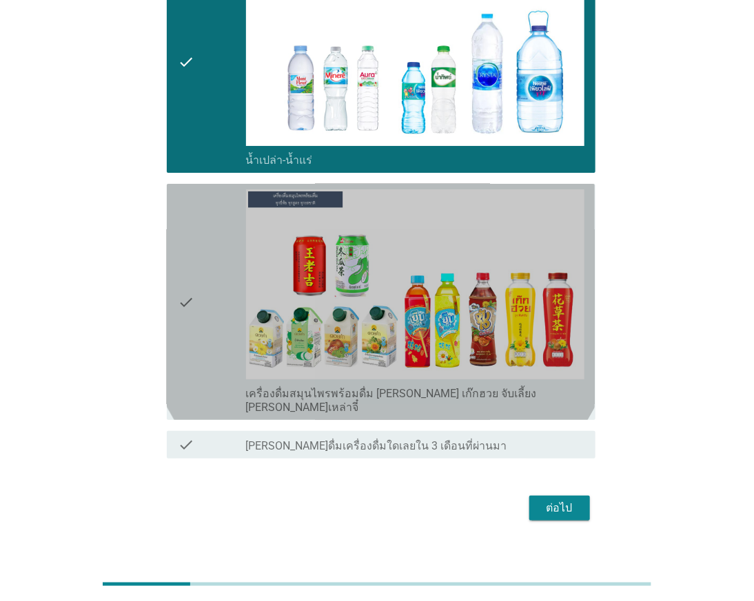
click at [189, 360] on icon "check" at bounding box center [186, 301] width 17 height 225
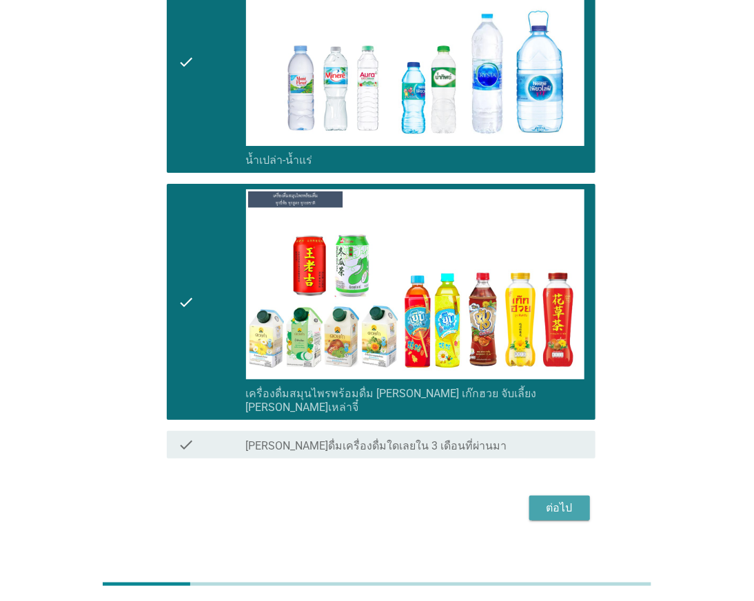
click at [541, 500] on div "ต่อไป" at bounding box center [559, 508] width 39 height 17
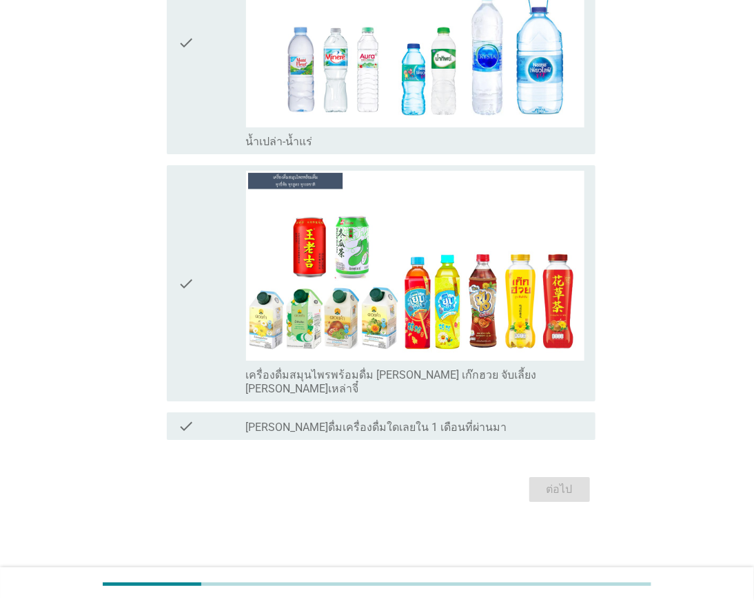
scroll to position [0, 0]
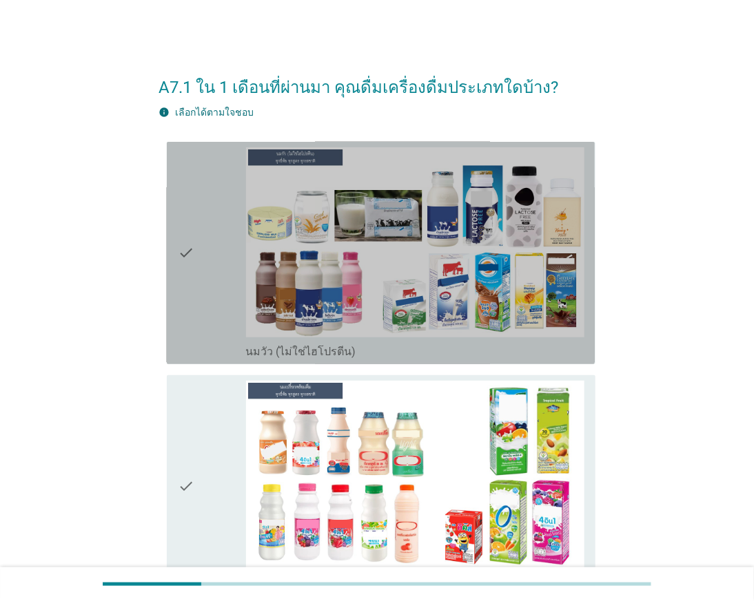
click at [201, 279] on div "check" at bounding box center [212, 252] width 68 height 211
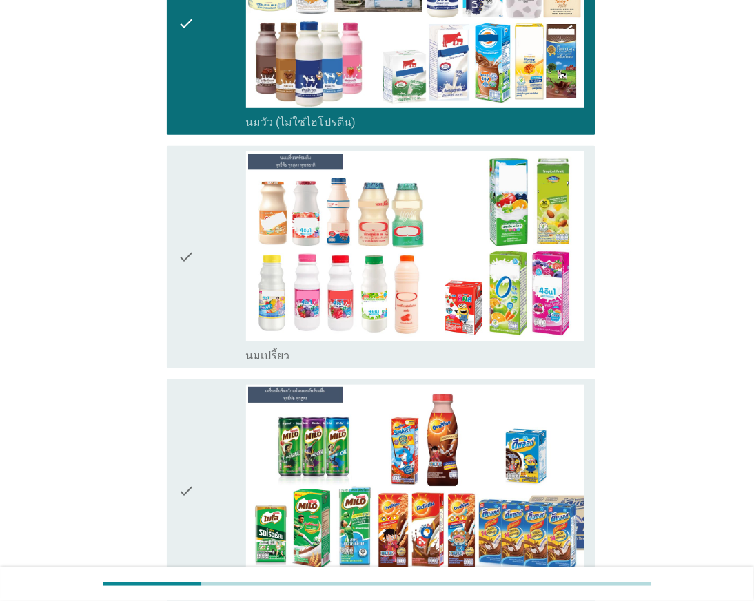
scroll to position [306, 0]
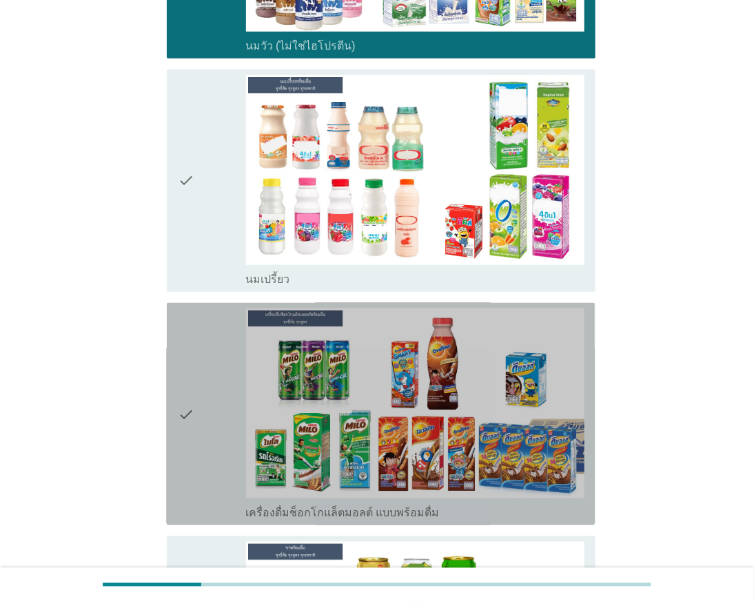
click at [214, 364] on div "check" at bounding box center [212, 414] width 68 height 211
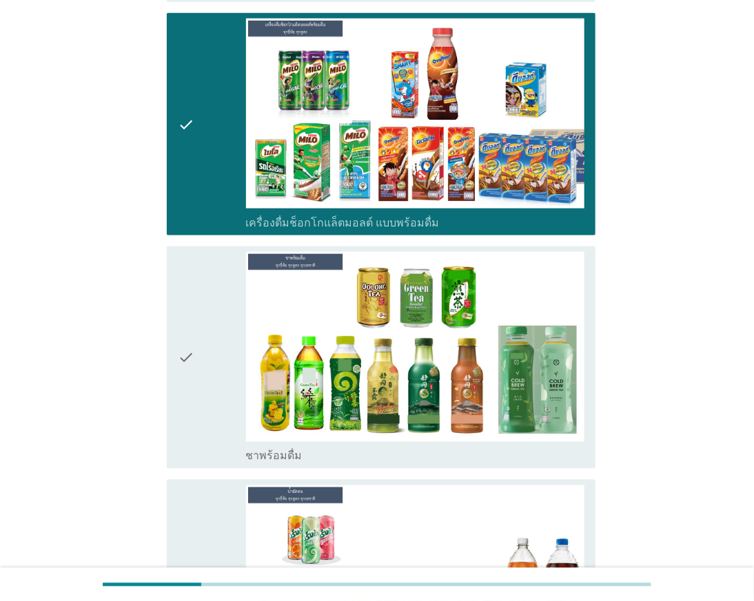
scroll to position [612, 0]
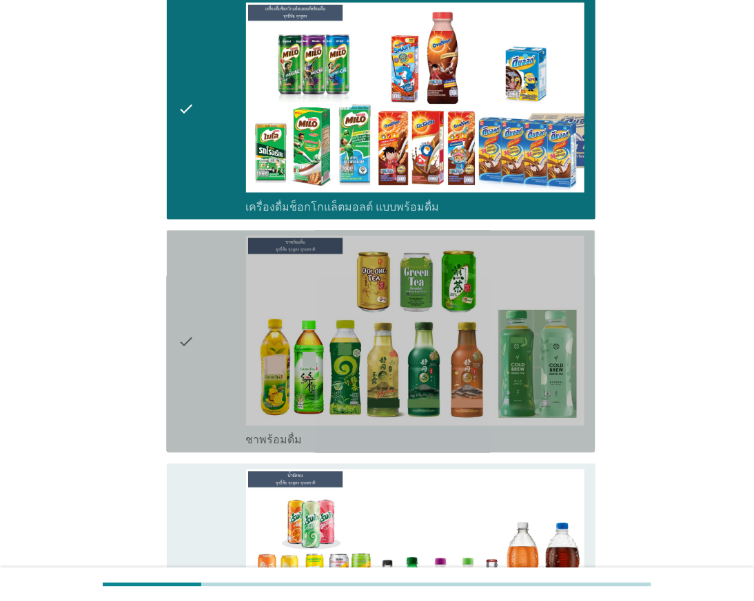
click at [214, 364] on div "check" at bounding box center [212, 341] width 68 height 211
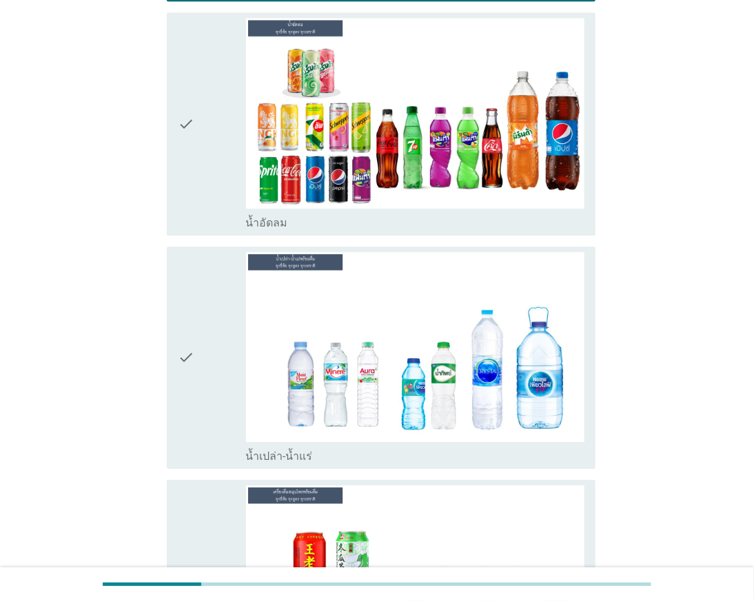
scroll to position [1071, 0]
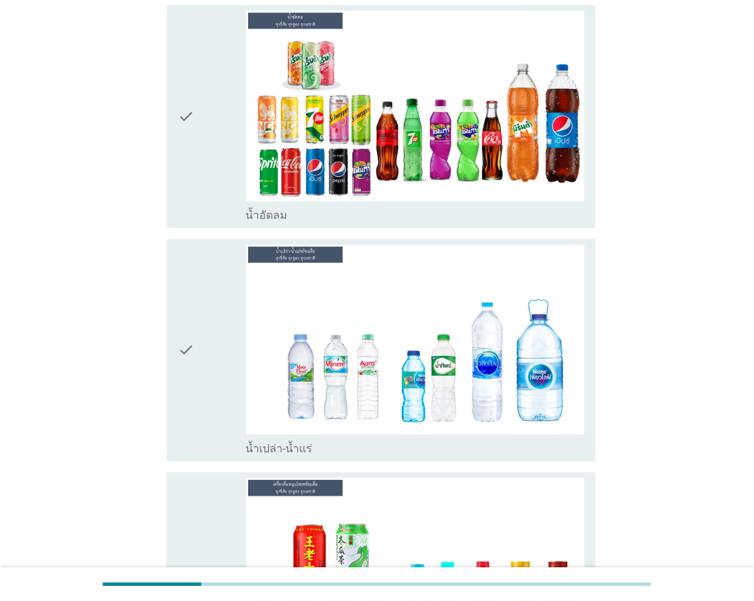
click at [209, 180] on div "check" at bounding box center [212, 115] width 68 height 211
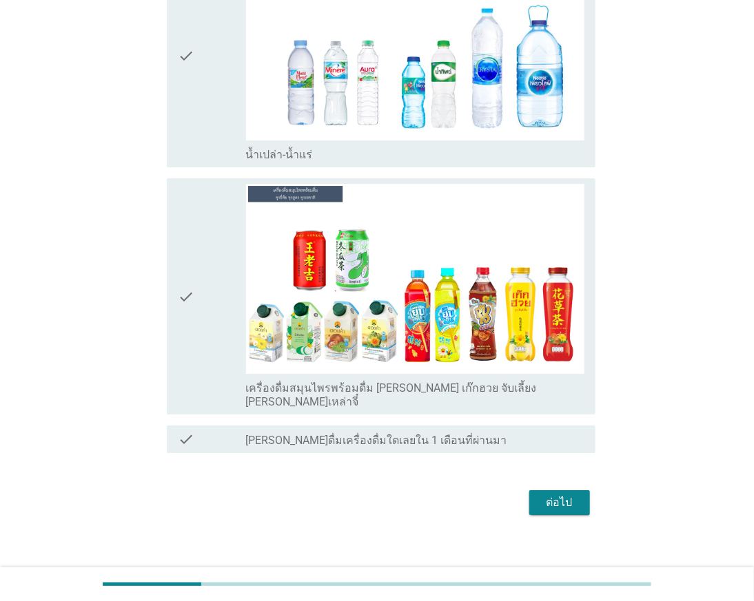
scroll to position [1366, 0]
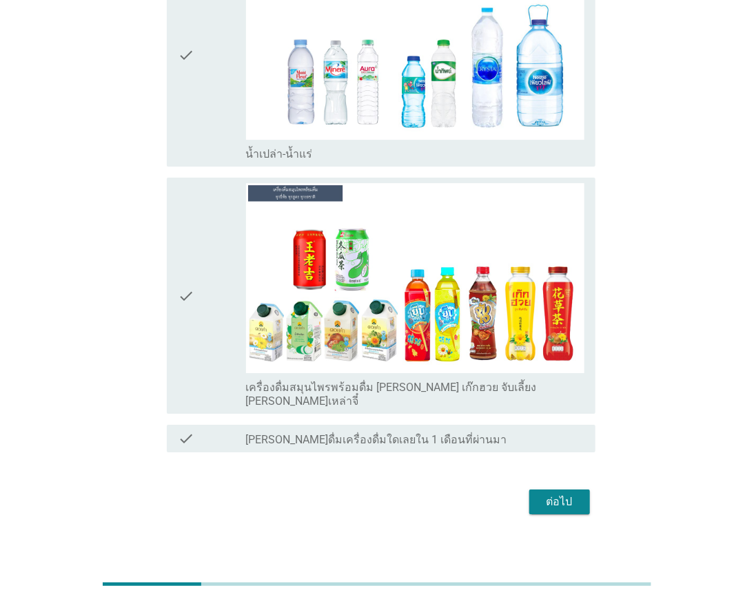
click at [558, 494] on div "ต่อไป" at bounding box center [559, 502] width 39 height 17
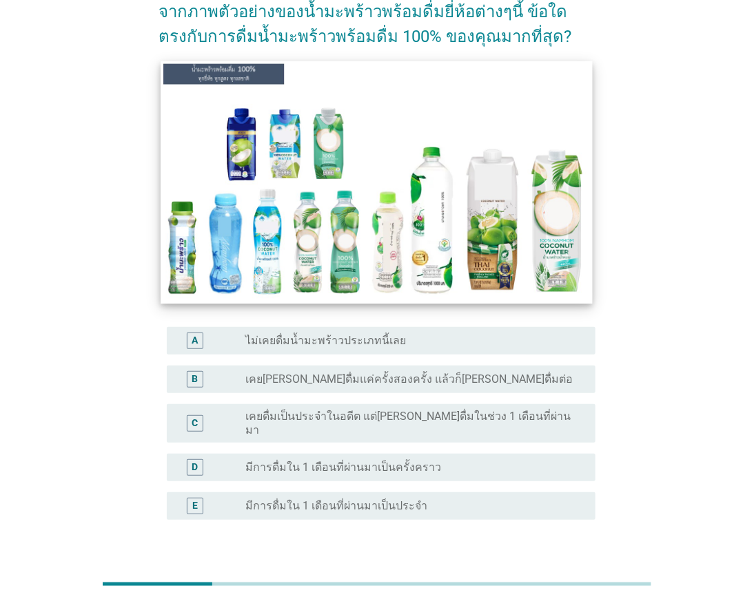
scroll to position [76, 0]
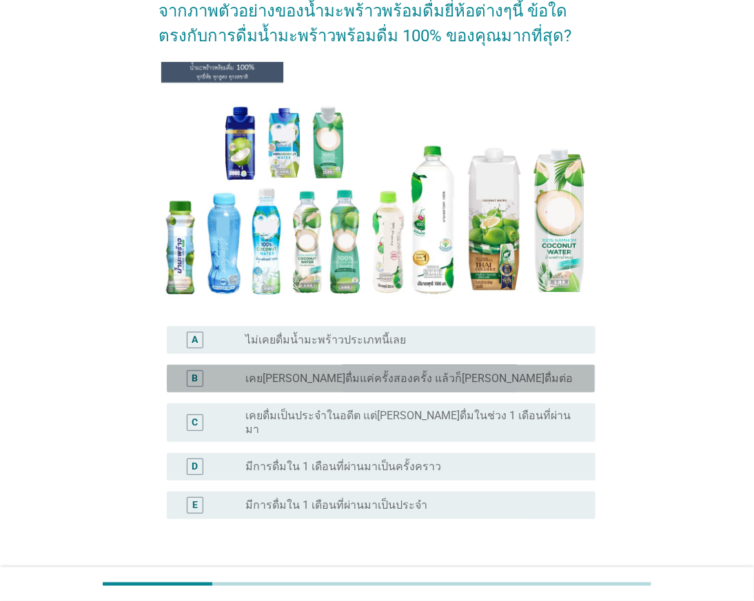
click at [307, 379] on label "เคย[PERSON_NAME]ดื่มแค่ครั้งสองครั้ง แล้วก็[PERSON_NAME]ดื่มต่อ" at bounding box center [409, 379] width 327 height 14
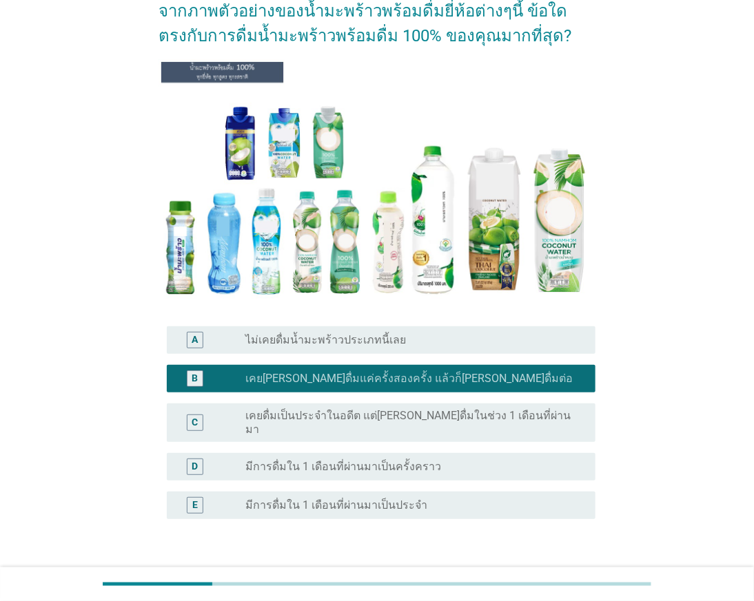
scroll to position [153, 0]
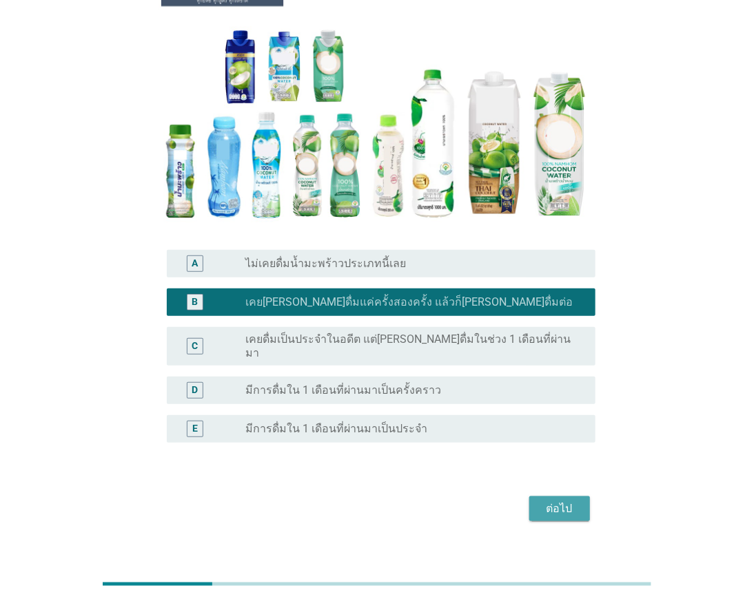
click at [552, 501] on div "ต่อไป" at bounding box center [559, 509] width 39 height 17
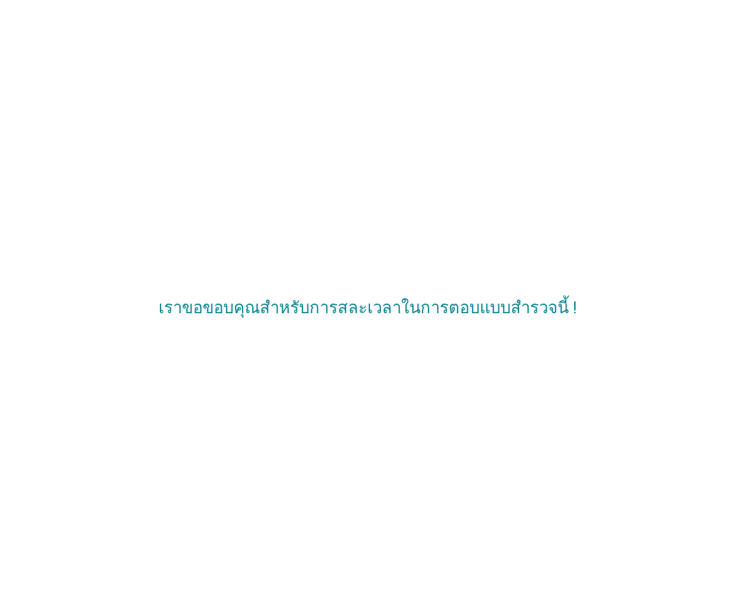
scroll to position [0, 0]
